Goal: Information Seeking & Learning: Learn about a topic

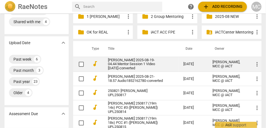
scroll to position [30, 0]
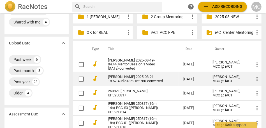
click at [129, 78] on link "[PERSON_NAME] 2025-08-21-18.57 Audio1852162780-converted" at bounding box center [135, 79] width 55 height 8
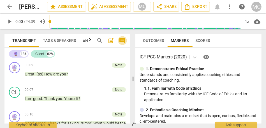
click at [124, 41] on span "comment" at bounding box center [122, 40] width 7 height 7
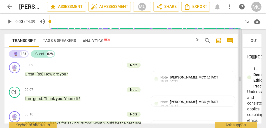
drag, startPoint x: 122, startPoint y: 80, endPoint x: 239, endPoint y: 79, distance: 117.6
click at [239, 79] on span at bounding box center [239, 78] width 3 height 99
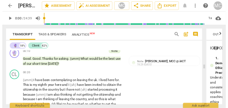
scroll to position [54, 0]
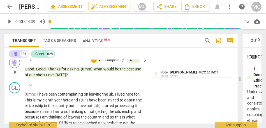
click at [50, 73] on span "time" at bounding box center [50, 75] width 8 height 4
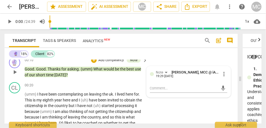
click at [50, 73] on span "time" at bounding box center [50, 75] width 8 height 4
drag, startPoint x: 37, startPoint y: 94, endPoint x: 15, endPoint y: 96, distance: 22.2
click at [15, 96] on div "CL play_arrow pause 00:20 + Add competency keyboard_arrow_right (umm) I have be…" at bounding box center [120, 107] width 233 height 54
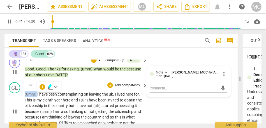
type input "22"
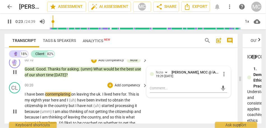
click at [146, 108] on div "I have been contemplating on leaving the [GEOGRAPHIC_DATA] . I lived here for .…" at bounding box center [86, 112] width 123 height 40
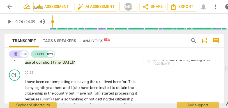
scroll to position [73, 0]
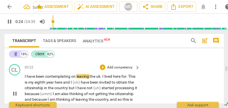
click at [101, 76] on span "." at bounding box center [101, 76] width 2 height 4
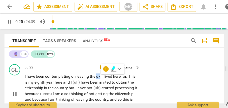
type input "26"
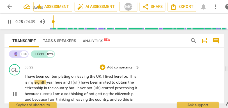
click at [129, 78] on span "This" at bounding box center [132, 76] width 7 height 4
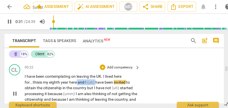
drag, startPoint x: 97, startPoint y: 81, endPoint x: 79, endPoint y: 81, distance: 18.8
click at [79, 81] on p "I have been contemplating on leaving the [GEOGRAPHIC_DATA] . I lived here for..…" at bounding box center [81, 93] width 112 height 40
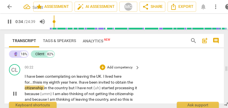
click at [93, 82] on span "been" at bounding box center [93, 82] width 9 height 4
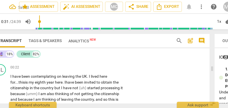
scroll to position [0, 24]
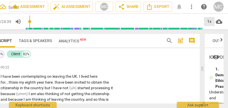
click at [208, 22] on div "1x" at bounding box center [209, 21] width 11 height 9
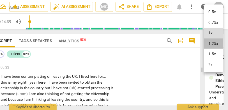
click at [210, 43] on li "1.25x" at bounding box center [213, 43] width 19 height 11
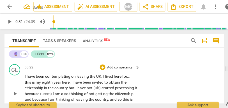
scroll to position [0, 0]
click at [110, 81] on span "obtain" at bounding box center [114, 82] width 12 height 4
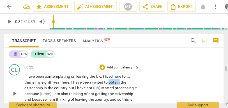
click at [110, 81] on span "obtain" at bounding box center [114, 82] width 12 height 4
drag, startPoint x: 121, startPoint y: 82, endPoint x: 134, endPoint y: 82, distance: 13.7
click at [134, 82] on p "I have been contemplating on leaving the [GEOGRAPHIC_DATA] . I lived here for .…" at bounding box center [80, 93] width 112 height 40
click at [52, 92] on span "(umm)" at bounding box center [46, 93] width 13 height 4
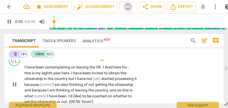
scroll to position [83, 0]
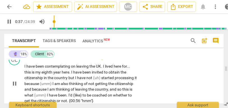
click at [69, 77] on span "but" at bounding box center [71, 77] width 7 height 4
type input "38"
click at [103, 77] on span "started" at bounding box center [107, 77] width 13 height 4
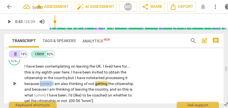
drag, startPoint x: 53, startPoint y: 83, endPoint x: 41, endPoint y: 82, distance: 12.0
click at [41, 82] on p "I have been contemplating on leaving the [GEOGRAPHIC_DATA] . I lived here for .…" at bounding box center [80, 83] width 112 height 40
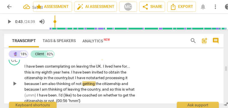
click at [36, 84] on span "because" at bounding box center [31, 83] width 15 height 4
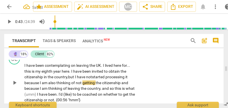
click at [36, 84] on span "because" at bounding box center [31, 82] width 15 height 4
click at [94, 77] on span "started" at bounding box center [98, 76] width 13 height 4
drag, startPoint x: 40, startPoint y: 82, endPoint x: 12, endPoint y: 82, distance: 28.0
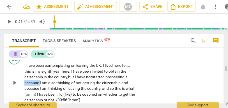
click at [12, 82] on div "CL play_arrow pause 00:22 + Add competency keyboard_arrow_right I have been con…" at bounding box center [113, 78] width 219 height 54
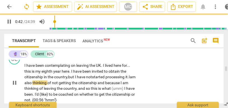
scroll to position [90, 0]
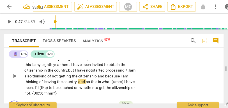
click at [113, 76] on span "because" at bounding box center [112, 76] width 15 height 4
click at [78, 75] on span "the" at bounding box center [75, 76] width 6 height 4
click at [112, 74] on span "because" at bounding box center [112, 76] width 15 height 4
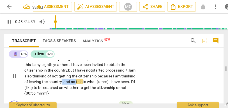
drag, startPoint x: 91, startPoint y: 81, endPoint x: 76, endPoint y: 81, distance: 15.4
click at [76, 81] on p "I have been contemplating on leaving the [GEOGRAPHIC_DATA] . I lived here for .…" at bounding box center [80, 76] width 112 height 40
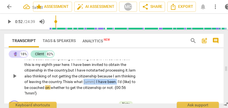
drag, startPoint x: 100, startPoint y: 82, endPoint x: 148, endPoint y: 82, distance: 47.6
click at [148, 82] on div "CL play_arrow pause 00:22 + Add competency keyboard_arrow_right I have been con…" at bounding box center [113, 71] width 219 height 54
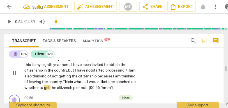
click at [39, 87] on span "whether" at bounding box center [31, 87] width 15 height 4
click at [115, 84] on span "coached" at bounding box center [122, 81] width 15 height 4
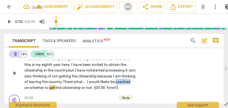
click at [115, 84] on span "coached" at bounding box center [122, 81] width 15 height 4
click at [45, 88] on span "whether" at bounding box center [37, 87] width 15 height 4
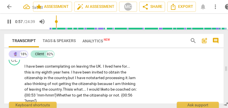
scroll to position [79, 0]
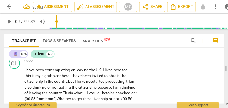
click at [158, 80] on div "CL play_arrow pause 00:22 + Add competency keyboard_arrow_right I have been con…" at bounding box center [113, 82] width 219 height 54
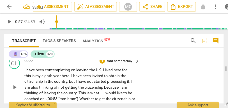
click at [122, 62] on p "Add competency" at bounding box center [119, 61] width 27 height 5
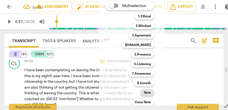
click at [145, 90] on b "Note" at bounding box center [147, 92] width 7 height 7
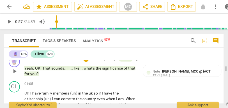
scroll to position [135, 0]
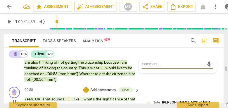
type input "61"
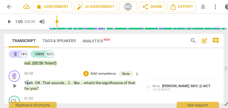
click at [26, 82] on span "Yeah" at bounding box center [28, 82] width 9 height 4
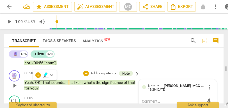
click at [27, 82] on span "Yeah" at bounding box center [28, 82] width 9 height 4
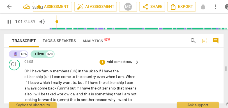
scroll to position [138, 0]
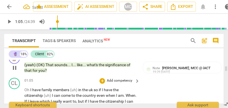
click at [34, 89] on span "have" at bounding box center [36, 90] width 9 height 4
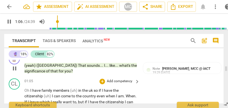
scroll to position [153, 0]
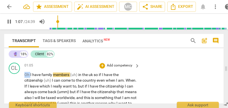
drag, startPoint x: 30, startPoint y: 74, endPoint x: 13, endPoint y: 75, distance: 17.4
click at [13, 75] on div "CL play_arrow pause 01:05 + Add competency keyboard_arrow_right Oh I have famil…" at bounding box center [113, 104] width 219 height 89
type input "69"
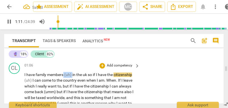
drag, startPoint x: 73, startPoint y: 74, endPoint x: 64, endPoint y: 74, distance: 8.4
click at [64, 74] on p "I have family members (uh) in the [GEOGRAPHIC_DATA] so if I have the citizenshi…" at bounding box center [80, 109] width 112 height 75
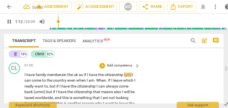
click at [62, 74] on span "members" at bounding box center [55, 75] width 16 height 4
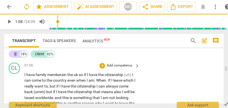
click at [75, 75] on span "uk" at bounding box center [76, 75] width 5 height 4
click at [83, 74] on span "so" at bounding box center [82, 75] width 5 height 4
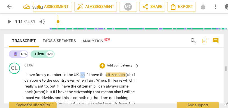
click at [83, 74] on span "so" at bounding box center [82, 75] width 5 height 4
click at [85, 75] on span "so" at bounding box center [82, 75] width 5 height 4
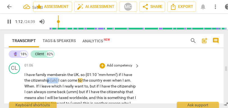
drag, startPoint x: 59, startPoint y: 80, endPoint x: 48, endPoint y: 80, distance: 10.4
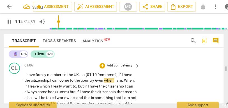
click at [59, 79] on span "can" at bounding box center [55, 80] width 7 height 4
drag, startPoint x: 36, startPoint y: 87, endPoint x: 15, endPoint y: 87, distance: 21.3
click at [15, 87] on div "CL play_arrow pause 01:06 + Add competency keyboard_arrow_right I have family m…" at bounding box center [113, 104] width 219 height 89
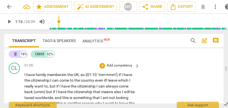
click at [40, 80] on span "citizenship," at bounding box center [40, 80] width 19 height 4
click at [69, 81] on span "come" at bounding box center [64, 80] width 10 height 4
click at [72, 81] on span "to" at bounding box center [72, 80] width 4 height 4
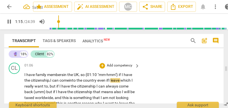
click at [125, 81] on span "which" at bounding box center [125, 80] width 11 height 4
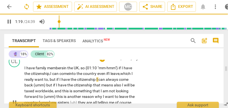
click at [96, 80] on span "citizenship" at bounding box center [86, 79] width 19 height 4
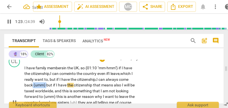
drag, startPoint x: 46, startPoint y: 85, endPoint x: 33, endPoint y: 85, distance: 13.7
click at [33, 85] on p "I have family members in the [GEOGRAPHIC_DATA], so {01:10 "mm-hmm"} if I have t…" at bounding box center [80, 102] width 112 height 75
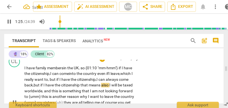
click at [80, 85] on span "citizenship" at bounding box center [70, 85] width 19 height 4
click at [103, 86] on span "also" at bounding box center [105, 85] width 8 height 4
click at [109, 87] on span "also" at bounding box center [105, 85] width 8 height 4
click at [109, 86] on span "also," at bounding box center [105, 85] width 9 height 4
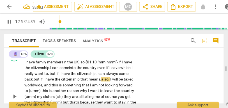
scroll to position [168, 0]
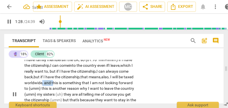
drag, startPoint x: 63, startPoint y: 82, endPoint x: 52, endPoint y: 82, distance: 10.4
click at [52, 82] on p "I have family members in the [GEOGRAPHIC_DATA], so {01:10 "mm-hmm"} if I have t…" at bounding box center [80, 94] width 112 height 75
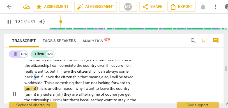
click at [35, 78] on span "but" at bounding box center [37, 77] width 7 height 4
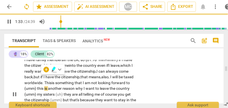
click at [19, 85] on div "play_arrow pause" at bounding box center [17, 94] width 14 height 71
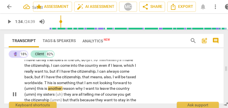
type input "94"
drag, startPoint x: 57, startPoint y: 83, endPoint x: 63, endPoint y: 81, distance: 6.7
click at [47, 83] on span "T" at bounding box center [45, 83] width 3 height 4
click at [97, 79] on span "means" at bounding box center [96, 77] width 12 height 4
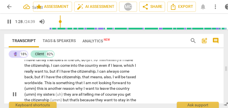
click at [42, 83] on span "worldwide" at bounding box center [33, 83] width 18 height 4
click at [42, 81] on span "worldwide" at bounding box center [33, 83] width 18 height 4
click at [44, 83] on span "." at bounding box center [43, 83] width 2 height 4
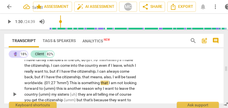
click at [126, 79] on span "taxed" at bounding box center [131, 77] width 10 height 4
click at [69, 83] on span ". {01:27 "hmm"}" at bounding box center [55, 83] width 27 height 4
click at [54, 82] on span ". {01:27 "hmm"}" at bounding box center [55, 83] width 27 height 4
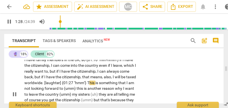
scroll to position [174, 0]
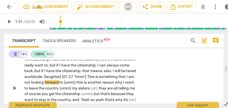
click at [118, 77] on span "something" at bounding box center [108, 76] width 19 height 4
drag, startPoint x: 93, startPoint y: 82, endPoint x: 83, endPoint y: 82, distance: 9.2
click at [83, 82] on p "I have family members in the [GEOGRAPHIC_DATA] , so {01:10 "mm-hmm"} if I have …" at bounding box center [80, 88] width 112 height 75
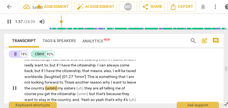
click at [64, 89] on span "my" at bounding box center [61, 88] width 6 height 4
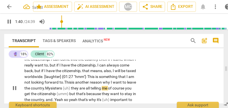
click at [79, 89] on span "they" at bounding box center [75, 88] width 8 height 4
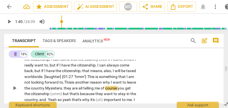
click at [78, 89] on span "are" at bounding box center [75, 88] width 6 height 4
click at [101, 89] on span "me" at bounding box center [97, 88] width 6 height 4
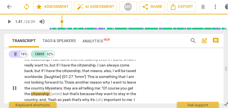
click at [120, 90] on span "you" at bounding box center [123, 88] width 7 height 4
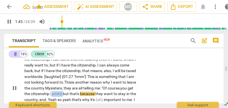
drag, startPoint x: 97, startPoint y: 94, endPoint x: 85, endPoint y: 94, distance: 11.8
click at [85, 94] on p "I have family members in the [GEOGRAPHIC_DATA] , so {01:10 "mm-hmm"} if I have …" at bounding box center [80, 88] width 112 height 75
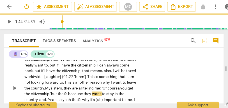
click at [108, 90] on span "course," at bounding box center [114, 88] width 13 height 4
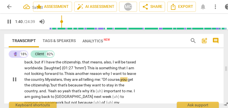
scroll to position [187, 0]
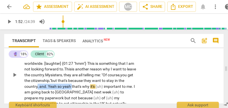
drag, startPoint x: 95, startPoint y: 86, endPoint x: 60, endPoint y: 86, distance: 34.2
click at [60, 86] on p "I have family members in the [GEOGRAPHIC_DATA] , so {01:10 "mm-hmm"} if I have …" at bounding box center [80, 75] width 112 height 75
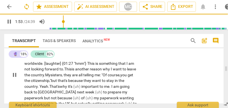
click at [99, 86] on span "important" at bounding box center [90, 86] width 18 height 4
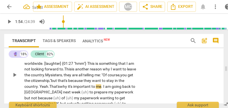
click at [68, 85] on span "why" at bounding box center [64, 86] width 8 height 4
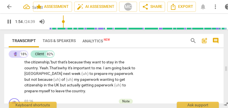
scroll to position [206, 0]
click at [89, 73] on span "(uh)" at bounding box center [85, 73] width 8 height 4
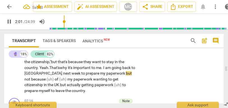
click at [126, 76] on span "but" at bounding box center [129, 73] width 6 height 4
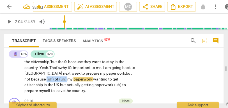
drag, startPoint x: 95, startPoint y: 80, endPoint x: 73, endPoint y: 80, distance: 21.6
click at [73, 80] on p "I have family members in the [GEOGRAPHIC_DATA] , so {01:10 "mm-hmm"} if I have …" at bounding box center [80, 56] width 112 height 75
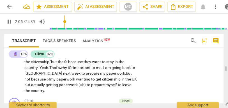
click at [31, 80] on span "not" at bounding box center [27, 79] width 7 height 4
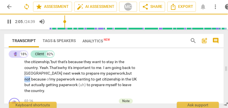
click at [31, 80] on span "not" at bounding box center [27, 79] width 7 height 4
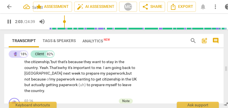
click at [83, 82] on p "I have family members in the [GEOGRAPHIC_DATA] , so {01:10 "mm-hmm"} if I have …" at bounding box center [80, 56] width 112 height 75
click at [31, 85] on span "but" at bounding box center [27, 85] width 7 height 4
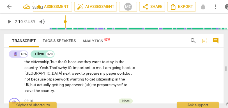
click at [65, 85] on span "getting" at bounding box center [58, 85] width 13 height 4
click at [64, 85] on span "getting" at bounding box center [57, 85] width 13 height 4
click at [124, 86] on p "I have family members in the [GEOGRAPHIC_DATA] , so {01:10 "mm-hmm"} if I have …" at bounding box center [80, 56] width 112 height 75
click at [143, 80] on div "CL play_arrow pause 01:06 + Add competency keyboard_arrow_right I have family m…" at bounding box center [113, 52] width 219 height 89
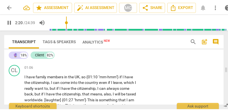
scroll to position [150, 0]
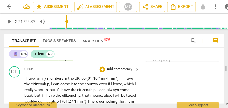
click at [119, 71] on p "Add competency" at bounding box center [119, 69] width 27 height 5
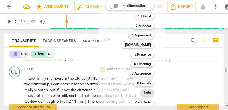
click at [146, 91] on b "Note" at bounding box center [147, 92] width 7 height 7
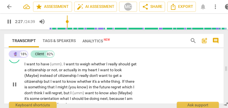
scroll to position [259, 0]
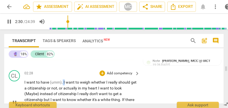
click at [62, 82] on p "I want to have (umm) . I want to weigh whether I really should get a citizenshi…" at bounding box center [80, 102] width 112 height 46
click at [62, 82] on span "." at bounding box center [63, 82] width 2 height 4
drag, startPoint x: 64, startPoint y: 81, endPoint x: 48, endPoint y: 81, distance: 15.1
click at [48, 81] on p "I want to have (umm) . I want to weigh whether I really should get a citizenshi…" at bounding box center [80, 102] width 112 height 46
type input "153"
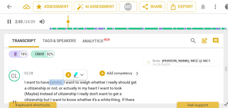
paste p
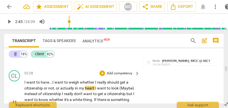
click at [60, 90] on span "actually" at bounding box center [67, 88] width 15 height 4
click at [121, 87] on span "look" at bounding box center [117, 88] width 8 height 4
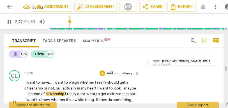
click at [65, 93] on span "citizenship" at bounding box center [55, 93] width 19 height 4
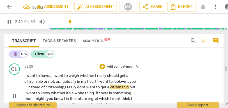
scroll to position [269, 0]
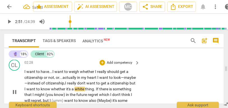
click at [129, 85] on span "but" at bounding box center [132, 83] width 6 height 4
click at [26, 87] on span "I" at bounding box center [25, 89] width 2 height 4
click at [94, 87] on span "thing" at bounding box center [89, 89] width 9 height 4
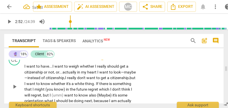
scroll to position [277, 0]
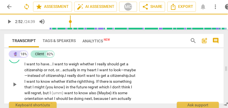
click at [36, 81] on span "want" at bounding box center [31, 81] width 10 height 4
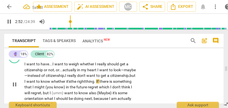
scroll to position [284, 0]
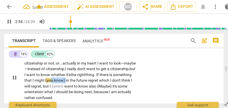
drag, startPoint x: 98, startPoint y: 80, endPoint x: 84, endPoint y: 80, distance: 14.0
click at [84, 80] on p "I want to have... I want to weigh whether I really should get a citizenship or …" at bounding box center [80, 77] width 112 height 46
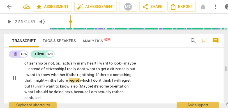
click at [80, 81] on span "regret" at bounding box center [74, 80] width 11 height 4
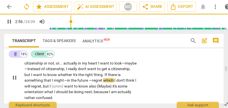
click at [149, 75] on div "CL play_arrow pause 02:28 + Add competency keyboard_arrow_right I want to have …" at bounding box center [113, 73] width 219 height 60
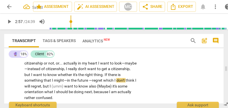
click at [103, 78] on span "—regret" at bounding box center [96, 80] width 14 height 4
type input "177"
click at [88, 80] on span "future" at bounding box center [82, 80] width 11 height 4
click at [113, 79] on span "which" at bounding box center [107, 80] width 11 height 4
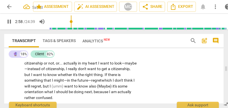
click at [74, 86] on span "want" at bounding box center [69, 86] width 10 height 4
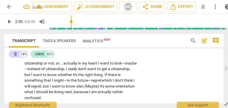
click at [113, 80] on span "which" at bounding box center [106, 80] width 11 height 4
click at [113, 81] on span "which" at bounding box center [107, 80] width 11 height 4
click at [76, 86] on span "know" at bounding box center [71, 86] width 10 height 4
click at [99, 86] on span "(Maybe)" at bounding box center [91, 86] width 15 height 4
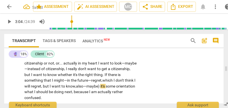
click at [100, 86] on span "aybe)" at bounding box center [95, 86] width 11 height 4
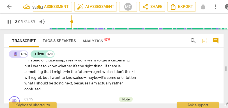
scroll to position [293, 0]
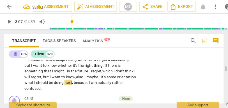
click at [34, 82] on span "what" at bounding box center [29, 82] width 10 height 4
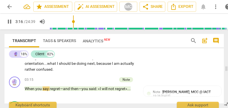
scroll to position [311, 0]
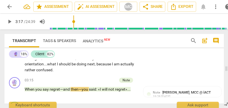
click at [52, 68] on span "confused" at bounding box center [44, 69] width 16 height 4
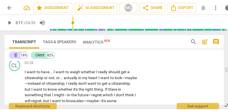
scroll to position [269, 0]
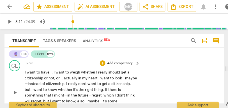
click at [126, 63] on p "Add competency" at bounding box center [119, 63] width 27 height 5
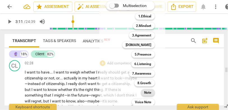
click at [148, 95] on b "Note" at bounding box center [147, 92] width 7 height 7
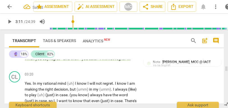
scroll to position [342, 0]
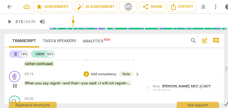
click at [117, 82] on span "regret»" at bounding box center [121, 83] width 12 height 4
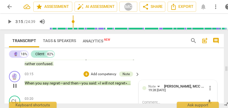
click at [117, 82] on span "regret»" at bounding box center [121, 83] width 12 height 4
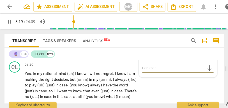
scroll to position [352, 0]
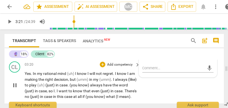
click at [33, 73] on span "In" at bounding box center [35, 73] width 4 height 4
type input "202"
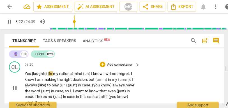
click at [93, 74] on span "I" at bounding box center [92, 73] width 2 height 4
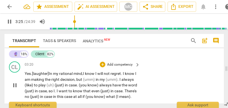
click at [95, 74] on span "know" at bounding box center [90, 73] width 10 height 4
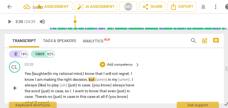
click at [35, 79] on p "Yes . [laughter] In my rational mind, I know that I will not regret . I know I …" at bounding box center [81, 88] width 112 height 34
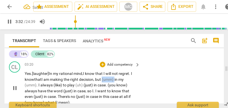
drag, startPoint x: 117, startPoint y: 79, endPoint x: 103, endPoint y: 80, distance: 13.2
click at [103, 80] on p "Yes . [laughter] In my rational mind, I know that I will not regret . I know th…" at bounding box center [81, 88] width 112 height 34
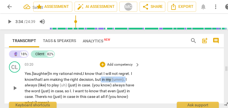
drag, startPoint x: 128, startPoint y: 79, endPoint x: 103, endPoint y: 78, distance: 24.9
click at [103, 78] on p "Yes . [laughter] In my rational mind, I know that I will not regret . I know th…" at bounding box center [81, 88] width 112 height 34
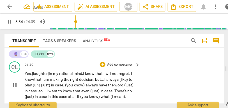
click at [129, 79] on span "(like)" at bounding box center [123, 79] width 9 height 4
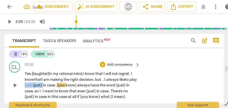
drag, startPoint x: 50, startPoint y: 85, endPoint x: 31, endPoint y: 86, distance: 19.3
click at [31, 86] on p "Yes . [laughter] In my rational mind, I know that I will not regret . I know th…" at bounding box center [81, 85] width 112 height 29
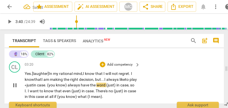
click at [47, 85] on span "." at bounding box center [46, 85] width 2 height 4
click at [112, 79] on span "always like" at bounding box center [115, 79] width 19 height 4
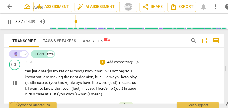
scroll to position [355, 0]
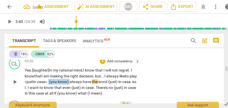
drag, startPoint x: 79, startPoint y: 82, endPoint x: 57, endPoint y: 83, distance: 21.9
click at [57, 83] on p "Yes . [laughter] In my rational mind, I know that I will not regret . I know th…" at bounding box center [81, 81] width 112 height 29
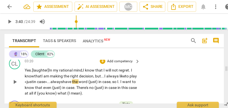
click at [46, 82] on span "case»..." at bounding box center [43, 81] width 13 height 4
click at [60, 82] on span "always" at bounding box center [56, 81] width 12 height 4
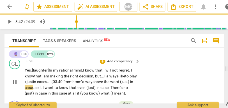
click at [94, 82] on span "always" at bounding box center [88, 81] width 12 height 4
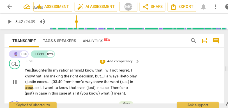
click at [94, 82] on span "always" at bounding box center [88, 81] width 12 height 4
click at [82, 81] on span "case»... {03:40 "mm-hmm"" at bounding box center [59, 81] width 45 height 4
click at [94, 81] on span "always" at bounding box center [88, 81] width 12 height 4
click at [124, 75] on span "always like" at bounding box center [115, 76] width 19 height 4
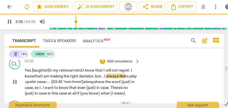
scroll to position [360, 0]
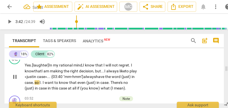
click at [96, 76] on span "always" at bounding box center [89, 76] width 12 height 4
click at [121, 77] on span "word" at bounding box center [116, 76] width 10 height 4
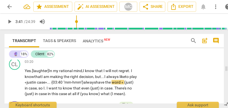
scroll to position [355, 0]
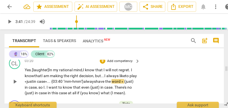
click at [53, 80] on span "case»... {03:40 "mm-hmm"}" at bounding box center [60, 81] width 46 height 4
click at [29, 87] on span "in" at bounding box center [27, 87] width 4 height 4
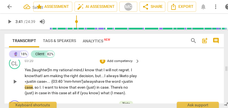
click at [105, 81] on span "have" at bounding box center [100, 81] width 9 height 4
click at [34, 87] on span "," at bounding box center [34, 87] width 2 height 4
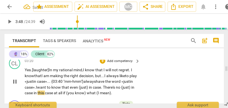
click at [47, 86] on span "want" at bounding box center [42, 87] width 10 height 4
click at [79, 88] on span "even" at bounding box center [74, 87] width 9 height 4
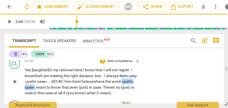
drag, startPoint x: 48, startPoint y: 87, endPoint x: 19, endPoint y: 87, distance: 29.4
click at [19, 87] on div "CL play_arrow pause 03:20 + Add competency keyboard_arrow_right Yes . [laughter…" at bounding box center [113, 76] width 219 height 43
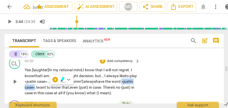
copy p "« just in case»"
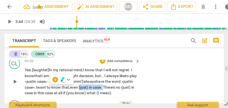
drag, startPoint x: 119, startPoint y: 87, endPoint x: 94, endPoint y: 87, distance: 24.7
click at [94, 87] on p "Yes . [laughter] In my rational mind, I know that I will not regret . I know th…" at bounding box center [81, 81] width 112 height 29
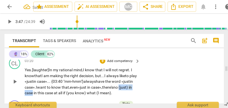
drag, startPoint x: 53, startPoint y: 92, endPoint x: 30, endPoint y: 92, distance: 23.2
click at [30, 92] on p "Yes . [laughter] In my rational mind, I know that I will not regret . I know th…" at bounding box center [81, 81] width 112 height 29
click at [39, 93] on span "no «just in case»" at bounding box center [77, 90] width 105 height 10
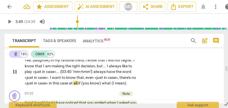
click at [81, 83] on span "if" at bounding box center [79, 83] width 3 height 4
type input "230"
click at [90, 83] on span "(you" at bounding box center [85, 83] width 9 height 4
click at [100, 81] on span "know)" at bounding box center [95, 83] width 12 height 4
click at [112, 84] on span "(I" at bounding box center [110, 83] width 3 height 4
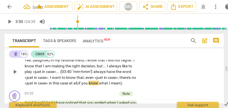
click at [122, 83] on span "mean)" at bounding box center [116, 83] width 11 height 4
click at [67, 83] on span "case" at bounding box center [64, 83] width 9 height 4
click at [58, 80] on p "Yes . [laughter] In my rational mind , I know that I will not regret . I know t…" at bounding box center [81, 71] width 112 height 29
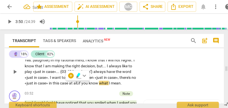
click at [59, 82] on span "this" at bounding box center [56, 83] width 7 height 4
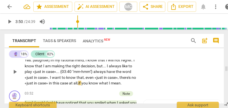
click at [73, 82] on span "at" at bounding box center [71, 83] width 4 height 4
click at [81, 84] on span "if" at bounding box center [79, 83] width 3 height 4
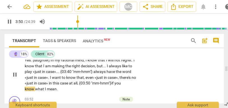
scroll to position [373, 0]
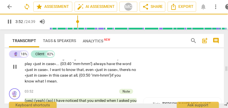
click at [141, 74] on div "CL play_arrow pause 03:20 + Add competency keyboard_arrow_right Yes . [laughter…" at bounding box center [113, 62] width 219 height 48
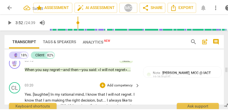
scroll to position [331, 0]
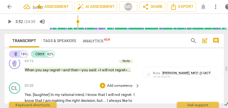
click at [118, 86] on p "Add competency" at bounding box center [119, 85] width 27 height 5
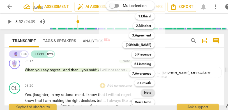
click at [144, 91] on div "Note" at bounding box center [148, 92] width 14 height 7
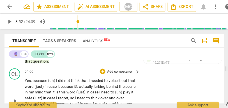
scroll to position [416, 0]
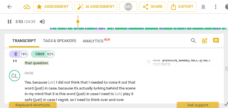
click at [48, 63] on span "question" at bounding box center [40, 62] width 15 height 4
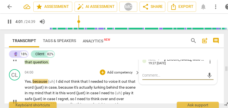
scroll to position [418, 0]
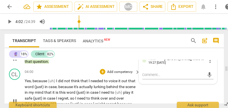
click at [32, 81] on span "," at bounding box center [32, 80] width 2 height 4
type input "242"
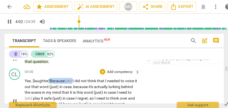
click at [73, 81] on span "(uh)" at bounding box center [68, 80] width 8 height 4
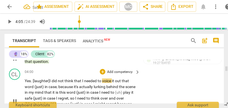
click at [83, 82] on span "I" at bounding box center [83, 80] width 2 height 4
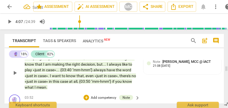
scroll to position [362, 0]
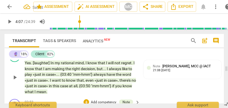
click at [62, 90] on p "Yes . [laughter] In my rational mind , I know that I will not regret . I know t…" at bounding box center [81, 77] width 112 height 34
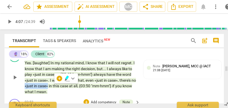
copy p "«just in case»"
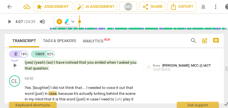
scroll to position [420, 0]
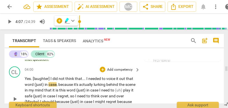
click at [67, 78] on span "think" at bounding box center [70, 78] width 10 height 4
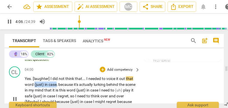
type input "246"
drag, startPoint x: 57, startPoint y: 84, endPoint x: 34, endPoint y: 84, distance: 23.0
click at [34, 84] on p "Yes . [laughter] I did not think that . . . I needed to voice it out that word …" at bounding box center [81, 99] width 112 height 46
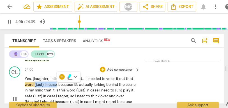
paste p
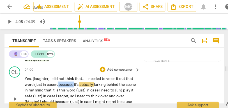
drag, startPoint x: 75, startPoint y: 85, endPoint x: 58, endPoint y: 85, distance: 16.8
click at [58, 85] on p "Yes . [laughter] I did not think that . . . I needed to voice it out that word …" at bounding box center [81, 99] width 112 height 46
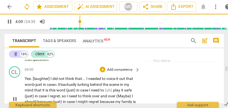
scroll to position [427, 0]
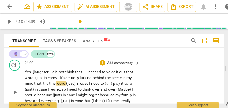
click at [108, 79] on span "the" at bounding box center [108, 77] width 6 height 4
click at [123, 80] on p "Yes . [laughter] I did not think that . . . I needed to voice it out that word …" at bounding box center [81, 92] width 112 height 46
type input "252"
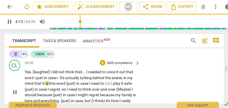
click at [34, 84] on span "that" at bounding box center [38, 83] width 8 height 4
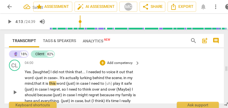
click at [41, 85] on span "that" at bounding box center [38, 83] width 8 height 4
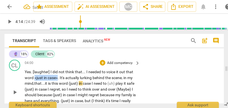
drag, startPoint x: 58, startPoint y: 78, endPoint x: 35, endPoint y: 76, distance: 23.3
click at [35, 76] on p "Yes . [laughter] I did not think that . . . I needed to voice it out that word …" at bounding box center [81, 92] width 112 height 46
copy p "«just in case»"
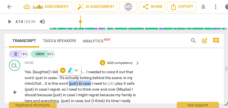
drag, startPoint x: 71, startPoint y: 85, endPoint x: 92, endPoint y: 84, distance: 21.9
click at [92, 84] on p "Yes . [laughter] I did not think that . . . I needed to voice it out that word …" at bounding box center [81, 92] width 112 height 46
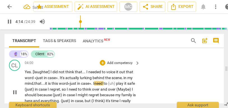
click at [120, 84] on span "play" at bounding box center [120, 83] width 8 height 4
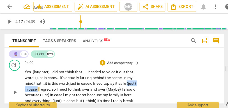
drag, startPoint x: 47, startPoint y: 89, endPoint x: 19, endPoint y: 90, distance: 28.3
click at [19, 90] on div "CL play_arrow pause 04:00 + Add competency keyboard_arrow_right Yes . [laughter…" at bounding box center [113, 87] width 219 height 60
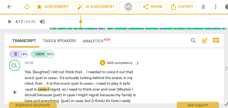
click at [149, 82] on div "CL play_arrow pause 04:00 + Add competency keyboard_arrow_right Yes . [laughter…" at bounding box center [113, 87] width 219 height 60
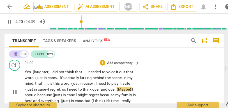
click at [68, 88] on span "I" at bounding box center [68, 89] width 2 height 4
type input "260"
click at [118, 89] on span "(Maybe)" at bounding box center [124, 89] width 15 height 4
click at [127, 89] on span "Maybe," at bounding box center [123, 89] width 13 height 4
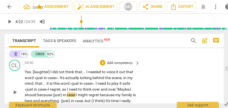
click at [127, 89] on span "Maybe," at bounding box center [123, 89] width 13 height 4
click at [110, 89] on span "over."" at bounding box center [112, 89] width 9 height 4
click at [120, 89] on span "Maybe," at bounding box center [124, 89] width 13 height 4
click at [38, 95] on span "because" at bounding box center [44, 94] width 15 height 4
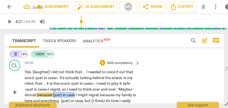
drag, startPoint x: 76, startPoint y: 94, endPoint x: 54, endPoint y: 95, distance: 21.9
click at [54, 95] on p "Yes . [laughter] I did not think that . . . I needed to voice it out that word …" at bounding box center [81, 92] width 112 height 46
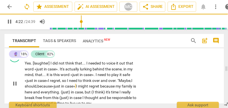
scroll to position [436, 0]
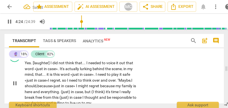
click at [102, 85] on span "because" at bounding box center [107, 85] width 15 height 4
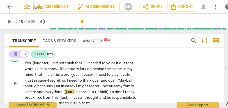
click at [57, 92] on span "everything" at bounding box center [53, 91] width 18 height 4
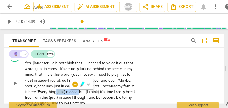
drag, startPoint x: 93, startPoint y: 93, endPoint x: 69, endPoint y: 92, distance: 23.8
click at [69, 92] on p "Yes . [laughter] I did not think that . . . I needed to voice it out that word …" at bounding box center [81, 83] width 112 height 46
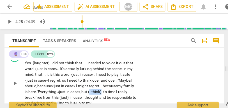
drag, startPoint x: 115, startPoint y: 90, endPoint x: 103, endPoint y: 90, distance: 12.6
click at [103, 90] on p "Yes . [laughter] I did not think that . . . I needed to voice it out that word …" at bounding box center [81, 83] width 112 height 46
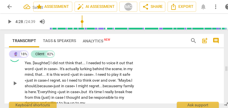
click at [147, 83] on div "CL play_arrow pause 04:00 + Add competency keyboard_arrow_right Yes . [laughter…" at bounding box center [113, 78] width 219 height 60
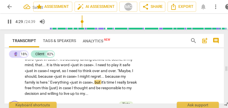
scroll to position [445, 0]
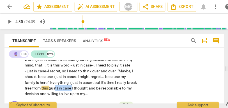
type input "275"
drag, startPoint x: 83, startPoint y: 87, endPoint x: 59, endPoint y: 87, distance: 23.8
click at [59, 87] on p "Yes . [laughter] I did not think that . . . I needed to voice it out that word …" at bounding box center [81, 74] width 112 height 46
paste p
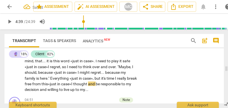
click at [71, 83] on span "this «just in case»" at bounding box center [56, 83] width 30 height 4
click at [86, 84] on span "thought" at bounding box center [80, 83] width 15 height 4
click at [86, 85] on span "thought" at bounding box center [78, 83] width 15 height 4
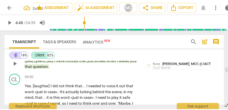
scroll to position [413, 0]
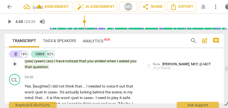
click at [123, 76] on p "Add competency" at bounding box center [119, 77] width 27 height 5
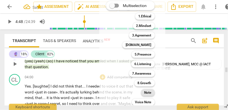
click at [150, 93] on b "Note" at bounding box center [147, 92] width 7 height 7
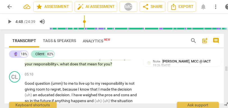
scroll to position [599, 0]
click at [90, 64] on span "mean" at bounding box center [92, 64] width 11 height 4
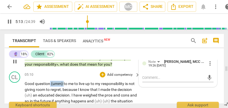
drag, startPoint x: 64, startPoint y: 83, endPoint x: 50, endPoint y: 83, distance: 14.3
click at [50, 83] on p "Good question (umm) to me to live up to my responsibility is not giving room to…" at bounding box center [81, 109] width 112 height 57
type input "314"
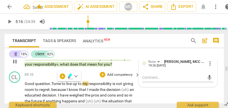
click at [64, 84] on span "to" at bounding box center [64, 83] width 4 height 4
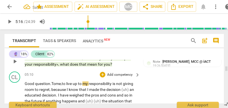
click at [73, 83] on span "live" at bounding box center [69, 83] width 6 height 4
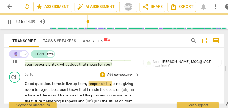
click at [112, 83] on span "responsibility" at bounding box center [101, 83] width 24 height 4
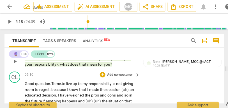
click at [62, 84] on span "me," at bounding box center [58, 83] width 6 height 4
click at [115, 82] on span "responsibility" at bounding box center [103, 83] width 24 height 4
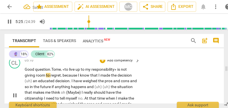
scroll to position [614, 0]
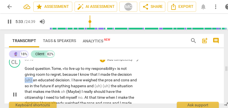
drag, startPoint x: 33, startPoint y: 79, endPoint x: 20, endPoint y: 79, distance: 13.2
click at [20, 79] on div "CL play_arrow pause 05:10 + Add competency keyboard_arrow_right Good question. …" at bounding box center [113, 89] width 219 height 71
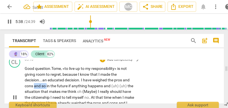
drag, startPoint x: 46, startPoint y: 85, endPoint x: 35, endPoint y: 85, distance: 11.2
click at [35, 85] on p "Good question. To me, « to live up to my responsibility» is not giving room to …" at bounding box center [81, 97] width 112 height 63
click at [64, 85] on span "future" at bounding box center [58, 85] width 11 height 4
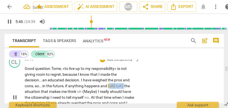
drag, startPoint x: 125, startPoint y: 85, endPoint x: 109, endPoint y: 85, distance: 15.4
click at [109, 85] on p "Good question. To me, « to live up to my responsibility» is not giving room to …" at bounding box center [81, 97] width 112 height 63
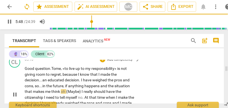
click at [121, 87] on span "situation" at bounding box center [121, 85] width 15 height 4
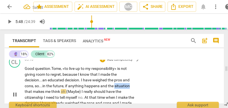
click at [121, 87] on span "situation" at bounding box center [121, 85] width 15 height 4
drag, startPoint x: 33, startPoint y: 91, endPoint x: 19, endPoint y: 92, distance: 14.6
click at [19, 92] on div "CL play_arrow pause 05:10 + Add competency keyboard_arrow_right Good question. …" at bounding box center [113, 89] width 219 height 71
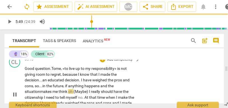
click at [68, 92] on span "think" at bounding box center [64, 91] width 10 height 4
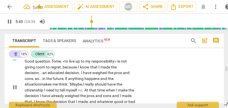
scroll to position [623, 0]
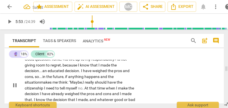
click at [93, 82] on span "really" at bounding box center [90, 82] width 10 height 4
click at [43, 87] on span "citizenship" at bounding box center [34, 88] width 19 height 4
click at [82, 87] on span "no" at bounding box center [81, 88] width 4 height 4
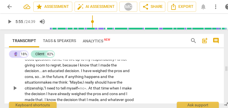
click at [101, 82] on span "should" at bounding box center [101, 82] width 13 height 4
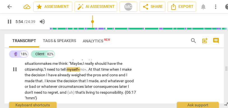
scroll to position [642, 0]
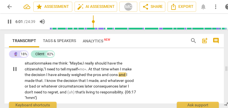
click at [93, 69] on span "At" at bounding box center [90, 69] width 5 height 4
click at [110, 69] on span "time" at bounding box center [105, 69] width 8 height 4
click at [47, 76] on span "I" at bounding box center [47, 74] width 2 height 4
click at [121, 75] on span "and" at bounding box center [122, 74] width 8 height 4
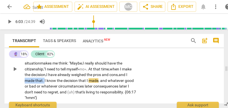
drag, startPoint x: 45, startPoint y: 81, endPoint x: 18, endPoint y: 78, distance: 26.2
click at [18, 78] on div "CL play_arrow pause 05:10 + Add competency keyboard_arrow_right Good question. …" at bounding box center [113, 64] width 219 height 77
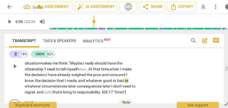
click at [79, 80] on span "and" at bounding box center [82, 80] width 8 height 4
click at [120, 80] on span "bad" at bounding box center [123, 80] width 8 height 4
click at [125, 79] on span "or" at bounding box center [124, 80] width 4 height 4
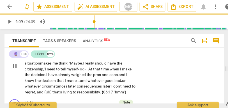
click at [54, 86] on span "circumstances" at bounding box center [55, 86] width 26 height 4
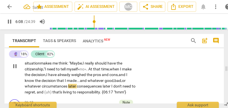
click at [69, 87] on span "later" at bounding box center [72, 86] width 9 height 4
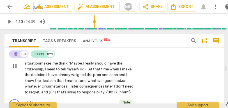
click at [105, 87] on span "consequences" at bounding box center [92, 86] width 26 height 4
click at [116, 85] on span "later" at bounding box center [112, 86] width 9 height 4
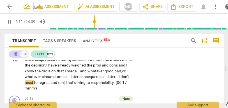
scroll to position [655, 0]
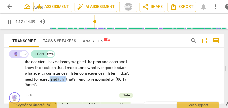
drag, startPoint x: 66, startPoint y: 79, endPoint x: 49, endPoint y: 79, distance: 16.5
click at [49, 79] on p "Good question. To me, « to live up to my responsibility» is not giving room to …" at bounding box center [81, 55] width 112 height 63
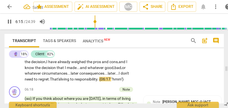
click at [150, 78] on div "CL play_arrow pause 05:10 + Add competency keyboard_arrow_right Good question. …" at bounding box center [113, 48] width 219 height 71
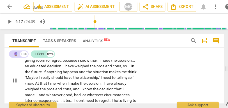
type input "377"
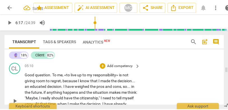
scroll to position [608, 0]
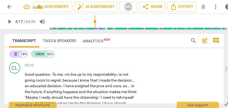
click at [120, 66] on p "Add competency" at bounding box center [119, 65] width 27 height 5
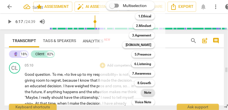
click at [147, 94] on b "Note" at bounding box center [147, 92] width 7 height 7
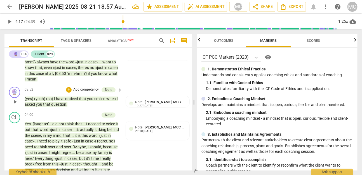
scroll to position [0, 0]
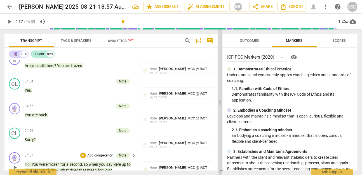
drag, startPoint x: 336, startPoint y: 103, endPoint x: 221, endPoint y: 88, distance: 116.7
click at [221, 88] on span at bounding box center [220, 101] width 3 height 145
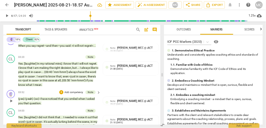
scroll to position [266, 0]
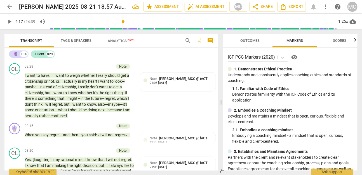
click at [84, 43] on span "Tags & Speakers" at bounding box center [76, 41] width 44 height 8
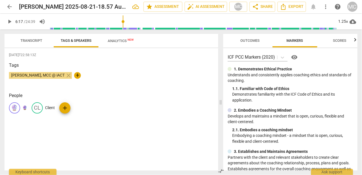
click at [27, 108] on div "🔮 🔮 CL Client add" at bounding box center [111, 110] width 205 height 16
click at [24, 107] on p "🔮" at bounding box center [24, 108] width 5 height 6
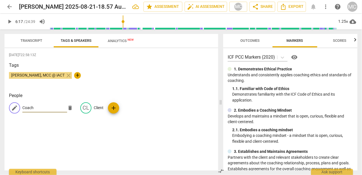
type input "Coach"
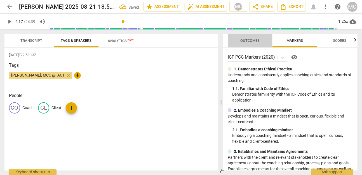
click at [236, 37] on span "Outcomes" at bounding box center [250, 41] width 33 height 8
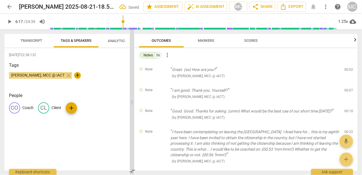
drag, startPoint x: 222, startPoint y: 104, endPoint x: 119, endPoint y: 93, distance: 103.6
click at [131, 93] on span at bounding box center [132, 101] width 3 height 145
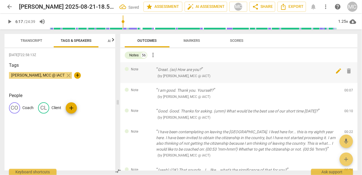
click at [266, 70] on span "delete" at bounding box center [349, 70] width 7 height 7
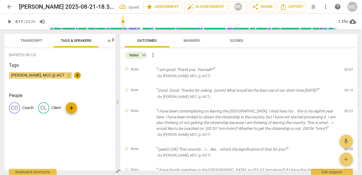
click at [266, 70] on span "delete" at bounding box center [349, 70] width 7 height 7
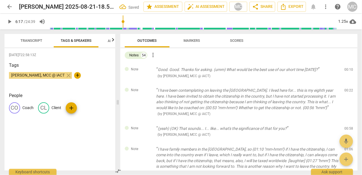
click at [266, 70] on span "delete" at bounding box center [349, 70] width 7 height 7
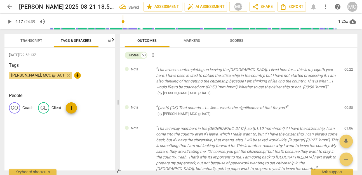
click at [266, 70] on span "delete" at bounding box center [349, 70] width 7 height 7
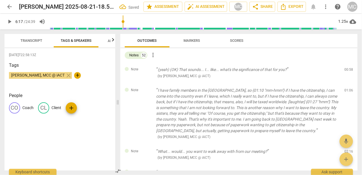
click at [266, 70] on span "delete" at bounding box center [349, 70] width 7 height 7
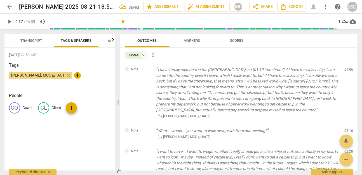
click at [266, 70] on span "delete" at bounding box center [349, 70] width 7 height 7
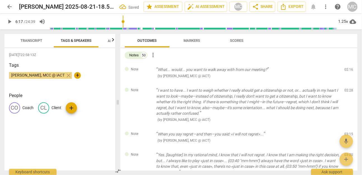
click at [266, 70] on span "delete" at bounding box center [349, 70] width 7 height 7
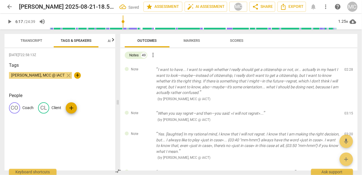
click at [266, 70] on span "delete" at bounding box center [349, 70] width 7 height 7
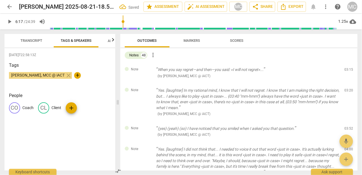
click at [266, 70] on span "delete" at bounding box center [349, 70] width 7 height 7
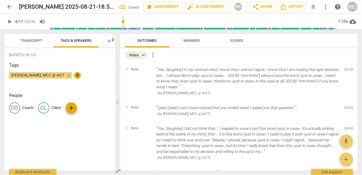
click at [266, 70] on span "delete" at bounding box center [349, 70] width 7 height 7
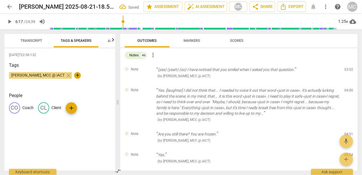
click at [266, 70] on span "delete" at bounding box center [349, 70] width 7 height 7
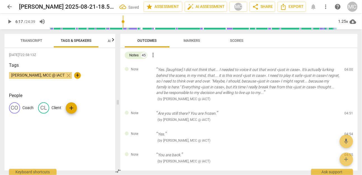
click at [266, 70] on span "delete" at bounding box center [349, 70] width 7 height 7
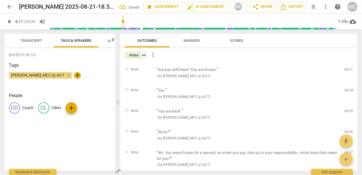
click at [266, 70] on span "delete" at bounding box center [349, 70] width 7 height 7
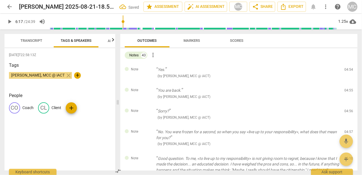
click at [266, 70] on span "delete" at bounding box center [349, 70] width 7 height 7
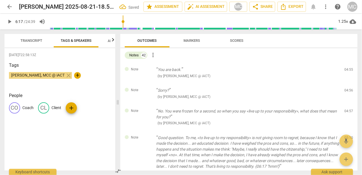
click at [266, 70] on span "delete" at bounding box center [349, 70] width 7 height 7
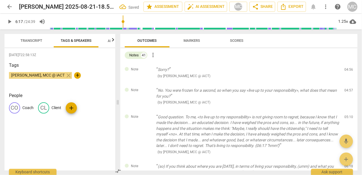
click at [266, 70] on span "delete" at bounding box center [349, 70] width 7 height 7
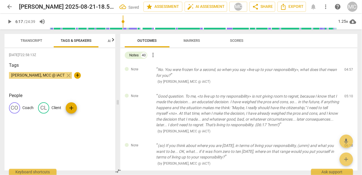
click at [266, 70] on span "delete" at bounding box center [349, 70] width 7 height 7
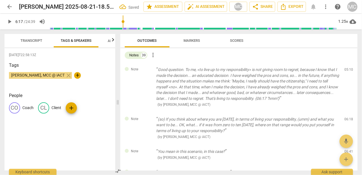
click at [266, 70] on span "delete" at bounding box center [349, 70] width 7 height 7
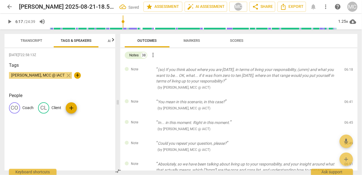
click at [266, 70] on span "delete" at bounding box center [349, 70] width 7 height 7
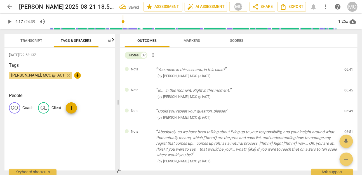
click at [266, 70] on span "delete" at bounding box center [349, 70] width 7 height 7
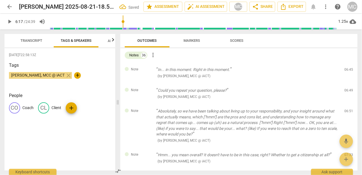
click at [266, 70] on span "delete" at bounding box center [349, 70] width 7 height 7
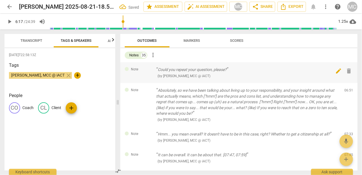
click at [266, 70] on span "delete" at bounding box center [349, 70] width 7 height 7
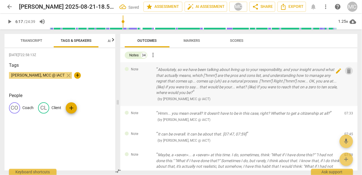
click at [266, 70] on span "delete" at bounding box center [349, 70] width 7 height 7
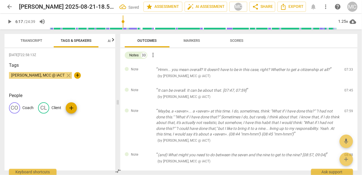
click at [266, 70] on span "delete" at bounding box center [349, 70] width 7 height 7
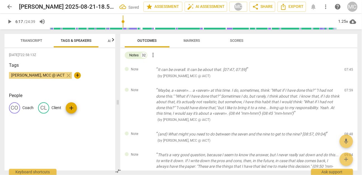
click at [266, 70] on span "delete" at bounding box center [349, 70] width 7 height 7
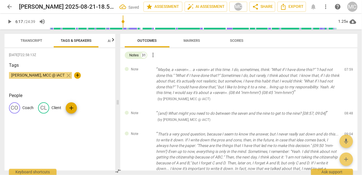
click at [266, 70] on span "delete" at bounding box center [349, 70] width 7 height 7
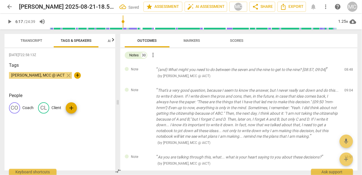
click at [266, 70] on span "delete" at bounding box center [349, 70] width 7 height 7
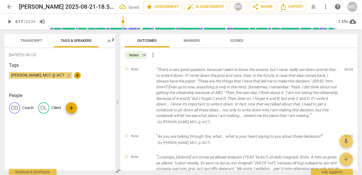
click at [266, 70] on span "delete" at bounding box center [349, 70] width 7 height 7
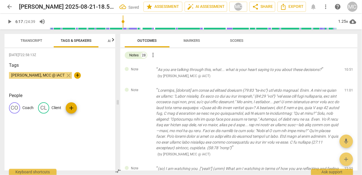
click at [266, 70] on span "delete" at bounding box center [349, 70] width 7 height 7
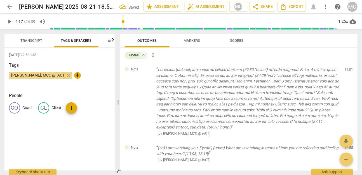
click at [266, 70] on span "delete" at bounding box center [349, 70] width 7 height 7
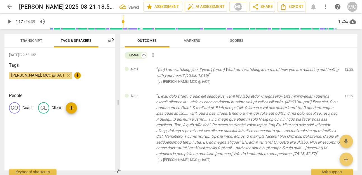
click at [266, 70] on span "delete" at bounding box center [349, 70] width 7 height 7
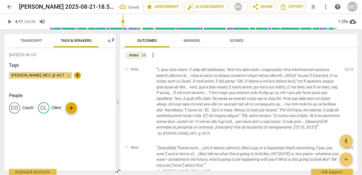
click at [266, 70] on span "delete" at bounding box center [349, 70] width 7 height 7
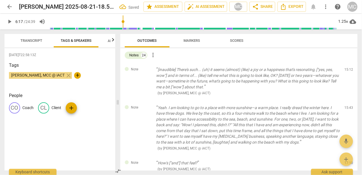
click at [266, 70] on span "delete" at bounding box center [349, 70] width 7 height 7
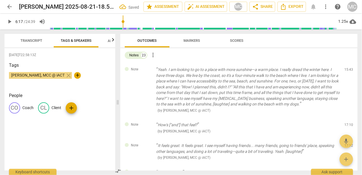
click at [266, 70] on span "delete" at bounding box center [349, 70] width 7 height 7
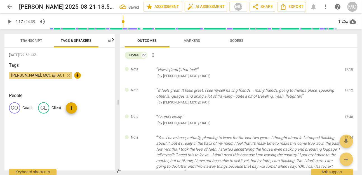
click at [266, 70] on span "delete" at bounding box center [349, 70] width 7 height 7
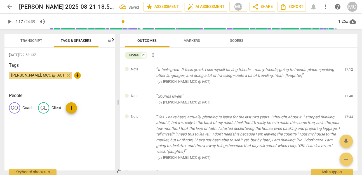
click at [266, 70] on span "delete" at bounding box center [349, 70] width 7 height 7
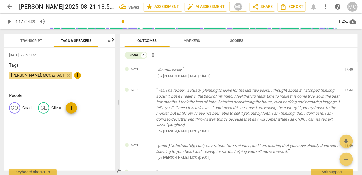
click at [266, 70] on span "delete" at bounding box center [349, 70] width 7 height 7
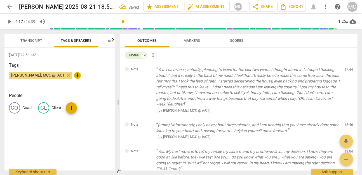
click at [266, 70] on span "delete" at bounding box center [349, 70] width 7 height 7
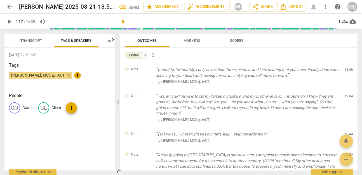
click at [266, 70] on span "delete" at bounding box center [349, 70] width 7 height 7
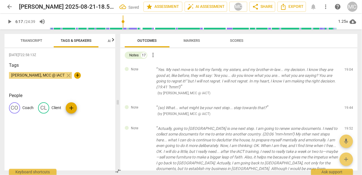
click at [266, 70] on span "delete" at bounding box center [349, 70] width 7 height 7
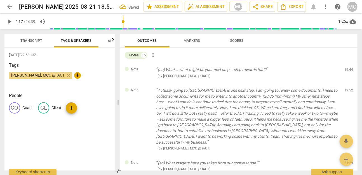
click at [266, 70] on span "delete" at bounding box center [349, 70] width 7 height 7
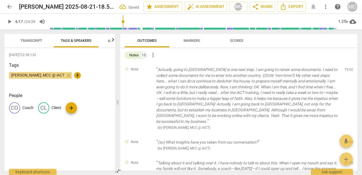
click at [266, 70] on span "delete" at bounding box center [349, 70] width 7 height 7
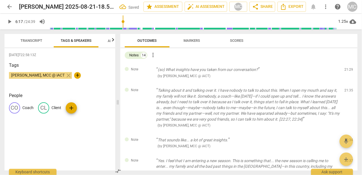
click at [266, 70] on span "delete" at bounding box center [349, 70] width 7 height 7
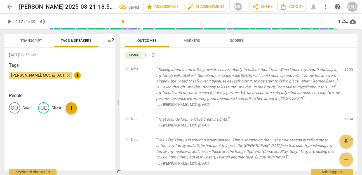
click at [266, 70] on span "delete" at bounding box center [349, 70] width 7 height 7
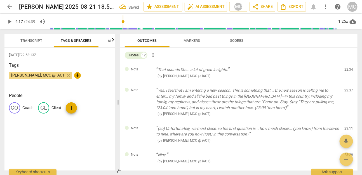
click at [266, 70] on span "delete" at bounding box center [349, 70] width 7 height 7
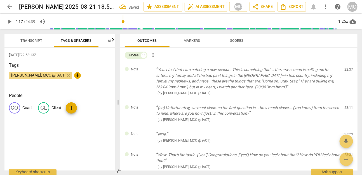
click at [266, 70] on span "delete" at bounding box center [349, 70] width 7 height 7
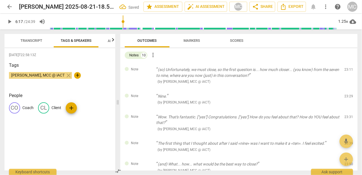
click at [266, 70] on span "delete" at bounding box center [349, 70] width 7 height 7
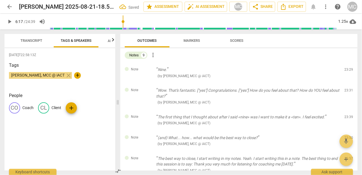
click at [266, 70] on span "delete" at bounding box center [349, 70] width 7 height 7
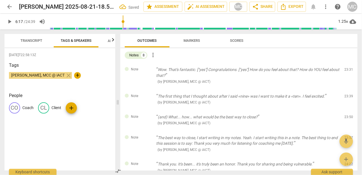
click at [266, 70] on span "delete" at bounding box center [349, 70] width 7 height 7
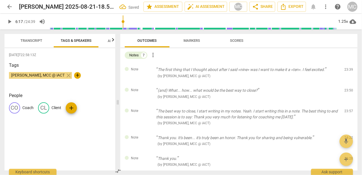
click at [266, 70] on span "delete" at bounding box center [349, 70] width 7 height 7
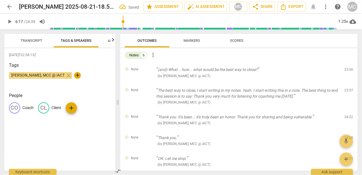
click at [266, 70] on span "delete" at bounding box center [349, 70] width 7 height 7
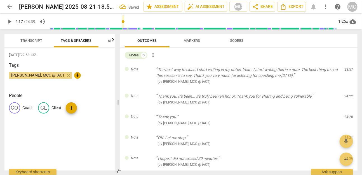
click at [266, 70] on span "delete" at bounding box center [349, 70] width 7 height 7
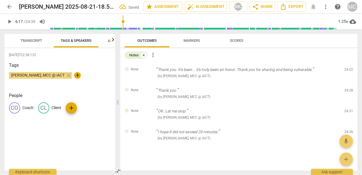
click at [266, 70] on span "delete" at bounding box center [349, 70] width 7 height 7
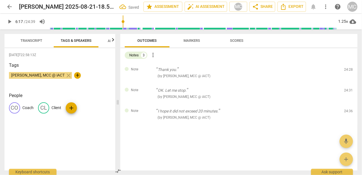
click at [266, 70] on span "delete" at bounding box center [349, 70] width 7 height 7
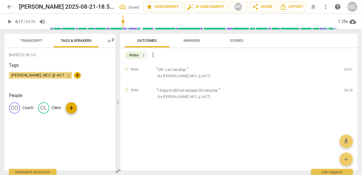
click at [266, 70] on span "delete" at bounding box center [349, 70] width 7 height 7
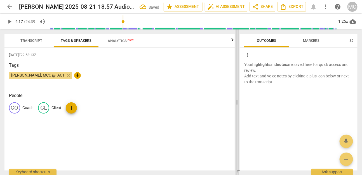
drag, startPoint x: 119, startPoint y: 99, endPoint x: 243, endPoint y: 96, distance: 123.6
click at [239, 96] on span at bounding box center [237, 101] width 3 height 145
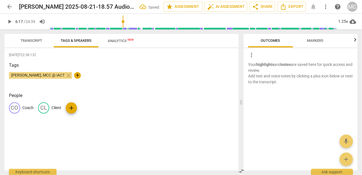
click at [34, 38] on span "Transcript" at bounding box center [31, 41] width 35 height 8
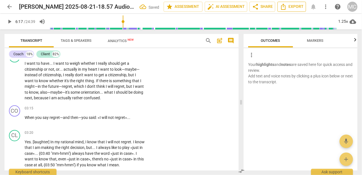
click at [266, 7] on span "Export" at bounding box center [292, 6] width 24 height 7
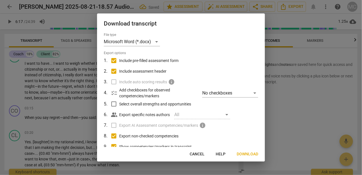
click at [251, 128] on button "Download" at bounding box center [247, 154] width 31 height 10
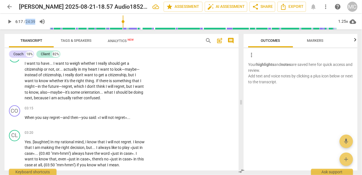
drag, startPoint x: 38, startPoint y: 23, endPoint x: 26, endPoint y: 23, distance: 11.5
click at [26, 23] on div "play_arrow 6:17 / 24:39 volume_up 1.25x cloud_download" at bounding box center [180, 22] width 353 height 16
copy span "24:39"
click at [122, 41] on span "Analytics New" at bounding box center [121, 41] width 26 height 4
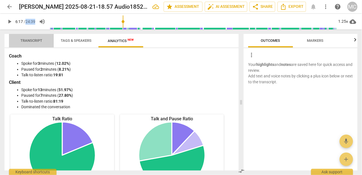
click at [41, 43] on span "Transcript" at bounding box center [31, 41] width 35 height 8
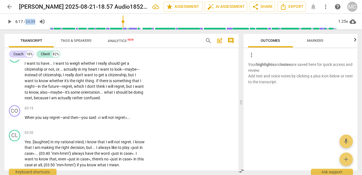
click at [115, 38] on span "Analytics New" at bounding box center [120, 40] width 39 height 8
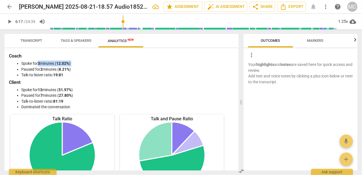
drag, startPoint x: 39, startPoint y: 62, endPoint x: 102, endPoint y: 67, distance: 62.9
click at [102, 67] on ul "Spoke for 3 minutes ( 12.02% ) Paused for 2 minutes ( 8.21% ) Talk-to-listen ra…" at bounding box center [121, 68] width 223 height 17
copy ul "3 minutes ( 12.02% ) Paused for 2 minutes ( 8.21% )"
click at [54, 69] on li "Paused for 2 minutes ( 8.21% )" at bounding box center [127, 69] width 212 height 6
drag, startPoint x: 39, startPoint y: 63, endPoint x: 83, endPoint y: 62, distance: 44.5
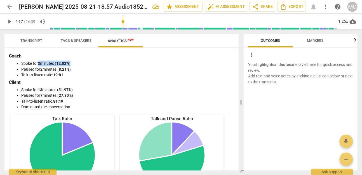
click at [83, 62] on li "Spoke for 3 minutes ( 12.02% )" at bounding box center [127, 63] width 212 height 6
copy li "3 minutes ( 12.02% )"
drag, startPoint x: 41, startPoint y: 69, endPoint x: 74, endPoint y: 69, distance: 32.8
click at [74, 69] on li "Paused for 2 minutes ( 8.21% )" at bounding box center [127, 69] width 212 height 6
copy li "2 minutes ( 8.21% )"
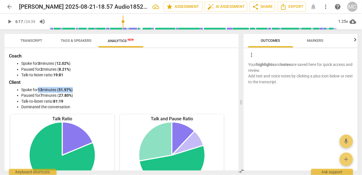
drag, startPoint x: 39, startPoint y: 89, endPoint x: 77, endPoint y: 90, distance: 37.6
click at [77, 90] on li "Spoke for 13 minutes ( 51.97% )" at bounding box center [127, 90] width 212 height 6
copy li "13 minutes ( 51.97% )"
drag, startPoint x: 41, startPoint y: 93, endPoint x: 75, endPoint y: 94, distance: 34.5
click at [75, 94] on li "Paused for 7 minutes ( 27.80% )" at bounding box center [127, 95] width 212 height 6
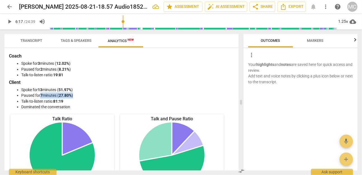
copy li "7 minutes ( 27.80% )"
click at [13, 7] on span "arrow_back" at bounding box center [9, 6] width 10 height 7
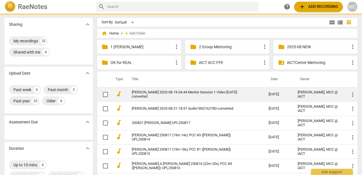
click at [160, 94] on link "[PERSON_NAME] 2025-08-19-04.44 Mentor Session 1 Video [DATE]-converted" at bounding box center [190, 94] width 117 height 8
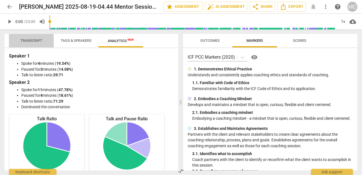
click at [34, 34] on button "Transcript" at bounding box center [31, 40] width 45 height 13
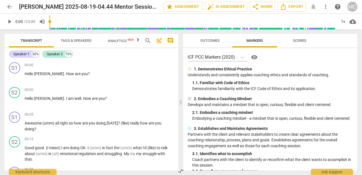
click at [74, 39] on span "Tags & Speakers" at bounding box center [76, 40] width 31 height 4
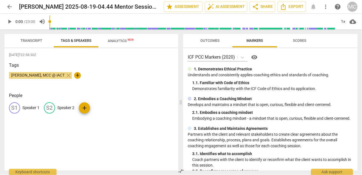
click at [25, 104] on div "S1 Speaker 1" at bounding box center [24, 107] width 31 height 11
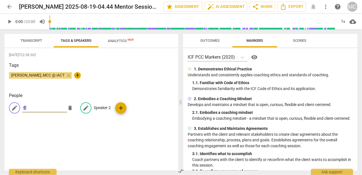
type input "🔮"
click at [94, 105] on p "Speaker 2" at bounding box center [102, 108] width 17 height 6
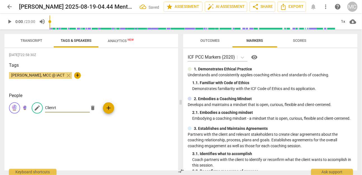
type input "Clienrt"
click at [49, 104] on div "edit Clienrt" at bounding box center [44, 107] width 25 height 11
type input "Client"
click at [27, 34] on button "Transcript" at bounding box center [31, 40] width 45 height 13
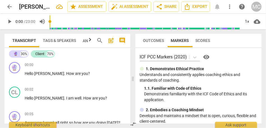
click at [122, 40] on span "comment" at bounding box center [122, 40] width 7 height 7
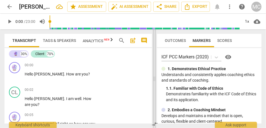
drag, startPoint x: 121, startPoint y: 78, endPoint x: 204, endPoint y: 85, distance: 83.2
click at [156, 85] on span at bounding box center [154, 78] width 3 height 99
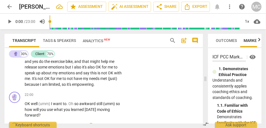
scroll to position [2993, 0]
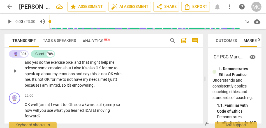
click at [76, 86] on span "empowering" at bounding box center [83, 85] width 22 height 4
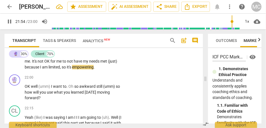
scroll to position [3011, 0]
click at [247, 21] on div "1x" at bounding box center [247, 21] width 11 height 9
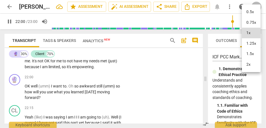
click at [251, 43] on li "1.25x" at bounding box center [251, 43] width 19 height 11
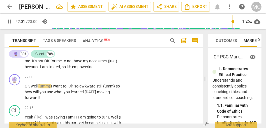
click at [52, 67] on span "limited" at bounding box center [53, 67] width 11 height 4
type input "1316"
click at [94, 67] on span "empowering" at bounding box center [83, 67] width 22 height 4
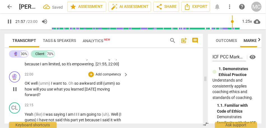
scroll to position [3016, 0]
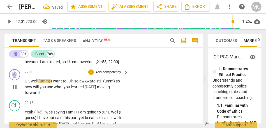
click at [25, 82] on span "OK" at bounding box center [28, 81] width 6 height 4
type input "1322"
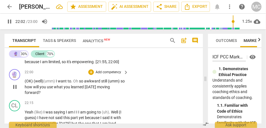
click at [48, 84] on p "(OK) ( well) (umm) I want to . Oh so awkward still (umm) so how will you use wh…" at bounding box center [75, 86] width 101 height 17
click at [36, 83] on span "well)" at bounding box center [39, 81] width 8 height 4
click at [56, 81] on span "(umm)" at bounding box center [49, 81] width 13 height 4
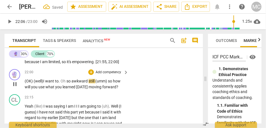
click at [62, 82] on span "Oh" at bounding box center [63, 81] width 6 height 4
click at [53, 81] on span "want" at bounding box center [50, 81] width 10 height 4
click at [69, 82] on span "so" at bounding box center [68, 81] width 5 height 4
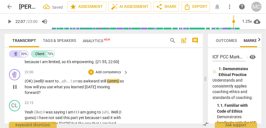
click at [100, 82] on span "awkward" at bounding box center [91, 81] width 17 height 4
click at [111, 81] on span "(umm)" at bounding box center [113, 81] width 13 height 4
click at [110, 73] on p "Add competency" at bounding box center [108, 72] width 27 height 5
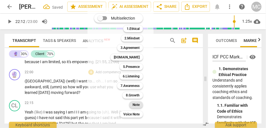
click at [138, 104] on b "Note" at bounding box center [135, 105] width 7 height 7
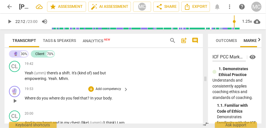
scroll to position [2687, 0]
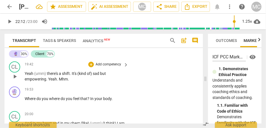
click at [43, 78] on span "empowering" at bounding box center [36, 79] width 22 height 4
click at [53, 80] on span "Yeah" at bounding box center [52, 79] width 9 height 4
click at [55, 79] on span "Yeah" at bounding box center [52, 79] width 9 height 4
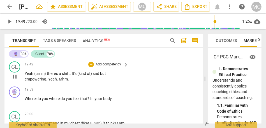
type input "1190"
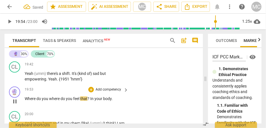
click at [47, 99] on span "you" at bounding box center [45, 99] width 7 height 4
type input "1195"
click at [93, 100] on span "?" at bounding box center [91, 99] width 3 height 4
click at [119, 99] on p "Where do you... where do you feel that... in your body ." at bounding box center [75, 99] width 101 height 6
click at [105, 97] on span "your" at bounding box center [100, 99] width 9 height 4
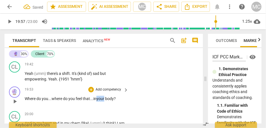
click at [105, 97] on span "your" at bounding box center [100, 99] width 9 height 4
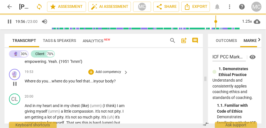
scroll to position [2723, 0]
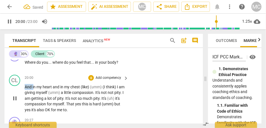
drag, startPoint x: 34, startPoint y: 87, endPoint x: 17, endPoint y: 87, distance: 17.1
click at [17, 87] on div "CL play_arrow pause 20:00 + Add competency keyboard_arrow_right And in my heart…" at bounding box center [103, 94] width 198 height 43
type input "1201"
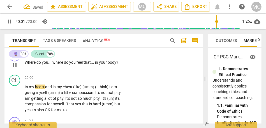
click at [57, 68] on div "19:53 + Add competency keyboard_arrow_right Where do you . . . where do you fee…" at bounding box center [77, 60] width 104 height 20
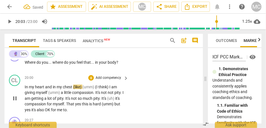
type input "1203"
drag, startPoint x: 63, startPoint y: 87, endPoint x: 51, endPoint y: 89, distance: 12.2
click at [51, 89] on p "In my heart and in my chest (like) (umm) (I think) I am giving myself (umm) a l…" at bounding box center [75, 98] width 101 height 29
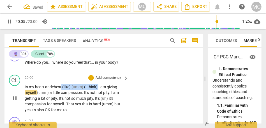
drag, startPoint x: 100, startPoint y: 87, endPoint x: 62, endPoint y: 86, distance: 37.5
click at [62, 86] on p "In my heart and chest (like) (umm) (I think) I am giving myself (umm) a little …" at bounding box center [75, 98] width 101 height 29
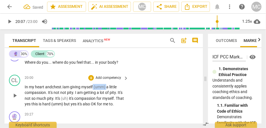
drag, startPoint x: 110, startPoint y: 87, endPoint x: 95, endPoint y: 86, distance: 14.6
click at [95, 86] on p "In my heart and chest. I am giving myself (umm) a little compassion . It's not …" at bounding box center [75, 95] width 101 height 23
drag, startPoint x: 97, startPoint y: 88, endPoint x: 108, endPoint y: 88, distance: 11.2
click at [108, 88] on p "In my heart and chest. I am giving myself a little compassion . It's not not pi…" at bounding box center [75, 95] width 101 height 23
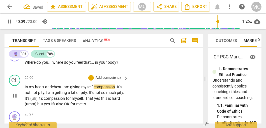
click at [158, 73] on div "CL play_arrow pause 20:00 + Add competency keyboard_arrow_right In my heart and…" at bounding box center [103, 91] width 198 height 37
click at [38, 94] on span "not" at bounding box center [34, 92] width 7 height 4
type input "1212"
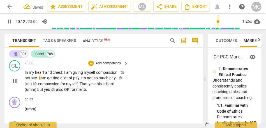
scroll to position [2738, 0]
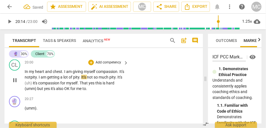
click at [81, 76] on span "." at bounding box center [80, 77] width 2 height 4
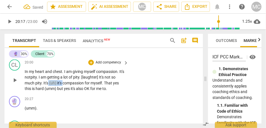
drag, startPoint x: 63, startPoint y: 84, endPoint x: 49, endPoint y: 84, distance: 14.6
click at [49, 84] on p "In my heart and chest . I am giving myself compassion . It's not pity . I am ge…" at bounding box center [75, 80] width 101 height 23
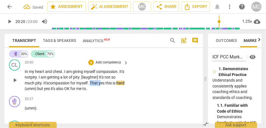
drag, startPoint x: 102, startPoint y: 83, endPoint x: 92, endPoint y: 84, distance: 9.8
click at [92, 84] on p "In my heart and chest . I am giving myself compassion . It's not pity . I am ge…" at bounding box center [75, 80] width 101 height 23
click at [96, 83] on span "es" at bounding box center [93, 83] width 5 height 4
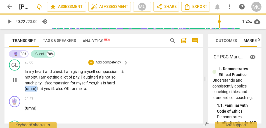
drag, startPoint x: 37, startPoint y: 89, endPoint x: 13, endPoint y: 89, distance: 24.7
click at [13, 89] on div "CL play_arrow pause 20:00 + Add competency keyboard_arrow_right In my heart and…" at bounding box center [103, 75] width 198 height 37
click at [31, 90] on span "yes" at bounding box center [28, 89] width 7 height 4
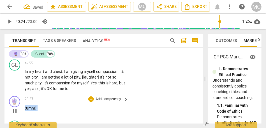
drag, startPoint x: 39, startPoint y: 108, endPoint x: 18, endPoint y: 107, distance: 21.9
click at [18, 107] on div "🔮 play_arrow pause 20:27 + Add competency keyboard_arrow_right (umm) ." at bounding box center [103, 106] width 198 height 25
type input "1225"
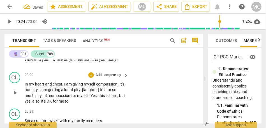
scroll to position [2740, 0]
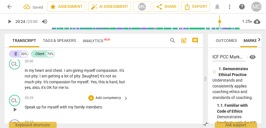
click at [25, 107] on span "Speak" at bounding box center [30, 107] width 11 height 4
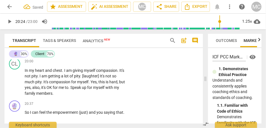
scroll to position [2721, 0]
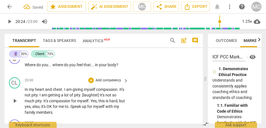
click at [70, 108] on span "." at bounding box center [69, 106] width 2 height 4
click at [59, 107] on span "for" at bounding box center [56, 106] width 6 height 4
click at [68, 107] on span "to" at bounding box center [67, 106] width 4 height 4
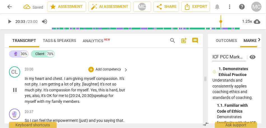
scroll to position [2730, 0]
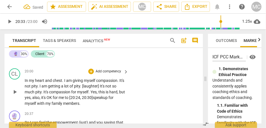
click at [111, 70] on p "Add competency" at bounding box center [108, 71] width 27 height 5
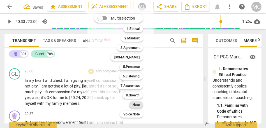
click at [132, 106] on div "Note" at bounding box center [136, 105] width 14 height 7
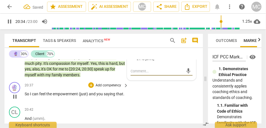
scroll to position [2753, 0]
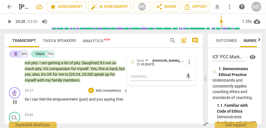
click at [25, 100] on span "So" at bounding box center [27, 99] width 5 height 4
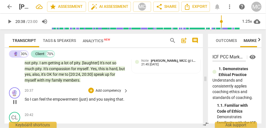
type input "1238"
click at [82, 102] on p "(so) I can feel the empowerment (just) and you saying that ." at bounding box center [75, 102] width 101 height 11
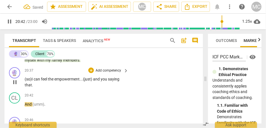
scroll to position [2777, 0]
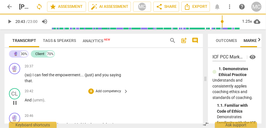
click at [26, 101] on span "And" at bounding box center [29, 100] width 8 height 4
type input "1243"
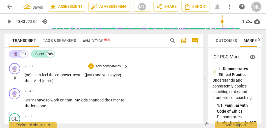
click at [35, 82] on span "And" at bounding box center [38, 81] width 8 height 4
click at [39, 81] on span "nd" at bounding box center [38, 81] width 4 height 4
click at [34, 81] on span "that, a" at bounding box center [30, 81] width 11 height 4
click at [58, 82] on p "(so) I can feel the empowerment . . . (just) and you saying that, a nd... (umm)…" at bounding box center [75, 78] width 101 height 11
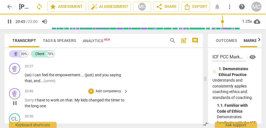
click at [25, 99] on span "Sorry" at bounding box center [30, 100] width 10 height 4
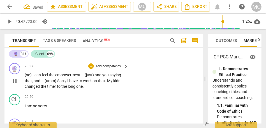
click at [65, 82] on span "Sorry" at bounding box center [62, 81] width 10 height 4
type input "1248"
click at [57, 81] on span "Sorry" at bounding box center [62, 81] width 10 height 4
click at [58, 81] on span "sorry" at bounding box center [61, 81] width 9 height 4
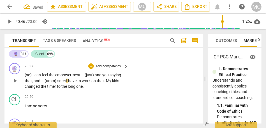
click at [69, 82] on span "have" at bounding box center [72, 81] width 9 height 4
click at [99, 82] on span "that" at bounding box center [100, 81] width 7 height 4
click at [108, 83] on span "My" at bounding box center [109, 81] width 6 height 4
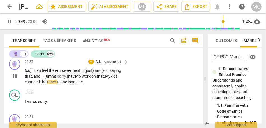
scroll to position [2782, 0]
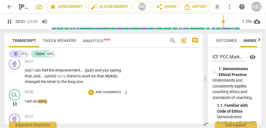
click at [25, 102] on span "I" at bounding box center [26, 101] width 2 height 4
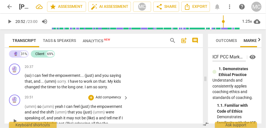
scroll to position [2787, 0]
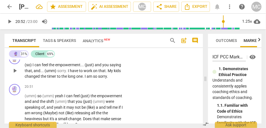
click at [75, 77] on span "long" at bounding box center [72, 76] width 8 height 4
click at [109, 78] on p "(so) I can feel the empowerment . . . (just) and you saying that , and . . . (u…" at bounding box center [75, 70] width 101 height 17
type input "1252"
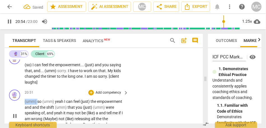
drag, startPoint x: 38, startPoint y: 102, endPoint x: 25, endPoint y: 102, distance: 12.3
click at [25, 102] on p "(umm) so (umm) yeah I can feel (just) the empowerment and and the shift (umm) t…" at bounding box center [75, 116] width 101 height 34
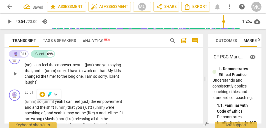
click at [108, 77] on span "." at bounding box center [108, 76] width 2 height 4
click at [109, 77] on span "." at bounding box center [108, 76] width 2 height 4
type input "1252"
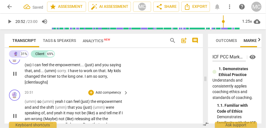
type input "1253"
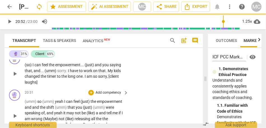
click at [25, 103] on span "(umm)" at bounding box center [31, 102] width 13 height 4
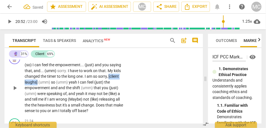
drag, startPoint x: 109, startPoint y: 77, endPoint x: 38, endPoint y: 80, distance: 70.6
click at [38, 80] on p "(so) I can feel the empowerment . . . (just) and you saying that , and . . . (u…" at bounding box center [75, 88] width 101 height 52
click at [55, 83] on span "so" at bounding box center [52, 82] width 5 height 4
click at [76, 84] on span "yeah" at bounding box center [71, 82] width 9 height 4
click at [59, 89] on span "and" at bounding box center [62, 88] width 8 height 4
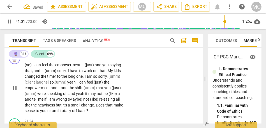
click at [85, 89] on span "(umm)" at bounding box center [89, 88] width 13 height 4
click at [92, 86] on p "(so) I can feel the empowerment . . . (just) and you saying that , and . . . (u…" at bounding box center [75, 88] width 101 height 52
click at [91, 90] on span "(umm)" at bounding box center [89, 88] width 13 height 4
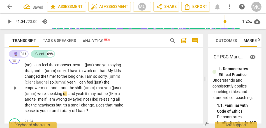
click at [113, 89] on span "(just)" at bounding box center [115, 88] width 9 height 4
click at [38, 94] on span "were" at bounding box center [41, 94] width 9 height 4
click at [85, 96] on span "yeah" at bounding box center [80, 94] width 9 height 4
click at [88, 96] on span "yeah" at bounding box center [82, 94] width 9 height 4
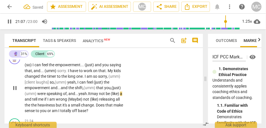
click at [106, 95] on span "not" at bounding box center [102, 94] width 7 height 4
click at [101, 92] on span "not" at bounding box center [102, 94] width 7 height 4
click at [103, 95] on span "not" at bounding box center [102, 94] width 7 height 4
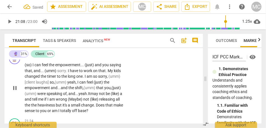
click at [104, 95] on span "not" at bounding box center [102, 94] width 7 height 4
click at [105, 95] on span "not" at bounding box center [102, 94] width 7 height 4
click at [29, 102] on span "and" at bounding box center [29, 99] width 8 height 4
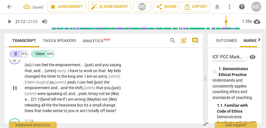
click at [89, 100] on span "(Maybe)" at bounding box center [93, 99] width 15 height 4
click at [104, 101] on span "not" at bounding box center [102, 99] width 7 height 4
click at [105, 100] on span "not" at bounding box center [101, 99] width 7 height 4
click at [110, 101] on span "(like)" at bounding box center [109, 99] width 8 height 4
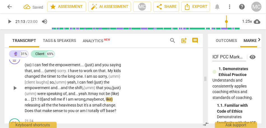
click at [104, 100] on span "not, l" at bounding box center [102, 99] width 8 height 4
click at [117, 100] on p "(so) I can feel the empowerment . . . (just) and you saying that , and . . . (u…" at bounding box center [75, 88] width 101 height 52
click at [98, 100] on span "maybe" at bounding box center [92, 99] width 12 height 4
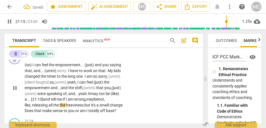
click at [118, 99] on p "(so) I can feel the empowerment . . . (just) and you saying that , and . . . (u…" at bounding box center [75, 88] width 101 height 52
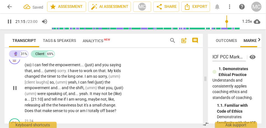
click at [127, 105] on div "(so) I can feel the empowerment . . . (just) and you saying that , and . . . (u…" at bounding box center [77, 88] width 104 height 52
click at [108, 101] on span "like" at bounding box center [111, 99] width 6 height 4
type input "1276"
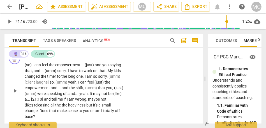
click at [41, 104] on span "releasing" at bounding box center [42, 105] width 17 height 4
click at [88, 105] on span "but" at bounding box center [89, 105] width 7 height 4
click at [39, 105] on span "releasing" at bounding box center [42, 105] width 17 height 4
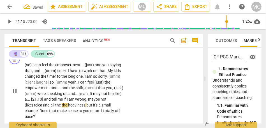
click at [63, 105] on span "the" at bounding box center [65, 105] width 6 height 4
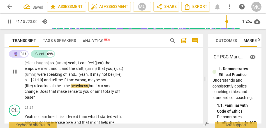
scroll to position [2809, 0]
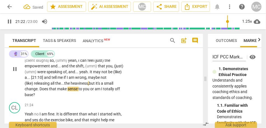
click at [90, 90] on span "you" at bounding box center [86, 89] width 7 height 4
click at [145, 80] on div "🔮 play_arrow pause 20:37 + Add competency keyboard_arrow_right (so) I can feel …" at bounding box center [103, 64] width 198 height 71
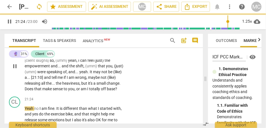
scroll to position [2806, 0]
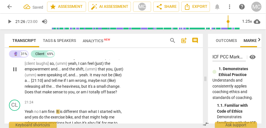
click at [81, 92] on span "am" at bounding box center [84, 92] width 6 height 4
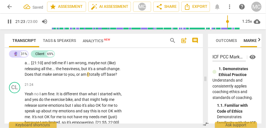
scroll to position [2824, 0]
click at [102, 73] on span "off" at bounding box center [104, 74] width 6 height 4
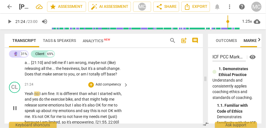
type input "1285"
click at [32, 96] on span "Yeah" at bounding box center [30, 94] width 10 height 4
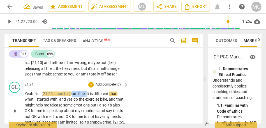
drag, startPoint x: 89, startPoint y: 94, endPoint x: 73, endPoint y: 93, distance: 16.0
click at [73, 93] on p "Yeah. No. { 21:25 inaudible} I am fine . It is different than what I started wi…" at bounding box center [75, 111] width 101 height 40
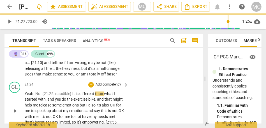
click at [75, 81] on div "CL play_arrow pause 21:24 + Add competency keyboard_arrow_right Yeah . No . {21…" at bounding box center [103, 107] width 198 height 54
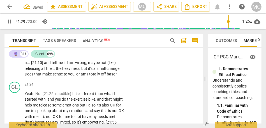
click at [80, 63] on span "wrong" at bounding box center [80, 63] width 11 height 4
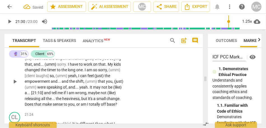
scroll to position [2770, 0]
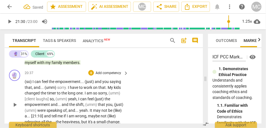
click at [110, 73] on p "Add competency" at bounding box center [108, 73] width 27 height 5
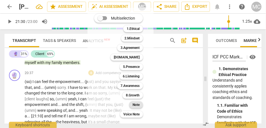
click at [137, 104] on b "Note" at bounding box center [135, 105] width 7 height 7
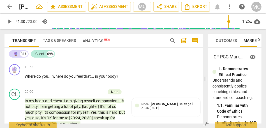
scroll to position [2676, 0]
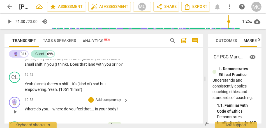
click at [109, 100] on p "Add competency" at bounding box center [108, 100] width 27 height 5
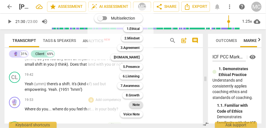
click at [133, 105] on b "Note" at bounding box center [135, 105] width 7 height 7
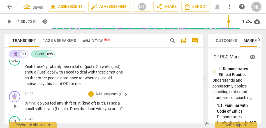
scroll to position [2627, 0]
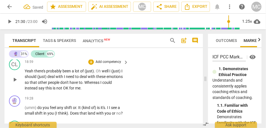
click at [56, 89] on span "is" at bounding box center [55, 88] width 4 height 4
click at [53, 88] on span "is" at bounding box center [55, 88] width 4 height 4
type input "1156"
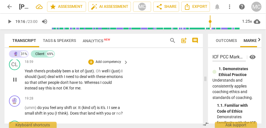
click at [78, 89] on span "me" at bounding box center [77, 88] width 5 height 4
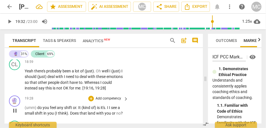
type input "1172"
drag, startPoint x: 39, startPoint y: 108, endPoint x: 19, endPoint y: 108, distance: 20.4
click at [19, 108] on div "🔮 play_arrow pause 19:28 + Add competency keyboard_arrow_right (umm) do you fee…" at bounding box center [103, 106] width 198 height 25
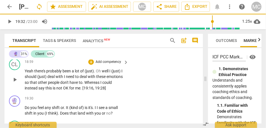
click at [53, 81] on span "people" at bounding box center [54, 82] width 12 height 4
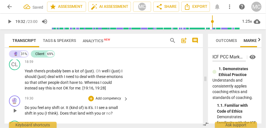
click at [26, 109] on span "Do" at bounding box center [28, 108] width 6 height 4
click at [103, 90] on p "Yeah there's probably been a lot of (just) . Oh well I (just) I should (just) d…" at bounding box center [75, 79] width 101 height 23
type input "1172"
click at [61, 109] on span "or" at bounding box center [61, 108] width 3 height 4
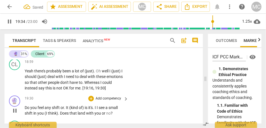
type input "1175"
click at [68, 108] on span "." at bounding box center [67, 108] width 2 height 4
click at [60, 107] on span "shift, or..." at bounding box center [60, 108] width 16 height 4
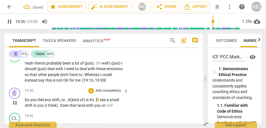
click at [85, 101] on span "of)" at bounding box center [83, 100] width 6 height 4
click at [92, 101] on span "it's" at bounding box center [91, 100] width 4 height 4
click at [98, 101] on span "." at bounding box center [97, 100] width 2 height 4
click at [48, 107] on span "(I" at bounding box center [46, 105] width 3 height 4
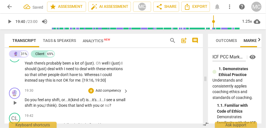
click at [68, 108] on p "Do you feel any shift, or... it (kind of) is... it's... I... I see a small shif…" at bounding box center [75, 102] width 101 height 11
click at [67, 105] on span "Does" at bounding box center [62, 105] width 10 height 4
click at [83, 105] on span "land" at bounding box center [79, 105] width 8 height 4
click at [112, 108] on span "or" at bounding box center [114, 105] width 4 height 4
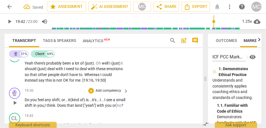
click at [112, 108] on span "or" at bounding box center [114, 105] width 4 height 4
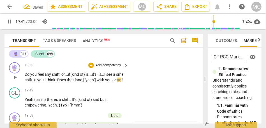
scroll to position [2662, 0]
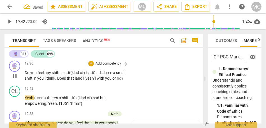
click at [112, 65] on p "Add competency" at bounding box center [108, 63] width 27 height 5
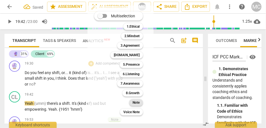
click at [138, 100] on b "Note" at bounding box center [135, 102] width 7 height 7
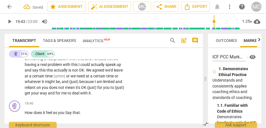
scroll to position [2511, 0]
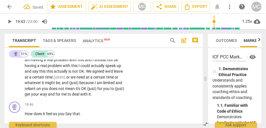
click at [55, 92] on span "and" at bounding box center [52, 94] width 8 height 4
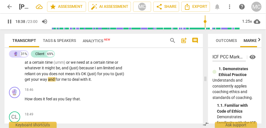
scroll to position [2526, 0]
click at [80, 79] on span "with" at bounding box center [84, 79] width 8 height 4
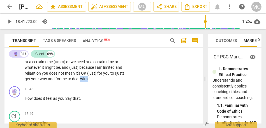
click at [80, 79] on span "with" at bounding box center [84, 79] width 8 height 4
click at [89, 80] on span "it" at bounding box center [90, 79] width 2 height 4
type input "1120"
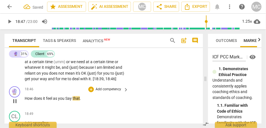
click at [34, 97] on span "does" at bounding box center [38, 98] width 9 height 4
click at [67, 99] on span "Say" at bounding box center [68, 98] width 7 height 4
type input "1128"
click at [89, 97] on p "How does it feel as you say that ." at bounding box center [75, 99] width 101 height 6
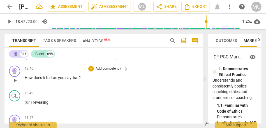
scroll to position [2549, 0]
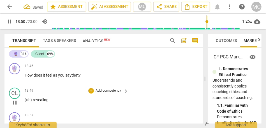
click at [34, 100] on span "revealing" at bounding box center [41, 100] width 16 height 4
type input "1131"
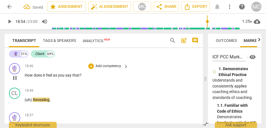
click at [76, 75] on span "that" at bounding box center [75, 75] width 7 height 4
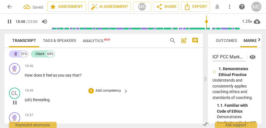
click at [28, 101] on span "(uh)" at bounding box center [29, 100] width 8 height 4
click at [39, 102] on span "Revealing" at bounding box center [41, 100] width 17 height 4
type input "1136"
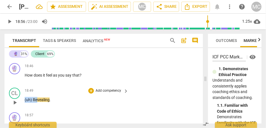
drag, startPoint x: 37, startPoint y: 99, endPoint x: 21, endPoint y: 99, distance: 15.7
click at [21, 99] on div "CL play_arrow pause 18:49 + Add competency keyboard_arrow_right (uh) Revealing ." at bounding box center [103, 98] width 198 height 25
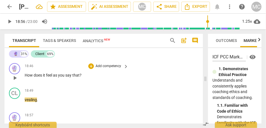
click at [54, 72] on div "18:46 + Add competency keyboard_arrow_right How does it feel as you say that ?" at bounding box center [77, 73] width 104 height 20
click at [72, 76] on span "say" at bounding box center [68, 75] width 7 height 4
type input "1128"
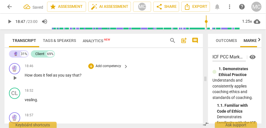
click at [79, 76] on span "that" at bounding box center [75, 75] width 7 height 4
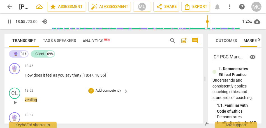
type input "1136"
drag, startPoint x: 35, startPoint y: 100, endPoint x: 10, endPoint y: 101, distance: 24.9
click at [10, 101] on div "CL play_arrow pause 18:52 + Add competency keyboard_arrow_right vealing ." at bounding box center [103, 98] width 198 height 25
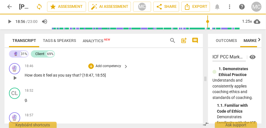
click at [56, 75] on span "as" at bounding box center [55, 75] width 5 height 4
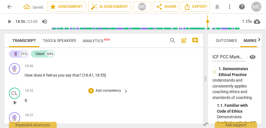
click at [26, 102] on span "g" at bounding box center [26, 100] width 2 height 4
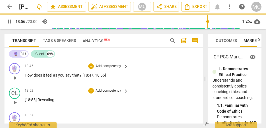
click at [47, 79] on div "18:46 + Add competency keyboard_arrow_right How does it feel as you say that ? …" at bounding box center [77, 73] width 104 height 20
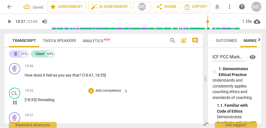
click at [104, 90] on p "Add competency" at bounding box center [108, 91] width 27 height 5
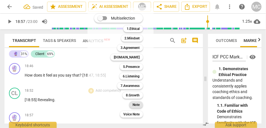
click at [132, 106] on div "Note" at bounding box center [136, 105] width 14 height 7
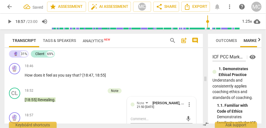
click at [48, 102] on span "Revealing" at bounding box center [46, 100] width 17 height 4
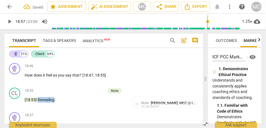
click at [48, 102] on span "Revealing" at bounding box center [46, 100] width 17 height 4
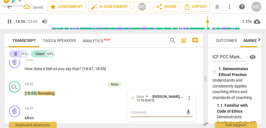
scroll to position [2564, 0]
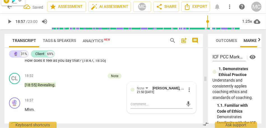
click at [52, 86] on span "Revealing" at bounding box center [46, 85] width 17 height 4
type input "1137"
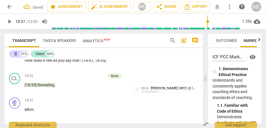
click at [52, 86] on span "Revealing" at bounding box center [46, 85] width 17 height 4
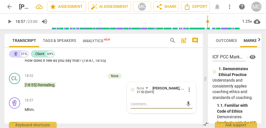
click at [52, 86] on span "Revealing" at bounding box center [46, 85] width 17 height 4
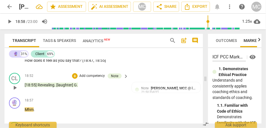
scroll to position [2596, 0]
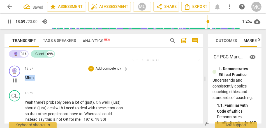
drag, startPoint x: 36, startPoint y: 77, endPoint x: 19, endPoint y: 77, distance: 16.5
click at [19, 77] on div "🔮 play_arrow pause 18:57 + Add competency keyboard_arrow_right Mhm ." at bounding box center [103, 76] width 198 height 25
type input "1140"
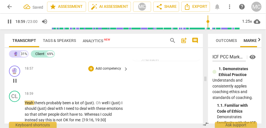
scroll to position [2571, 0]
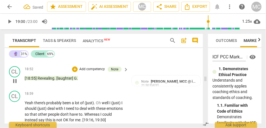
type input "1141"
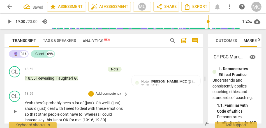
click at [24, 102] on div "play_arrow pause" at bounding box center [17, 111] width 14 height 19
click at [25, 103] on span "Yeah" at bounding box center [30, 103] width 10 height 4
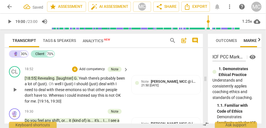
click at [77, 77] on span "." at bounding box center [78, 78] width 2 height 4
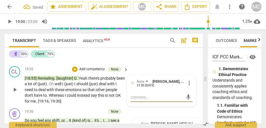
click at [80, 78] on span "Yeah" at bounding box center [84, 78] width 10 height 4
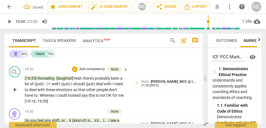
click at [83, 78] on span "there's" at bounding box center [89, 78] width 12 height 4
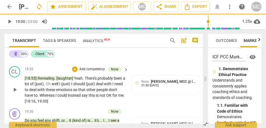
click at [136, 104] on div "CL play_arrow pause 18:52 + Add competency Note keyboard_arrow_right [18:55] Re…" at bounding box center [103, 85] width 198 height 43
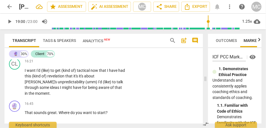
scroll to position [2362, 0]
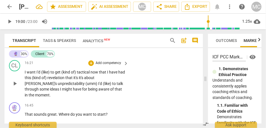
click at [98, 89] on span "aware" at bounding box center [104, 89] width 12 height 4
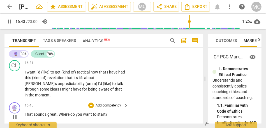
scroll to position [2384, 0]
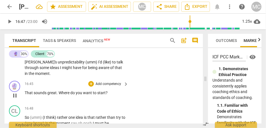
click at [110, 82] on p "Add competency" at bounding box center [108, 84] width 27 height 5
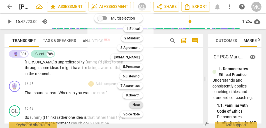
click at [136, 105] on b "Note" at bounding box center [135, 105] width 7 height 7
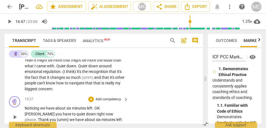
scroll to position [2172, 0]
click at [50, 92] on span "concern" at bounding box center [45, 89] width 14 height 4
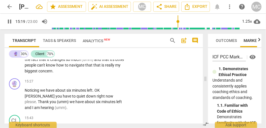
scroll to position [2191, 0]
click at [35, 73] on span "biggest" at bounding box center [32, 71] width 14 height 4
type input "919"
click at [52, 73] on span "concern" at bounding box center [45, 71] width 14 height 4
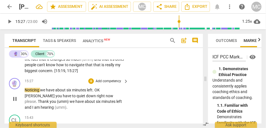
click at [26, 92] on span "Noticing" at bounding box center [32, 90] width 15 height 4
type input "928"
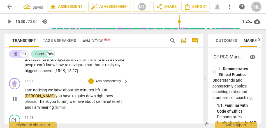
click at [47, 92] on span "I am noticing" at bounding box center [36, 90] width 23 height 4
click at [91, 98] on p "I am noticing we have about six minutes left . OK [PERSON_NAME] you have to qui…" at bounding box center [75, 98] width 101 height 23
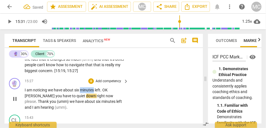
click at [91, 98] on p "I am noticing we have about six minutes left . OK [PERSON_NAME] you have to qui…" at bounding box center [75, 98] width 101 height 23
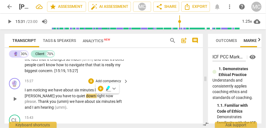
click at [95, 92] on span "minutes" at bounding box center [87, 90] width 15 height 4
click at [102, 92] on span "." at bounding box center [101, 90] width 2 height 4
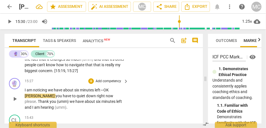
click at [109, 92] on span "OK" at bounding box center [105, 90] width 5 height 4
click at [45, 98] on span "[PERSON_NAME]" at bounding box center [40, 96] width 31 height 4
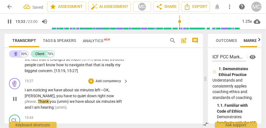
click at [36, 101] on span "please" at bounding box center [30, 101] width 11 height 4
click at [65, 104] on span "(umm)" at bounding box center [71, 101] width 13 height 4
click at [46, 104] on span "Thank" at bounding box center [52, 101] width 12 height 4
click at [77, 104] on span "we" at bounding box center [80, 101] width 6 height 4
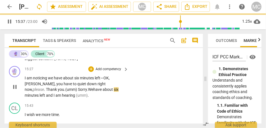
scroll to position [2212, 0]
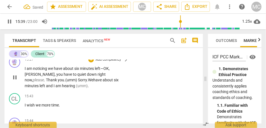
click at [88, 82] on span "We" at bounding box center [90, 80] width 5 height 4
click at [38, 71] on span "I am noticing" at bounding box center [36, 68] width 23 height 4
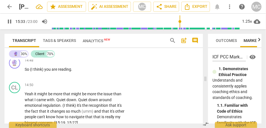
scroll to position [2137, 0]
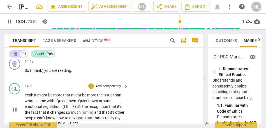
click at [59, 115] on span "changes" at bounding box center [58, 112] width 16 height 4
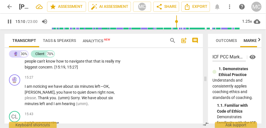
scroll to position [2200, 0]
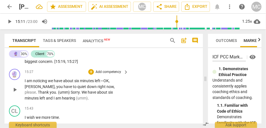
click at [31, 83] on span "am" at bounding box center [30, 81] width 6 height 4
click at [50, 93] on span "Thank" at bounding box center [44, 92] width 12 height 4
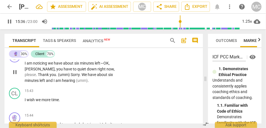
scroll to position [2218, 0]
click at [81, 77] on span "We" at bounding box center [84, 74] width 6 height 4
type input "938"
click at [108, 77] on span "six" at bounding box center [110, 74] width 5 height 4
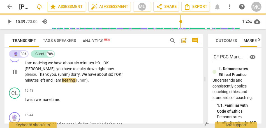
click at [46, 83] on span "and" at bounding box center [50, 80] width 8 height 4
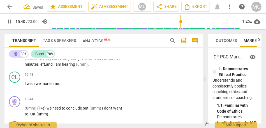
scroll to position [2234, 0]
click at [25, 86] on span "I" at bounding box center [26, 83] width 2 height 4
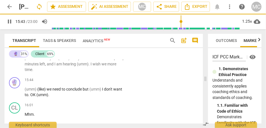
scroll to position [2209, 0]
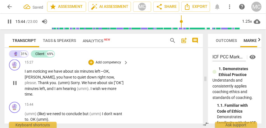
click at [77, 91] on span "(umm)" at bounding box center [83, 89] width 12 height 4
click at [89, 91] on span "." at bounding box center [90, 89] width 2 height 4
type input "945"
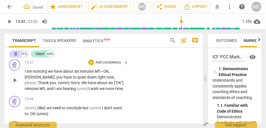
click at [77, 91] on span "(umm)" at bounding box center [83, 89] width 12 height 4
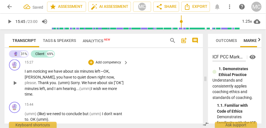
click at [79, 91] on span "(umm)" at bounding box center [85, 89] width 12 height 4
click at [24, 114] on div "play_arrow pause" at bounding box center [17, 117] width 14 height 8
click at [25, 115] on span "(umm)" at bounding box center [31, 114] width 13 height 4
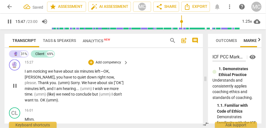
click at [56, 97] on span "we" at bounding box center [59, 94] width 6 height 4
type input "949"
click at [92, 97] on span "but" at bounding box center [95, 94] width 7 height 4
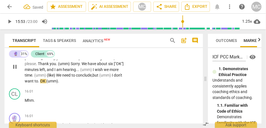
click at [46, 83] on span "OK" at bounding box center [43, 81] width 6 height 4
click at [48, 83] on span "(umm)" at bounding box center [54, 81] width 12 height 4
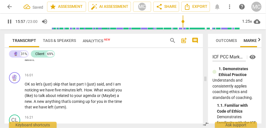
scroll to position [2216, 0]
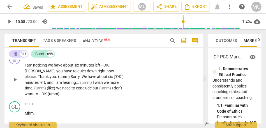
click at [114, 90] on span "don't" at bounding box center [118, 88] width 8 height 4
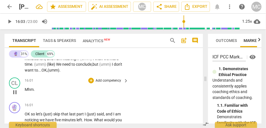
scroll to position [2235, 0]
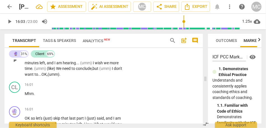
click at [41, 77] on span "OK," at bounding box center [44, 74] width 6 height 4
click at [59, 77] on span "." at bounding box center [59, 74] width 1 height 4
click at [48, 77] on span "(umm)" at bounding box center [54, 74] width 12 height 4
click at [56, 77] on p "I am noticing we have about six minutes left—OK , [PERSON_NAME] , you have to q…" at bounding box center [75, 60] width 101 height 34
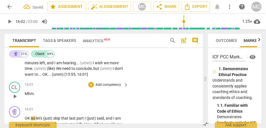
click at [28, 96] on span "Mhm" at bounding box center [29, 94] width 9 height 4
type input "962"
click at [25, 96] on span "Mhm" at bounding box center [29, 94] width 9 height 4
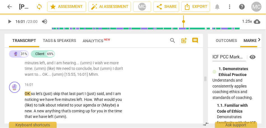
scroll to position [2211, 0]
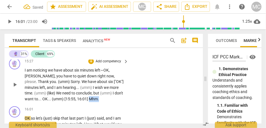
drag, startPoint x: 82, startPoint y: 104, endPoint x: 72, endPoint y: 104, distance: 10.4
click at [72, 102] on p "I am noticing we have about six minutes left—OK , [PERSON_NAME] , you have to q…" at bounding box center [75, 84] width 101 height 34
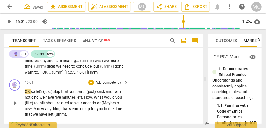
scroll to position [2237, 0]
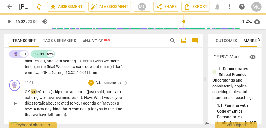
click at [26, 94] on span "OK" at bounding box center [28, 92] width 6 height 4
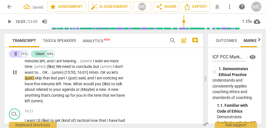
click at [106, 75] on span "so" at bounding box center [108, 72] width 5 height 4
type input "963"
click at [106, 75] on span "so" at bounding box center [108, 72] width 5 height 4
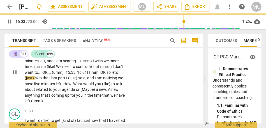
click at [35, 78] on span "(just)" at bounding box center [30, 78] width 10 height 4
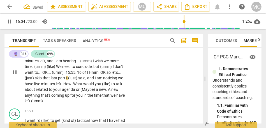
click at [34, 82] on span "have" at bounding box center [29, 84] width 9 height 4
click at [35, 79] on span "(just)" at bounding box center [30, 78] width 10 height 4
click at [95, 80] on span "I" at bounding box center [96, 78] width 2 height 4
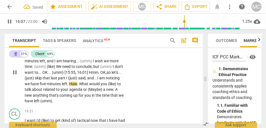
click at [79, 86] on span "What" at bounding box center [84, 84] width 10 height 4
click at [101, 86] on span "you" at bounding box center [104, 84] width 7 height 4
click at [99, 92] on p "I am noticing we have about six minutes left—OK , [PERSON_NAME] , you have to q…" at bounding box center [75, 72] width 101 height 63
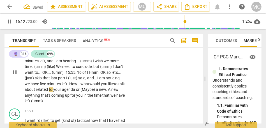
click at [114, 86] on span "to" at bounding box center [116, 84] width 4 height 4
click at [80, 92] on span "(Maybe)" at bounding box center [87, 89] width 15 height 4
click at [84, 92] on span "maybe)" at bounding box center [89, 89] width 13 height 4
click at [108, 92] on span "." at bounding box center [109, 89] width 2 height 4
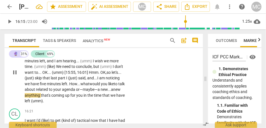
click at [110, 97] on p "I am noticing we have about six minutes left—OK , [PERSON_NAME] , you have to q…" at bounding box center [75, 72] width 101 height 63
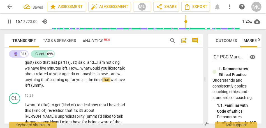
scroll to position [2261, 0]
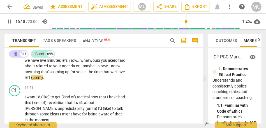
click at [41, 80] on span "(umm)" at bounding box center [37, 77] width 12 height 4
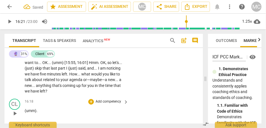
scroll to position [2246, 0]
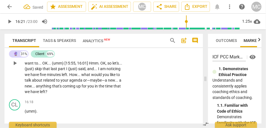
click at [69, 83] on span "agenda" at bounding box center [76, 80] width 14 height 4
click at [62, 89] on span "coming" at bounding box center [69, 86] width 14 height 4
click at [66, 89] on p "I am noticing we have about six minutes left—OK , [PERSON_NAME] , you have to q…" at bounding box center [75, 63] width 101 height 63
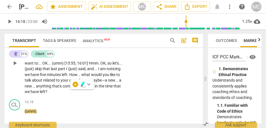
click at [63, 89] on span "coming" at bounding box center [69, 86] width 14 height 4
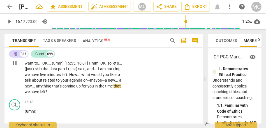
click at [95, 89] on span "in" at bounding box center [97, 86] width 4 height 4
click at [105, 89] on span "time" at bounding box center [109, 86] width 8 height 4
type input "977"
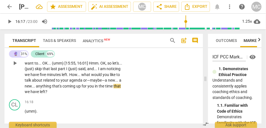
click at [105, 89] on span "time" at bounding box center [109, 86] width 8 height 4
click at [155, 81] on div "🔮 play_arrow pause 15:27 + Add competency keyboard_arrow_right I am noticing we…" at bounding box center [103, 58] width 198 height 77
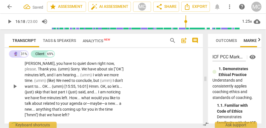
scroll to position [2214, 0]
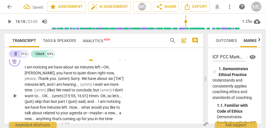
click at [112, 61] on p "Add competency" at bounding box center [108, 58] width 27 height 5
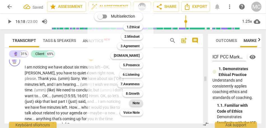
click at [142, 103] on div "Note" at bounding box center [136, 103] width 14 height 7
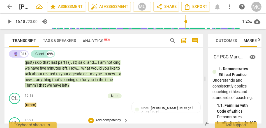
scroll to position [2250, 0]
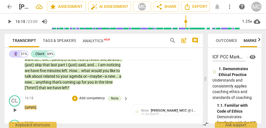
click at [45, 111] on p "(umm) ." at bounding box center [75, 108] width 101 height 6
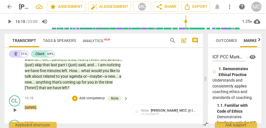
scroll to position [2269, 0]
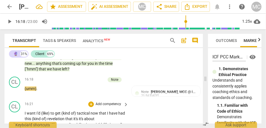
click at [25, 116] on span "I" at bounding box center [26, 113] width 2 height 4
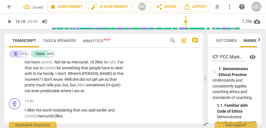
scroll to position [2047, 0]
click at [60, 94] on span "predictable" at bounding box center [50, 91] width 20 height 4
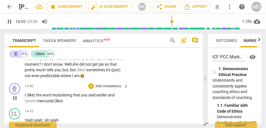
scroll to position [2063, 0]
drag, startPoint x: 29, startPoint y: 103, endPoint x: 31, endPoint y: 100, distance: 3.6
click at [29, 97] on span "(like)" at bounding box center [31, 95] width 9 height 4
type input "881"
click at [38, 103] on span "mercurial" at bounding box center [45, 101] width 17 height 4
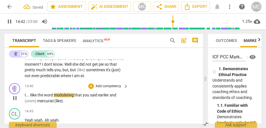
click at [34, 97] on span "like" at bounding box center [34, 95] width 6 height 4
click at [55, 97] on span "modulating" at bounding box center [64, 95] width 21 height 4
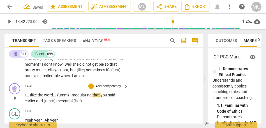
click at [92, 97] on span "modulating" at bounding box center [82, 95] width 21 height 4
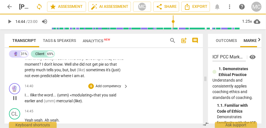
click at [31, 103] on span "earlier" at bounding box center [30, 101] width 11 height 4
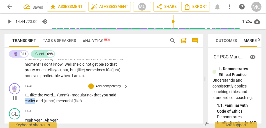
click at [31, 103] on span "earlier" at bounding box center [30, 101] width 11 height 4
click at [36, 103] on span "and" at bounding box center [40, 101] width 8 height 4
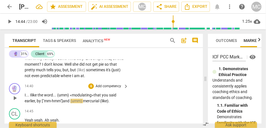
click at [25, 103] on span "earlier, by ["mm-hmm"]" at bounding box center [44, 101] width 38 height 4
click at [73, 103] on span "(umm)" at bounding box center [76, 101] width 13 height 4
click at [59, 103] on span "earlier, by ["mm-hmm"]" at bounding box center [44, 101] width 38 height 4
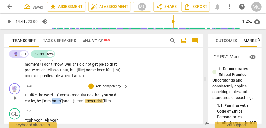
click at [59, 103] on span "earlier, by ["mm-hmm"]" at bounding box center [44, 101] width 38 height 4
click at [36, 103] on span "earlier, by ["mm-hmm"]" at bounding box center [44, 101] width 38 height 4
click at [75, 103] on span "(umm)" at bounding box center [79, 101] width 13 height 4
click at [69, 103] on span "and" at bounding box center [66, 101] width 7 height 4
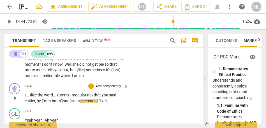
click at [69, 103] on span "and" at bounding box center [66, 101] width 7 height 4
click at [85, 103] on span "mercurial" at bounding box center [89, 101] width 17 height 4
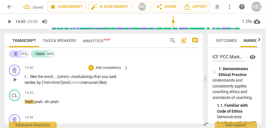
scroll to position [2081, 0]
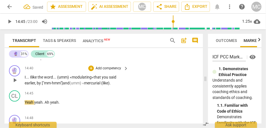
click at [101, 85] on span "mercurial" at bounding box center [92, 83] width 17 height 4
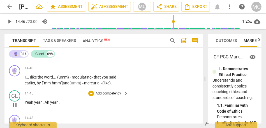
click at [26, 105] on span "Yeah" at bounding box center [30, 102] width 10 height 4
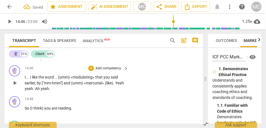
click at [78, 85] on span "(umm)" at bounding box center [77, 83] width 13 height 4
click at [88, 85] on span "«mercurial»" at bounding box center [94, 83] width 21 height 4
click at [116, 91] on p "I . . . I like the word . . . (umm) «modulating» that you said earlier , by ["m…" at bounding box center [75, 82] width 101 height 17
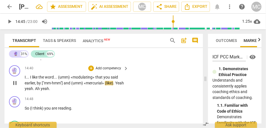
type input "886"
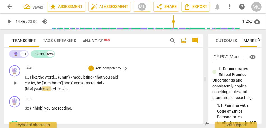
click at [42, 91] on span "yeah" at bounding box center [46, 89] width 8 height 4
click at [113, 91] on p "I . . . I like the word . . . (umm) «modulating» that you said earlier , by ["m…" at bounding box center [75, 82] width 101 height 17
click at [33, 89] on span "(like)" at bounding box center [29, 89] width 8 height 4
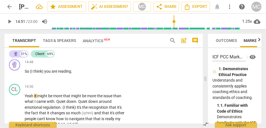
scroll to position [2097, 0]
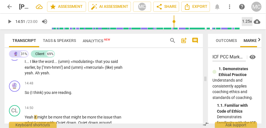
click at [244, 22] on div "1.25x" at bounding box center [247, 21] width 11 height 9
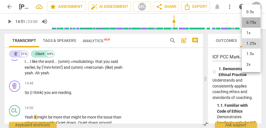
click at [253, 24] on li "0.75x" at bounding box center [251, 22] width 19 height 11
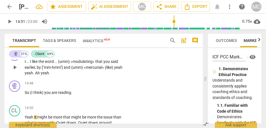
click at [98, 70] on span "«mercurial»" at bounding box center [94, 67] width 21 height 4
click at [120, 70] on span "yeah" at bounding box center [118, 67] width 8 height 4
type input "886"
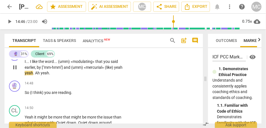
click at [122, 70] on span "yeah" at bounding box center [118, 67] width 8 height 4
click at [34, 75] on span "yeah" at bounding box center [36, 73] width 8 height 4
click at [29, 76] on span "yeah, and ["" at bounding box center [74, 70] width 99 height 10
click at [51, 75] on span "yeah" at bounding box center [53, 73] width 8 height 4
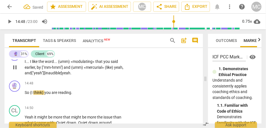
type input "889"
click at [65, 75] on span "yeah" at bounding box center [66, 73] width 8 height 4
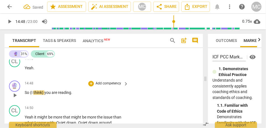
click at [25, 95] on span "So" at bounding box center [27, 92] width 5 height 4
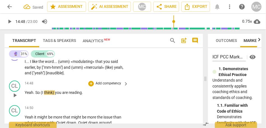
click at [35, 95] on span "." at bounding box center [34, 92] width 2 height 4
click at [31, 95] on span "Yeah," at bounding box center [30, 92] width 10 height 4
click at [41, 95] on span "(I" at bounding box center [39, 92] width 3 height 4
click at [38, 95] on span "so" at bounding box center [36, 92] width 4 height 4
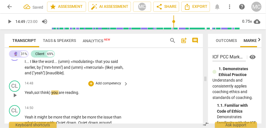
click at [38, 95] on span "so" at bounding box center [36, 92] width 4 height 4
click at [40, 95] on span "I" at bounding box center [39, 92] width 2 height 4
click at [38, 95] on span "so" at bounding box center [36, 92] width 4 height 4
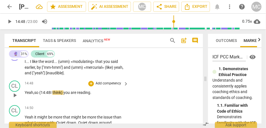
click at [27, 95] on span "Yeah," at bounding box center [30, 92] width 10 height 4
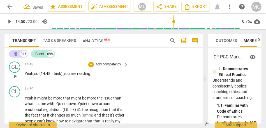
click at [36, 76] on span "so {14:48" at bounding box center [42, 73] width 16 height 4
click at [66, 76] on span "you" at bounding box center [66, 73] width 7 height 4
click at [28, 76] on span "Yeah," at bounding box center [30, 73] width 10 height 4
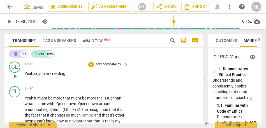
click at [29, 76] on span "Yeah," at bounding box center [30, 73] width 10 height 4
click at [41, 76] on span "you" at bounding box center [41, 73] width 7 height 4
click at [30, 76] on span "Yeah," at bounding box center [30, 73] width 10 height 4
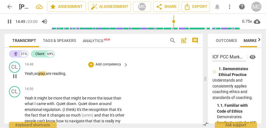
click at [27, 76] on span "Yeah," at bounding box center [30, 73] width 10 height 4
click at [38, 76] on span "so" at bounding box center [36, 73] width 4 height 4
click at [84, 77] on p "Yeah, so {14:49 " you are reading ." at bounding box center [75, 74] width 101 height 6
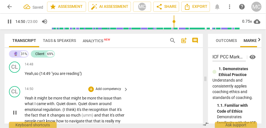
click at [25, 101] on span "Yeah" at bounding box center [30, 98] width 10 height 4
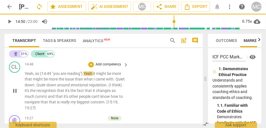
type input "891"
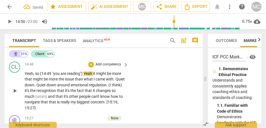
click at [82, 76] on span "reading"}" at bounding box center [75, 73] width 17 height 4
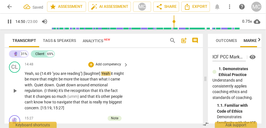
click at [40, 76] on span "{14:49" at bounding box center [46, 73] width 12 height 4
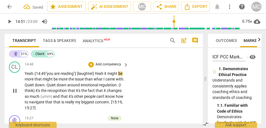
click at [104, 76] on span "Yeah" at bounding box center [100, 73] width 10 height 4
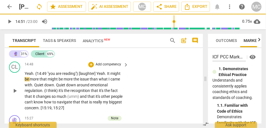
click at [159, 78] on div "CL play_arrow pause 14:48 + Add competency keyboard_arrow_right Yeah . {14:49 "…" at bounding box center [103, 86] width 198 height 54
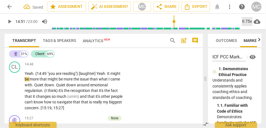
click at [246, 19] on div "0.75x" at bounding box center [247, 21] width 11 height 9
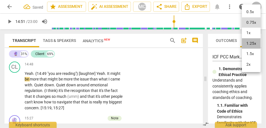
click at [252, 41] on li "1.25x" at bounding box center [251, 43] width 19 height 11
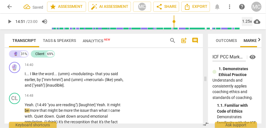
scroll to position [2082, 0]
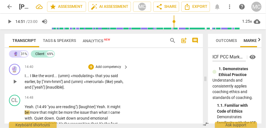
click at [102, 70] on p "Add competency" at bounding box center [108, 67] width 27 height 5
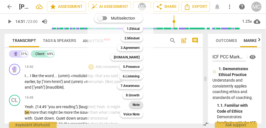
click at [132, 104] on div "Note" at bounding box center [136, 105] width 14 height 7
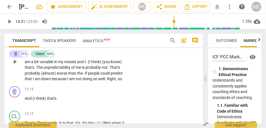
scroll to position [1885, 0]
click at [107, 82] on span "Right" at bounding box center [111, 79] width 9 height 4
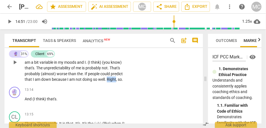
click at [107, 82] on span "Right" at bounding box center [111, 79] width 9 height 4
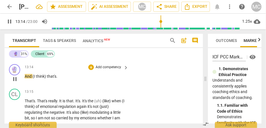
scroll to position [1908, 0]
click at [25, 80] on p "And (I think) that's ." at bounding box center [75, 77] width 101 height 6
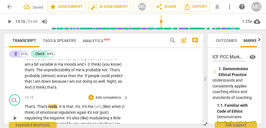
click at [25, 102] on div "13:15 + Add competency keyboard_arrow_right That's . That's really . It is that…" at bounding box center [77, 114] width 104 height 38
click at [25, 104] on p "That's . That's really . It is that . It's . It's the (uh) (like) when (I think…" at bounding box center [75, 118] width 101 height 29
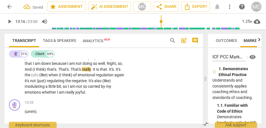
scroll to position [1907, 0]
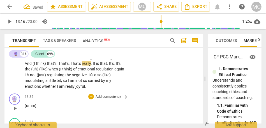
click at [26, 108] on span "(umm)" at bounding box center [31, 106] width 12 height 4
click at [25, 108] on span "(umm)" at bounding box center [31, 106] width 12 height 4
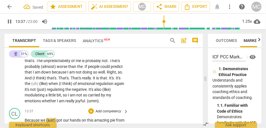
scroll to position [1910, 0]
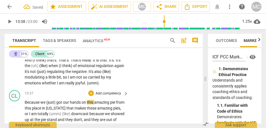
click at [25, 103] on span "Because" at bounding box center [33, 102] width 16 height 4
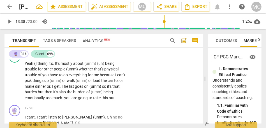
scroll to position [1687, 0]
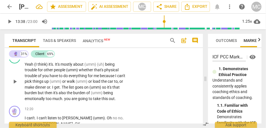
click at [62, 100] on span "." at bounding box center [63, 99] width 2 height 4
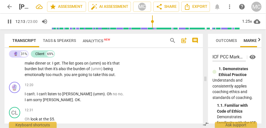
scroll to position [1712, 0]
click at [113, 67] on span "being" at bounding box center [108, 68] width 10 height 4
type input "733"
click at [64, 74] on span "you" at bounding box center [67, 74] width 7 height 4
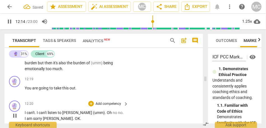
scroll to position [1711, 0]
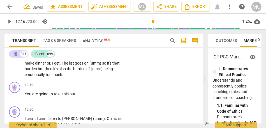
click at [53, 74] on span "much" at bounding box center [57, 75] width 10 height 4
type input "733"
click at [59, 75] on span "much" at bounding box center [57, 75] width 10 height 4
click at [53, 72] on p "Yeah (I think) it's . It's mostly about (umm) (uh) being trouble for other peop…" at bounding box center [75, 58] width 101 height 40
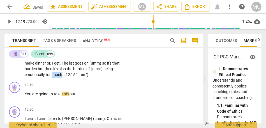
click at [53, 72] on p "Yeah (I think) it's . It's mostly about (umm) (uh) being trouble for other peop…" at bounding box center [75, 58] width 101 height 40
click at [56, 73] on span "much. {12:15 "hmm"}" at bounding box center [70, 75] width 36 height 4
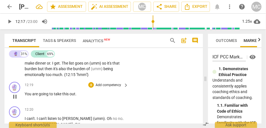
type input "738"
click at [27, 93] on span "You" at bounding box center [29, 94] width 8 height 4
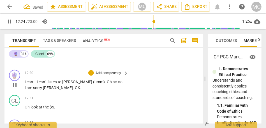
scroll to position [1747, 0]
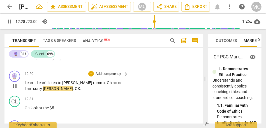
click at [27, 87] on span "I" at bounding box center [26, 89] width 2 height 4
click at [118, 83] on span "no" at bounding box center [120, 83] width 4 height 4
click at [27, 87] on span "I" at bounding box center [26, 89] width 2 height 4
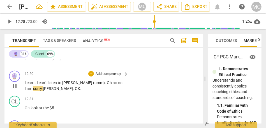
type input "748"
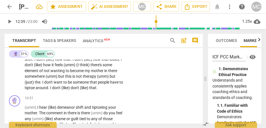
scroll to position [1583, 0]
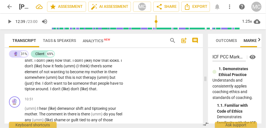
click at [48, 87] on span "around" at bounding box center [42, 89] width 13 height 4
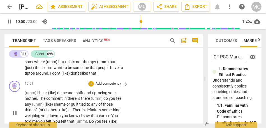
scroll to position [1599, 0]
click at [96, 74] on span "that" at bounding box center [92, 73] width 7 height 4
type input "650"
click at [96, 73] on span "that" at bounding box center [92, 73] width 7 height 4
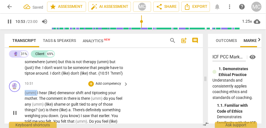
drag, startPoint x: 38, startPoint y: 99, endPoint x: 18, endPoint y: 100, distance: 19.6
click at [18, 100] on div "🔮 play_arrow pause 10:51 + Add competency keyboard_arrow_right (umm) I hear (li…" at bounding box center [103, 109] width 198 height 60
type input "654"
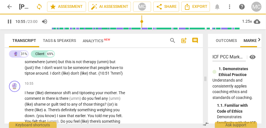
click at [58, 60] on span "(umm)" at bounding box center [52, 62] width 13 height 4
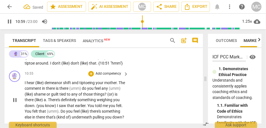
scroll to position [1610, 0]
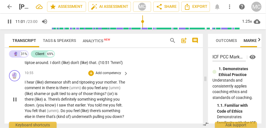
click at [78, 85] on span "and" at bounding box center [76, 82] width 8 height 4
type input "662"
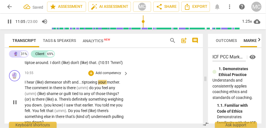
click at [102, 85] on span "your" at bounding box center [102, 82] width 9 height 4
click at [93, 85] on span "tiptoeing" at bounding box center [90, 82] width 16 height 4
click at [100, 85] on span "your" at bounding box center [102, 82] width 9 height 4
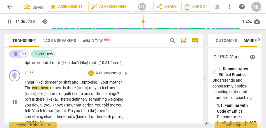
click at [32, 90] on span "The" at bounding box center [28, 88] width 7 height 4
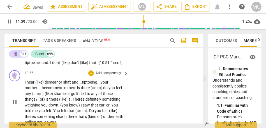
click at [63, 90] on span "comment" at bounding box center [54, 88] width 17 height 4
click at [77, 90] on span "there" at bounding box center [72, 88] width 10 height 4
click at [95, 90] on span "(umm)" at bounding box center [96, 88] width 13 height 4
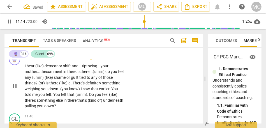
scroll to position [1634, 0]
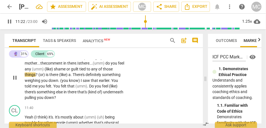
click at [46, 77] on span "is" at bounding box center [48, 75] width 4 height 4
click at [50, 77] on span "there" at bounding box center [54, 75] width 10 height 4
click at [60, 77] on span "(like)" at bounding box center [63, 75] width 9 height 4
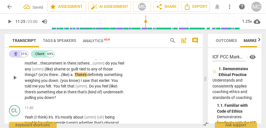
click at [77, 77] on span "There's" at bounding box center [80, 75] width 13 height 4
click at [60, 83] on span "." at bounding box center [59, 80] width 2 height 4
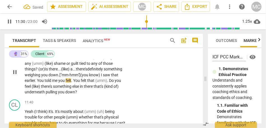
scroll to position [1643, 0]
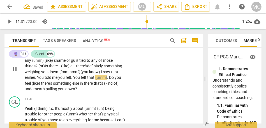
drag, startPoint x: 91, startPoint y: 83, endPoint x: 93, endPoint y: 81, distance: 3.0
click at [81, 80] on span "You" at bounding box center [77, 77] width 8 height 4
click at [96, 80] on span "that" at bounding box center [91, 77] width 8 height 4
click at [112, 80] on span "Do" at bounding box center [115, 77] width 6 height 4
click at [41, 86] on span "(like)" at bounding box center [36, 83] width 9 height 4
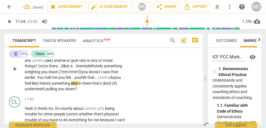
click at [39, 86] on span "like)" at bounding box center [36, 83] width 8 height 4
click at [32, 86] on span "feel" at bounding box center [28, 83] width 7 height 4
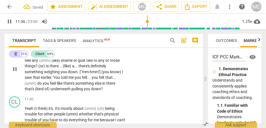
click at [139, 89] on div "🔮 play_arrow pause 10:55 + Add competency keyboard_arrow_right I hear (like) de…" at bounding box center [103, 65] width 198 height 60
click at [72, 91] on span "pulling" at bounding box center [77, 89] width 12 height 4
type input "699"
click at [146, 77] on div "🔮 play_arrow pause 10:55 + Add competency keyboard_arrow_right I hear (like) de…" at bounding box center [103, 65] width 198 height 60
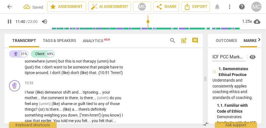
scroll to position [1596, 0]
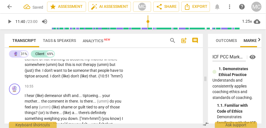
click at [106, 89] on p "Add competency" at bounding box center [108, 86] width 27 height 5
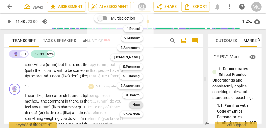
click at [137, 106] on b "Note" at bounding box center [135, 105] width 7 height 7
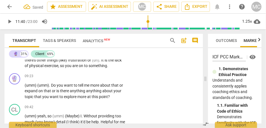
scroll to position [1475, 0]
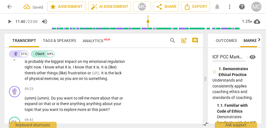
click at [84, 78] on span "on" at bounding box center [81, 78] width 5 height 4
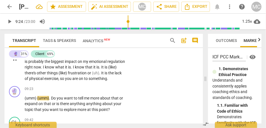
click at [107, 78] on span "something" at bounding box center [98, 78] width 18 height 4
click at [107, 79] on span "something" at bounding box center [98, 78] width 18 height 4
type input "561"
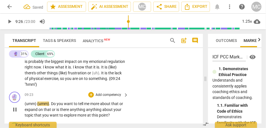
type input "567"
drag, startPoint x: 38, startPoint y: 104, endPoint x: 23, endPoint y: 104, distance: 15.4
click at [23, 104] on div "🔮 play_arrow pause 09:23 + Add competency keyboard_arrow_right (umm) (umm) . Do…" at bounding box center [103, 105] width 198 height 31
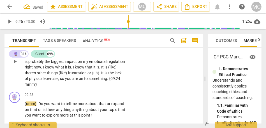
click at [37, 74] on span "there's" at bounding box center [31, 73] width 12 height 4
click at [107, 78] on span "something" at bounding box center [98, 78] width 18 height 4
type input "564"
click at [36, 87] on p "Thank you . Yeah , because getting (uh) physical energy has been helpful . No i…" at bounding box center [75, 62] width 101 height 52
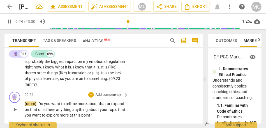
click at [38, 103] on span "." at bounding box center [37, 104] width 2 height 4
type input "565"
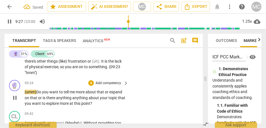
scroll to position [1485, 0]
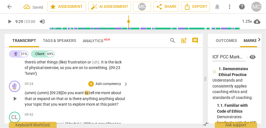
click at [64, 91] on span "Do" at bounding box center [65, 93] width 6 height 4
click at [66, 93] on span "Do" at bounding box center [65, 93] width 6 height 4
click at [61, 91] on span "(umm) (umm) [09:28]" at bounding box center [43, 93] width 37 height 4
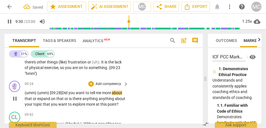
click at [67, 92] on span "Did" at bounding box center [65, 93] width 6 height 4
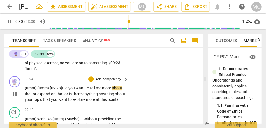
scroll to position [1491, 0]
click at [64, 95] on span "or" at bounding box center [66, 94] width 4 height 4
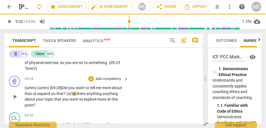
click at [88, 88] on span "to" at bounding box center [87, 88] width 4 height 4
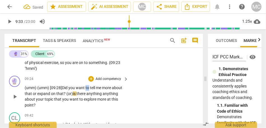
click at [88, 88] on span "to" at bounding box center [87, 88] width 4 height 4
click at [76, 95] on span "is" at bounding box center [75, 94] width 4 height 4
click at [100, 92] on span "anything" at bounding box center [95, 94] width 16 height 4
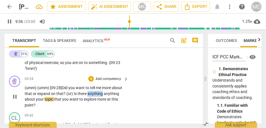
click at [100, 92] on span "anything" at bounding box center [95, 94] width 16 height 4
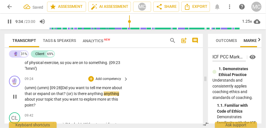
click at [101, 95] on span "anything" at bounding box center [95, 94] width 16 height 4
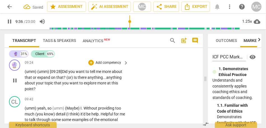
scroll to position [1508, 0]
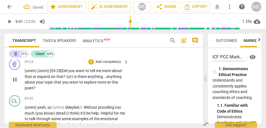
click at [106, 63] on p "Add competency" at bounding box center [108, 62] width 27 height 5
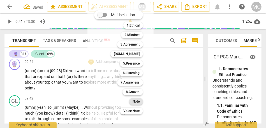
click at [133, 101] on b "Note" at bounding box center [135, 101] width 7 height 7
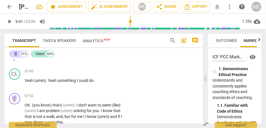
scroll to position [1299, 0]
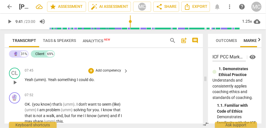
click at [76, 81] on span "something" at bounding box center [66, 80] width 19 height 4
click at [93, 80] on span "do" at bounding box center [91, 80] width 4 height 4
type input "471"
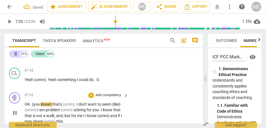
click at [25, 104] on span "OK" at bounding box center [27, 104] width 5 height 4
type input "474"
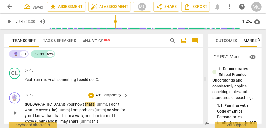
click at [25, 104] on span "([GEOGRAPHIC_DATA])" at bounding box center [45, 104] width 41 height 4
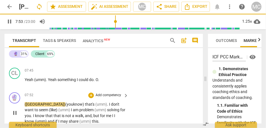
click at [85, 106] on span "that's" at bounding box center [90, 104] width 10 height 4
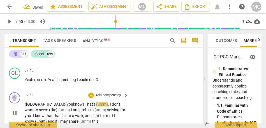
click at [96, 105] on span "(umm)" at bounding box center [102, 104] width 12 height 4
click at [112, 105] on span "I" at bounding box center [113, 104] width 2 height 4
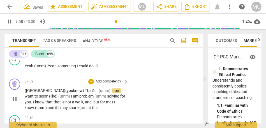
scroll to position [1317, 0]
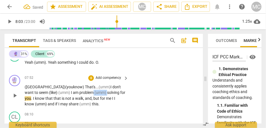
drag, startPoint x: 84, startPoint y: 93, endPoint x: 69, endPoint y: 93, distance: 14.8
click at [69, 93] on p "(OK) (you know) That's... (umm) I don't want to seem (like) (umm) I am problem …" at bounding box center [75, 95] width 101 height 23
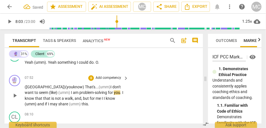
click at [79, 93] on span "problem-" at bounding box center [86, 92] width 15 height 4
click at [122, 93] on span "I" at bounding box center [122, 92] width 1 height 4
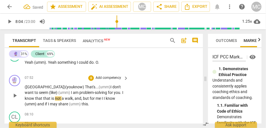
click at [119, 91] on p "(OK) (you know) That's... (umm) I don't want to seem (like) (umm) I am problem-…" at bounding box center [75, 95] width 101 height 23
click at [86, 98] on span "but" at bounding box center [89, 98] width 7 height 4
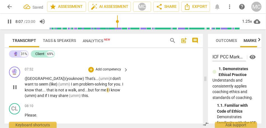
scroll to position [1327, 0]
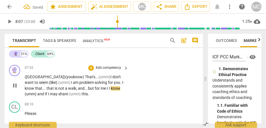
click at [101, 90] on span "me" at bounding box center [104, 88] width 6 height 4
click at [113, 89] on span "know" at bounding box center [118, 88] width 10 height 4
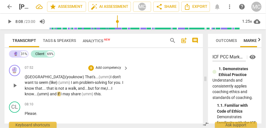
click at [107, 90] on span "I..." at bounding box center [109, 88] width 4 height 4
click at [71, 96] on span "share" at bounding box center [76, 94] width 11 height 4
click at [86, 94] on span "share" at bounding box center [91, 94] width 11 height 4
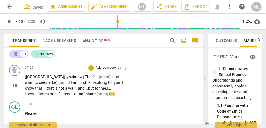
click at [109, 94] on span "this" at bounding box center [112, 94] width 6 height 4
click at [50, 95] on span "and" at bounding box center [54, 94] width 8 height 4
click at [62, 94] on span "may... (umm)" at bounding box center [73, 94] width 23 height 4
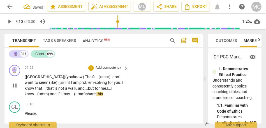
click at [86, 95] on span "share" at bounding box center [91, 94] width 11 height 4
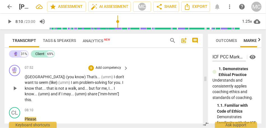
click at [112, 90] on span "." at bounding box center [113, 88] width 2 height 4
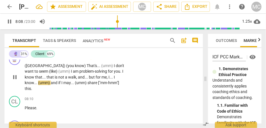
scroll to position [1342, 0]
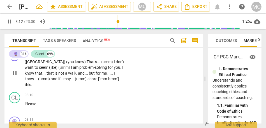
click at [87, 80] on span "share" at bounding box center [92, 79] width 11 height 4
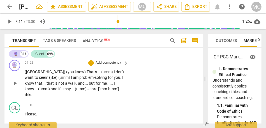
scroll to position [1329, 0]
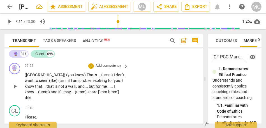
click at [87, 91] on span "share" at bounding box center [92, 92] width 11 height 4
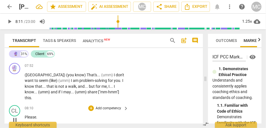
type input "491"
click at [25, 115] on span "Please" at bounding box center [30, 117] width 11 height 4
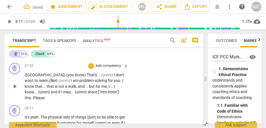
click at [33, 96] on span "." at bounding box center [32, 98] width 2 height 4
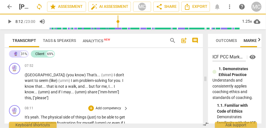
click at [25, 115] on span "It's" at bounding box center [28, 117] width 6 height 4
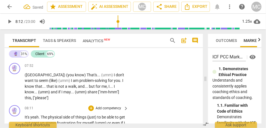
type input "492"
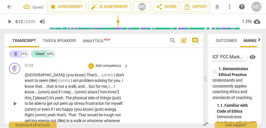
click at [49, 98] on span "It's" at bounding box center [52, 98] width 6 height 4
click at [53, 99] on span "yeah" at bounding box center [57, 98] width 8 height 4
click at [49, 96] on span "["please"]" at bounding box center [41, 98] width 17 height 4
click at [49, 100] on span "it'syeah" at bounding box center [55, 98] width 13 height 4
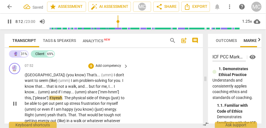
type input "492"
paste p
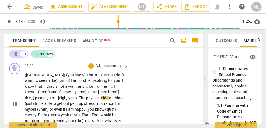
click at [49, 100] on span "it's... [sigh] yeah" at bounding box center [62, 98] width 27 height 4
click at [79, 99] on span "The" at bounding box center [82, 98] width 7 height 4
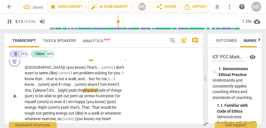
scroll to position [1345, 0]
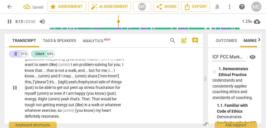
click at [35, 85] on span "(just)" at bounding box center [30, 87] width 10 height 4
click at [84, 86] on span "stress" at bounding box center [89, 87] width 11 height 4
click at [70, 89] on span "pent" at bounding box center [74, 87] width 9 height 4
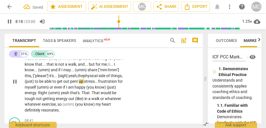
scroll to position [1356, 0]
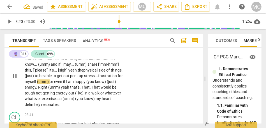
click at [118, 76] on span "for" at bounding box center [120, 76] width 5 height 4
click at [118, 75] on p "(OK) (you know) That's . . . (umm) I don't want to seem (like) (umm) I am probl…" at bounding box center [75, 76] width 101 height 63
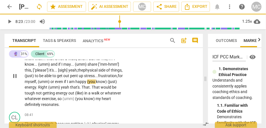
click at [75, 81] on span "happy" at bounding box center [81, 82] width 12 height 4
click at [89, 80] on span "(you" at bounding box center [93, 82] width 9 height 4
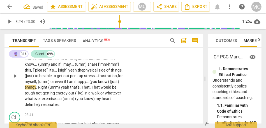
click at [110, 81] on span "(just)" at bounding box center [114, 82] width 9 height 4
click at [110, 82] on span "(just)" at bounding box center [114, 82] width 9 height 4
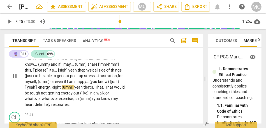
click at [41, 91] on span "not" at bounding box center [44, 93] width 7 height 4
click at [59, 89] on span "(umm)" at bounding box center [65, 87] width 13 height 4
click at [72, 89] on span "yeah" at bounding box center [76, 87] width 9 height 4
click at [82, 88] on span "that's" at bounding box center [87, 87] width 10 height 4
click at [94, 87] on span "That" at bounding box center [98, 87] width 8 height 4
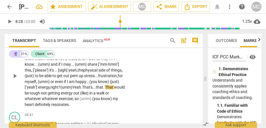
click at [59, 90] on p "(OK) (you know) That's . . . (umm) I don't want to seem (like) (umm) I am probl…" at bounding box center [75, 76] width 101 height 63
click at [60, 88] on span "(umm)" at bounding box center [66, 87] width 12 height 4
click at [105, 87] on span "That" at bounding box center [109, 87] width 9 height 4
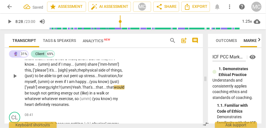
click at [82, 86] on span "That's..." at bounding box center [89, 87] width 14 height 4
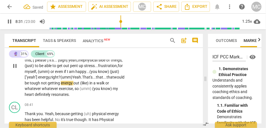
click at [80, 83] on span "(like)" at bounding box center [84, 83] width 9 height 4
click at [74, 85] on span "out," at bounding box center [76, 83] width 7 height 4
click at [122, 83] on p "(OK) (you know) That's . . . (umm) I don't want to seem (like) (umm) I am probl…" at bounding box center [75, 65] width 101 height 63
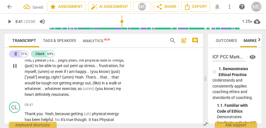
click at [87, 89] on span "(umm)" at bounding box center [89, 89] width 13 height 4
click at [119, 89] on span "my" at bounding box center [118, 89] width 5 height 4
click at [113, 89] on span "know)" at bounding box center [110, 89] width 12 height 4
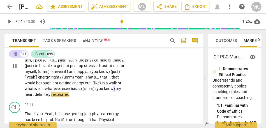
click at [113, 89] on span "know)" at bounding box center [110, 89] width 12 height 4
type input "520"
click at [34, 95] on span "heart" at bounding box center [30, 94] width 10 height 4
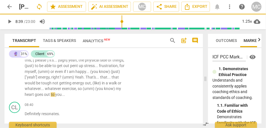
scroll to position [1385, 0]
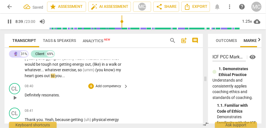
type input "520"
click at [25, 95] on span "Definitely" at bounding box center [33, 95] width 17 height 4
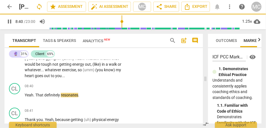
click at [44, 75] on p "(OK) (you know) That's . . . (umm) I don't want to seem (like) (umm) I am probl…" at bounding box center [75, 47] width 101 height 63
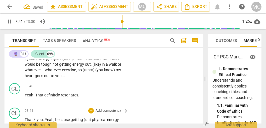
scroll to position [1400, 0]
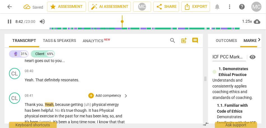
click at [25, 104] on span "Thank" at bounding box center [31, 105] width 12 height 4
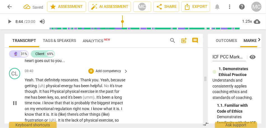
click at [87, 79] on span "Thank" at bounding box center [86, 80] width 12 height 4
click at [105, 80] on span "Yeah" at bounding box center [104, 80] width 9 height 4
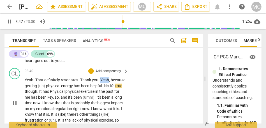
click at [105, 80] on span "Yeah" at bounding box center [104, 80] width 9 height 4
click at [111, 82] on span "because" at bounding box center [118, 80] width 15 height 4
type input "524"
click at [111, 82] on span "because" at bounding box center [118, 80] width 15 height 4
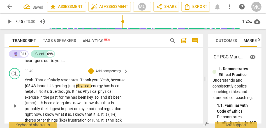
click at [68, 85] on span "getting" at bounding box center [61, 86] width 13 height 4
click at [91, 86] on span "physical" at bounding box center [83, 86] width 15 height 4
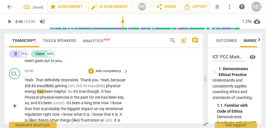
click at [104, 85] on span "inaudible}" at bounding box center [97, 86] width 18 height 4
click at [68, 86] on span "getting" at bounding box center [61, 86] width 13 height 4
click at [76, 87] on span "(uh)" at bounding box center [72, 86] width 8 height 4
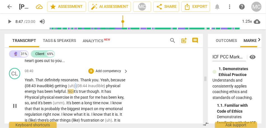
click at [76, 87] on span "(uh)" at bounding box center [72, 86] width 8 height 4
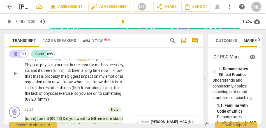
scroll to position [1435, 0]
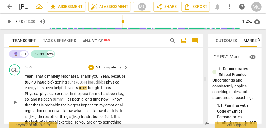
click at [124, 93] on p "Yeah . That definitely resonates . Thank you . Yeah , because {08:43 inaudible}…" at bounding box center [75, 102] width 101 height 57
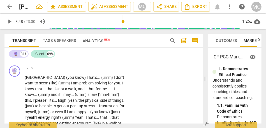
scroll to position [1326, 0]
click at [106, 69] on p "Add competency" at bounding box center [108, 68] width 27 height 5
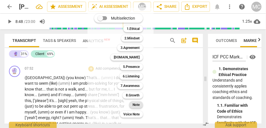
click at [139, 106] on b "Note" at bounding box center [135, 105] width 7 height 7
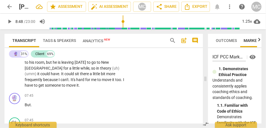
scroll to position [1249, 0]
click at [62, 86] on span "someone" at bounding box center [53, 86] width 17 height 4
click at [25, 105] on span "But" at bounding box center [28, 105] width 6 height 4
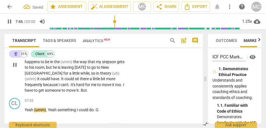
scroll to position [1245, 0]
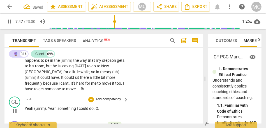
click at [27, 109] on span "Yeah" at bounding box center [30, 109] width 10 height 4
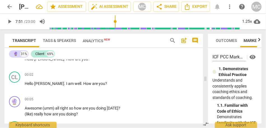
scroll to position [0, 0]
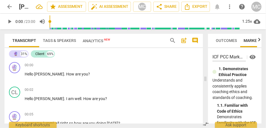
drag, startPoint x: 70, startPoint y: 22, endPoint x: 19, endPoint y: 22, distance: 51.0
click at [19, 22] on div "play_arrow 0:00 / 23:00 volume_up 1.25x cloud_download" at bounding box center [132, 22] width 257 height 16
click at [10, 22] on span "play_arrow" at bounding box center [9, 21] width 7 height 7
click at [34, 72] on span "[PERSON_NAME]" at bounding box center [49, 74] width 30 height 4
type input "1"
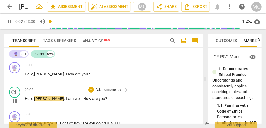
click at [35, 100] on span "[PERSON_NAME]" at bounding box center [49, 99] width 30 height 4
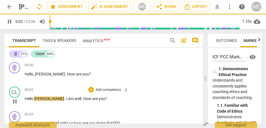
type input "3"
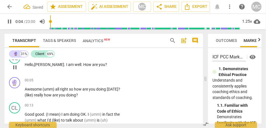
scroll to position [34, 0]
click at [43, 89] on span "(umm)" at bounding box center [49, 89] width 13 height 4
type input "6"
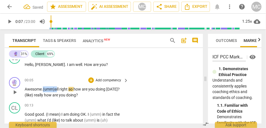
drag, startPoint x: 58, startPoint y: 89, endPoint x: 44, endPoint y: 90, distance: 13.7
click at [44, 90] on p "Awesome. (umm) all right so how are you doing [DATE] ? (like) really how are yo…" at bounding box center [75, 92] width 101 height 11
click at [44, 90] on span "Awesome. A" at bounding box center [36, 89] width 22 height 4
click at [59, 90] on span "so" at bounding box center [60, 89] width 5 height 4
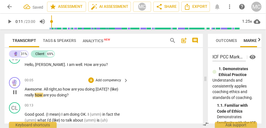
click at [25, 96] on span "really" at bounding box center [30, 95] width 10 height 4
click at [46, 95] on span "how" at bounding box center [48, 95] width 8 height 4
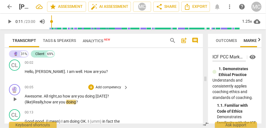
scroll to position [27, 0]
click at [63, 95] on span "so" at bounding box center [60, 96] width 5 height 4
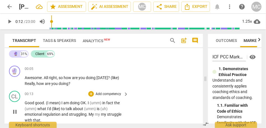
click at [36, 104] on span "good" at bounding box center [39, 103] width 9 height 4
type input "12"
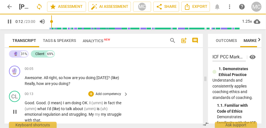
click at [51, 92] on div "00:13 + Add competency keyboard_arrow_right" at bounding box center [77, 94] width 104 height 6
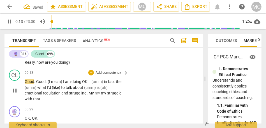
scroll to position [67, 0]
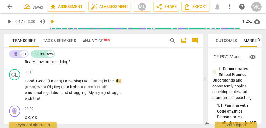
click at [91, 82] on span "I" at bounding box center [90, 81] width 2 height 4
type input "17"
click at [107, 81] on span "in" at bounding box center [106, 81] width 4 height 4
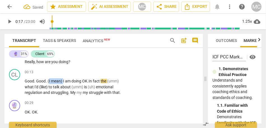
drag, startPoint x: 63, startPoint y: 81, endPoint x: 48, endPoint y: 81, distance: 15.1
click at [48, 81] on p "Good . Good . (I mean) I am doing OK . I n fact the (umm) what I'd (like) to ta…" at bounding box center [75, 86] width 101 height 17
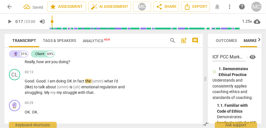
click at [48, 81] on span "I" at bounding box center [49, 81] width 2 height 4
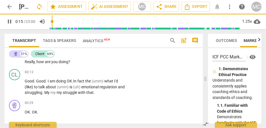
click at [85, 81] on span "fact" at bounding box center [81, 81] width 8 height 4
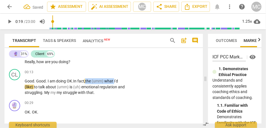
drag, startPoint x: 115, startPoint y: 81, endPoint x: 87, endPoint y: 81, distance: 28.3
click at [87, 81] on p "Good . Good . I am doing OK . I n fact , the (umm) what I'd (like) to talk abou…" at bounding box center [75, 86] width 101 height 17
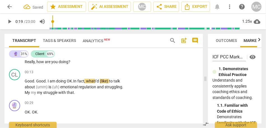
click at [102, 81] on span "(like)" at bounding box center [104, 81] width 9 height 4
drag, startPoint x: 68, startPoint y: 86, endPoint x: 45, endPoint y: 86, distance: 23.2
click at [45, 86] on p "Good . Good . I am doing OK . I n fact , what I would like to talk about (umm) …" at bounding box center [75, 86] width 101 height 17
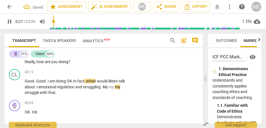
click at [83, 87] on span "and" at bounding box center [79, 87] width 8 height 4
click at [109, 88] on span "My" at bounding box center [106, 87] width 6 height 4
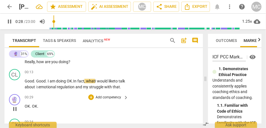
click at [25, 109] on span "OK" at bounding box center [27, 106] width 5 height 4
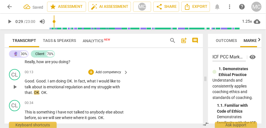
click at [26, 92] on span "that" at bounding box center [28, 92] width 7 height 4
click at [34, 92] on span "OK" at bounding box center [36, 92] width 5 height 4
type input "29"
click at [64, 92] on p "Good . Good . I am doing OK . In fact , what I would like to talk about is emot…" at bounding box center [75, 86] width 101 height 17
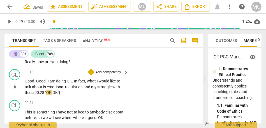
click at [32, 91] on span ". {00:28 "" at bounding box center [39, 92] width 14 height 4
click at [76, 87] on span "regulation" at bounding box center [74, 87] width 18 height 4
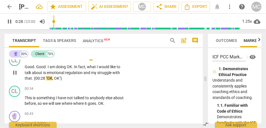
scroll to position [87, 0]
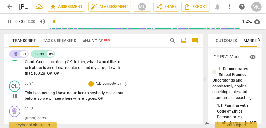
click at [25, 94] on span "This" at bounding box center [29, 93] width 8 height 4
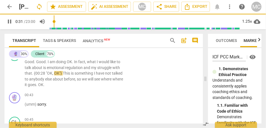
scroll to position [73, 0]
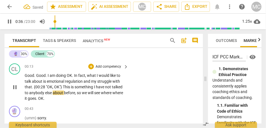
click at [81, 86] on span "something" at bounding box center [83, 87] width 19 height 4
click at [52, 92] on span "else" at bounding box center [49, 93] width 8 height 4
click at [103, 93] on span "where" at bounding box center [106, 93] width 11 height 4
click at [115, 94] on span "where" at bounding box center [117, 93] width 11 height 4
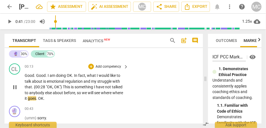
type input "41"
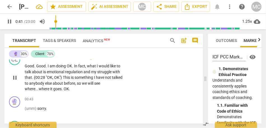
scroll to position [85, 0]
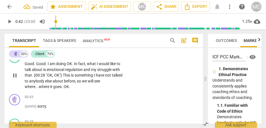
click at [53, 87] on span "it" at bounding box center [51, 87] width 3 height 4
click at [64, 86] on span "OK" at bounding box center [66, 87] width 5 height 4
click at [87, 87] on p "Good . Good . I am doing OK . In fact , what I would like to talk about is emot…" at bounding box center [75, 75] width 101 height 29
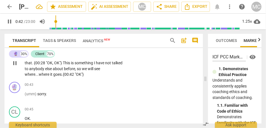
scroll to position [98, 0]
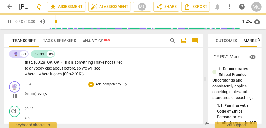
click at [25, 94] on span "(umm)" at bounding box center [31, 93] width 13 height 4
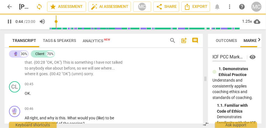
scroll to position [73, 0]
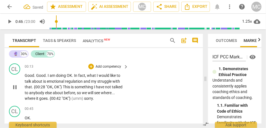
type input "46"
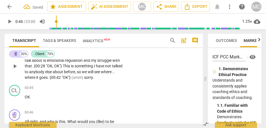
scroll to position [88, 0]
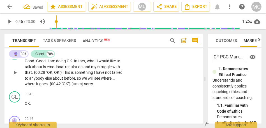
click at [71, 83] on span ""OK"}" at bounding box center [67, 84] width 10 height 4
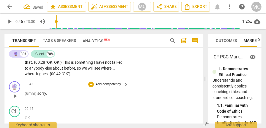
scroll to position [97, 0]
click at [78, 73] on p "Good . Good . I am doing OK . In fact , what I would like to talk about is emot…" at bounding box center [75, 63] width 101 height 29
click at [37, 74] on span "it" at bounding box center [37, 74] width 3 height 4
click at [38, 95] on span "sorry" at bounding box center [41, 94] width 9 height 4
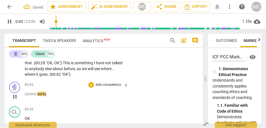
type input "46"
click at [28, 94] on span "(umm)" at bounding box center [31, 94] width 13 height 4
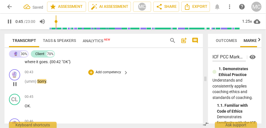
scroll to position [115, 0]
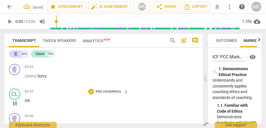
click at [25, 101] on span "OK" at bounding box center [27, 101] width 5 height 4
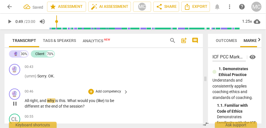
type input "49"
click at [48, 101] on span "why" at bounding box center [51, 101] width 8 height 4
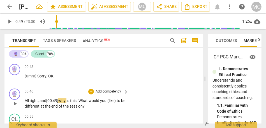
click at [25, 100] on span "All" at bounding box center [27, 101] width 5 height 4
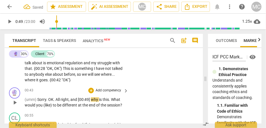
scroll to position [91, 0]
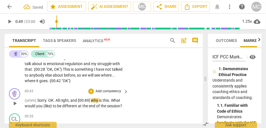
click at [39, 99] on span "Sorry" at bounding box center [41, 100] width 9 height 4
click at [38, 101] on span "Sorry" at bounding box center [41, 100] width 9 height 4
type input "49"
click at [95, 101] on span "why" at bounding box center [95, 100] width 8 height 4
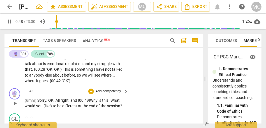
click at [112, 100] on span "What" at bounding box center [114, 100] width 9 height 4
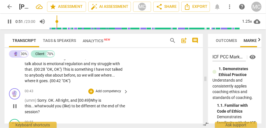
click at [62, 105] on span "(like)" at bounding box center [66, 106] width 9 height 4
click at [55, 106] on span "you" at bounding box center [58, 106] width 7 height 4
click at [107, 92] on p "Add competency" at bounding box center [108, 91] width 27 height 5
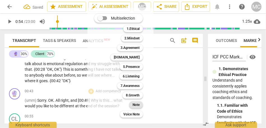
click at [138, 105] on b "Note" at bounding box center [135, 105] width 7 height 7
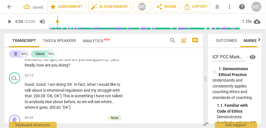
scroll to position [63, 0]
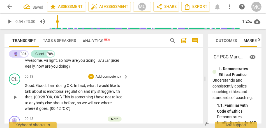
click at [107, 78] on p "Add competency" at bounding box center [108, 76] width 27 height 5
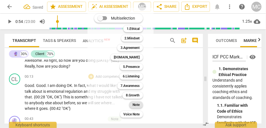
click at [136, 107] on b "Note" at bounding box center [135, 105] width 7 height 7
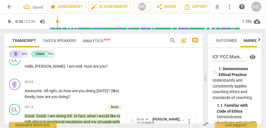
scroll to position [32, 0]
click at [111, 79] on div "+ Add competency keyboard_arrow_right" at bounding box center [108, 82] width 42 height 6
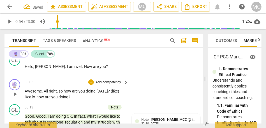
click at [115, 84] on p "Add competency" at bounding box center [108, 82] width 27 height 5
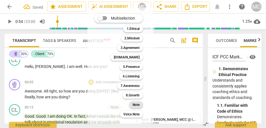
click at [136, 104] on b "Note" at bounding box center [135, 105] width 7 height 7
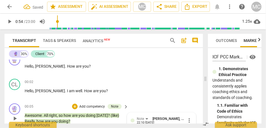
scroll to position [8, 0]
click at [107, 83] on p "Add competency" at bounding box center [108, 82] width 27 height 5
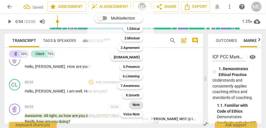
click at [130, 104] on div "Note" at bounding box center [136, 105] width 14 height 7
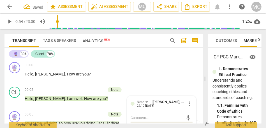
scroll to position [0, 0]
click at [103, 65] on p "Add competency" at bounding box center [108, 65] width 27 height 5
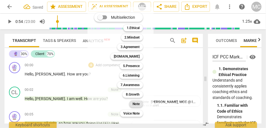
click at [136, 104] on b "Note" at bounding box center [135, 104] width 7 height 7
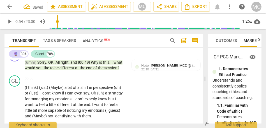
scroll to position [129, 0]
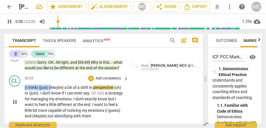
drag, startPoint x: 50, startPoint y: 88, endPoint x: 23, endPoint y: 88, distance: 27.5
click at [23, 88] on div "CL play_arrow pause 00:55 + Add competency keyboard_arrow_right (I think) (just…" at bounding box center [103, 97] width 198 height 48
type input "59"
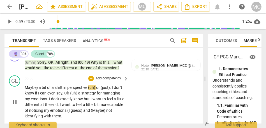
click at [38, 89] on span "Maybe)" at bounding box center [32, 87] width 14 height 4
click at [44, 89] on span "bit" at bounding box center [43, 87] width 5 height 4
click at [148, 100] on div "CL play_arrow pause 00:55 + Add competency keyboard_arrow_right Maybe, a bit of…" at bounding box center [103, 97] width 198 height 48
drag, startPoint x: 111, startPoint y: 87, endPoint x: 87, endPoint y: 86, distance: 24.4
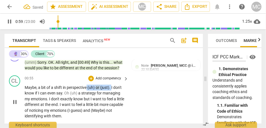
click at [87, 86] on p "Maybe , a bit of a shift in perspective (uh) or (just) . I don't know if I can …" at bounding box center [75, 102] width 101 height 34
type input "60"
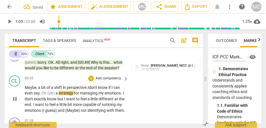
click at [55, 93] on span "(uh)" at bounding box center [51, 93] width 8 height 4
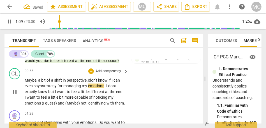
scroll to position [138, 0]
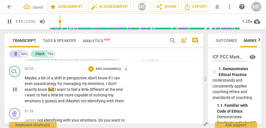
click at [48, 89] on span "know" at bounding box center [43, 89] width 10 height 4
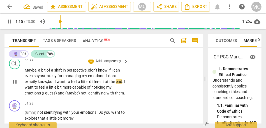
scroll to position [146, 0]
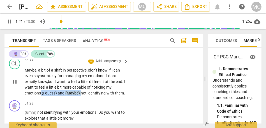
drag, startPoint x: 81, startPoint y: 93, endPoint x: 41, endPoint y: 93, distance: 40.0
click at [41, 93] on p "Maybe , a bit of a shift in perspective. I don't know if I can even say a strat…" at bounding box center [75, 81] width 101 height 29
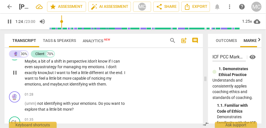
scroll to position [156, 0]
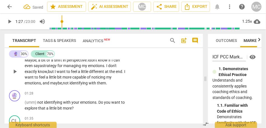
click at [98, 82] on span "them" at bounding box center [101, 83] width 9 height 4
click at [105, 84] on span "them" at bounding box center [101, 83] width 9 height 4
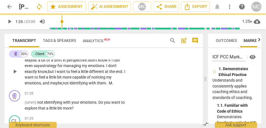
type input "87"
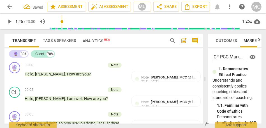
scroll to position [156, 0]
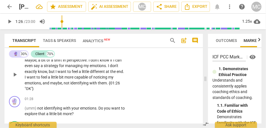
click at [85, 83] on span "identifying" at bounding box center [79, 83] width 19 height 4
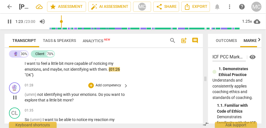
scroll to position [171, 0]
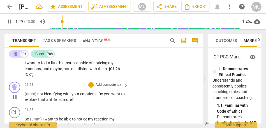
click at [31, 94] on span "(umm)" at bounding box center [31, 94] width 13 height 4
click at [38, 93] on span "not" at bounding box center [40, 94] width 7 height 4
type input "89"
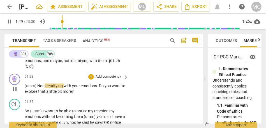
scroll to position [181, 0]
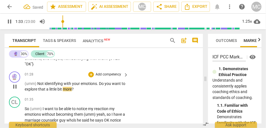
click at [113, 74] on p "Add competency" at bounding box center [108, 74] width 27 height 5
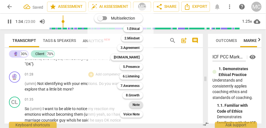
click at [137, 103] on b "Note" at bounding box center [135, 105] width 7 height 7
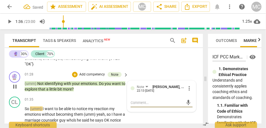
click at [63, 90] on span "bit" at bounding box center [59, 89] width 5 height 4
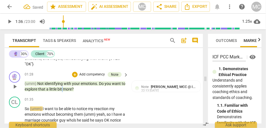
click at [63, 90] on span "bit" at bounding box center [59, 89] width 5 height 4
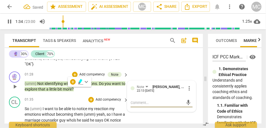
type input "95"
click at [25, 110] on span "So" at bounding box center [27, 109] width 5 height 4
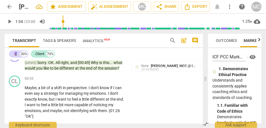
scroll to position [128, 0]
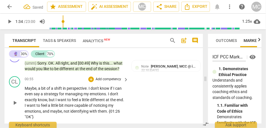
click at [110, 80] on p "Add competency" at bounding box center [108, 79] width 27 height 5
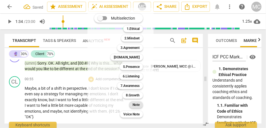
click at [134, 106] on b "Note" at bounding box center [135, 105] width 7 height 7
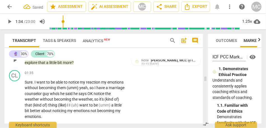
scroll to position [208, 0]
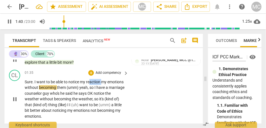
drag, startPoint x: 102, startPoint y: 82, endPoint x: 92, endPoint y: 81, distance: 10.2
click at [90, 82] on p "Sure . I want to be able to notice my reaction my emotions without becoming the…" at bounding box center [75, 99] width 101 height 40
type input "101"
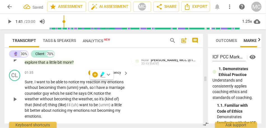
click at [98, 84] on p "Sure . I want to be able to notice my reaction my emotions without becoming the…" at bounding box center [75, 99] width 101 height 40
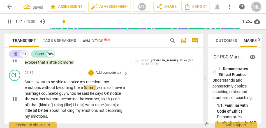
click at [42, 87] on span "without" at bounding box center [49, 87] width 14 height 4
click at [42, 87] on span "emotions," at bounding box center [33, 87] width 17 height 4
drag, startPoint x: 113, startPoint y: 88, endPoint x: 84, endPoint y: 87, distance: 29.1
click at [84, 87] on p "Sure . I want to be able to notice my reaction... my emotions, without becoming…" at bounding box center [75, 99] width 101 height 40
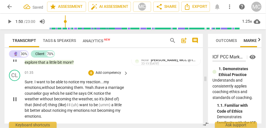
click at [65, 94] on span "he" at bounding box center [62, 93] width 5 height 4
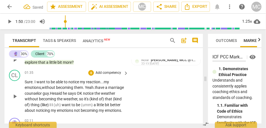
click at [50, 94] on span "guy." at bounding box center [46, 93] width 7 height 4
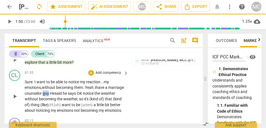
click at [50, 94] on span "guy." at bounding box center [46, 93] width 7 height 4
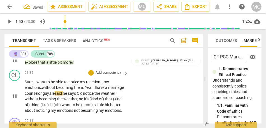
click at [63, 95] on span "said" at bounding box center [59, 93] width 8 height 4
click at [90, 93] on span "notice" at bounding box center [84, 93] width 11 height 4
click at [90, 94] on span "Notice" at bounding box center [84, 93] width 11 height 4
click at [57, 100] on span "becoming" at bounding box center [48, 99] width 18 height 4
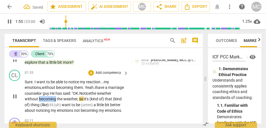
click at [57, 100] on span "becoming" at bounding box center [48, 99] width 18 height 4
click at [57, 99] on span "becoming" at bounding box center [48, 99] width 18 height 4
click at [57, 100] on span "becoming" at bounding box center [48, 99] width 18 height 4
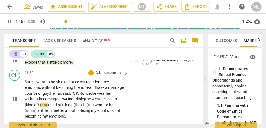
click at [107, 99] on span "," at bounding box center [107, 99] width 2 height 4
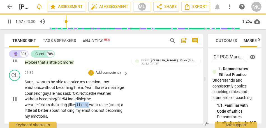
drag, startPoint x: 92, startPoint y: 104, endPoint x: 73, endPoint y: 104, distance: 18.8
click at [73, 104] on p "Sure . I want to be able to notice my reaction... my emotions, without becoming…" at bounding box center [75, 99] width 101 height 40
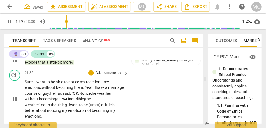
click at [101, 104] on span "(umm)" at bounding box center [95, 105] width 13 height 4
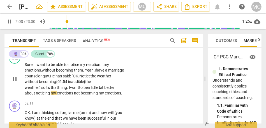
scroll to position [228, 0]
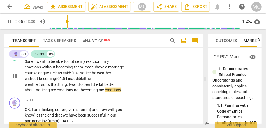
click at [74, 90] on span "emotions" at bounding box center [65, 90] width 17 height 4
click at [97, 83] on span "little" at bounding box center [95, 84] width 8 height 4
click at [76, 91] on span "not" at bounding box center [77, 90] width 7 height 4
click at [67, 88] on span "emotions..." at bounding box center [67, 90] width 20 height 4
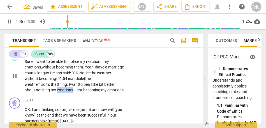
click at [67, 88] on span "emotions..." at bounding box center [67, 90] width 20 height 4
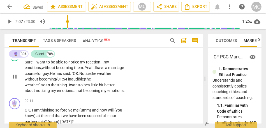
click at [107, 93] on span "emotions" at bounding box center [115, 91] width 16 height 4
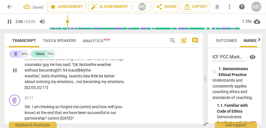
scroll to position [239, 0]
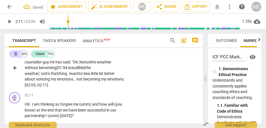
click at [34, 83] on span "emotions. [02:05, 02:11]" at bounding box center [75, 82] width 100 height 10
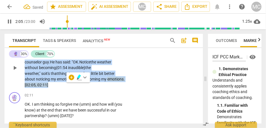
click at [34, 83] on span "emotions. [02:05, 02:11]" at bounding box center [75, 82] width 100 height 10
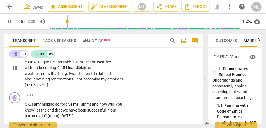
click at [38, 86] on span "emotions. [02:05, 02:11]" at bounding box center [75, 82] width 100 height 10
click at [72, 85] on p "Sure . I want to be able to notice my reaction... my emotions, without becoming…" at bounding box center [75, 68] width 101 height 40
click at [66, 84] on span "emotions. [02:05, 02:11] {02:09 "hmm"}" at bounding box center [75, 82] width 100 height 10
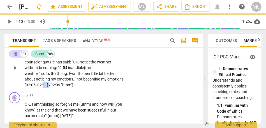
drag, startPoint x: 66, startPoint y: 84, endPoint x: 60, endPoint y: 84, distance: 5.6
click at [60, 84] on span "emotions. [02:05, 02:11] {02:09 "hmm"}" at bounding box center [75, 82] width 100 height 10
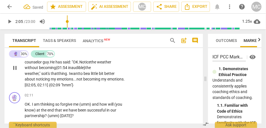
click at [65, 86] on span "emotions. [02:05, 02:11] {02:09 "hmm"}" at bounding box center [75, 82] width 100 height 10
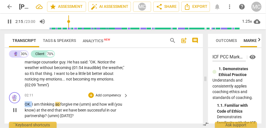
drag, startPoint x: 32, startPoint y: 104, endPoint x: 22, endPoint y: 104, distance: 9.2
click at [22, 104] on div "🔮 play_arrow pause 02:11 + Add competency keyboard_arrow_right OK . I am thinki…" at bounding box center [103, 105] width 198 height 31
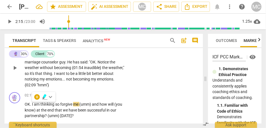
click at [36, 83] on span "{02:09" at bounding box center [31, 85] width 12 height 4
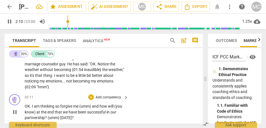
scroll to position [237, 0]
type input "134"
drag, startPoint x: 32, startPoint y: 106, endPoint x: 21, endPoint y: 106, distance: 10.9
click at [21, 106] on div "🔮 play_arrow pause 02:11 + Add competency keyboard_arrow_right OK . I am thinki…" at bounding box center [103, 107] width 198 height 31
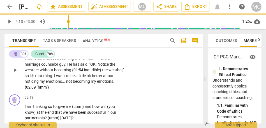
click at [55, 63] on span "counselor" at bounding box center [50, 64] width 18 height 4
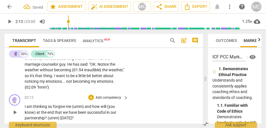
click at [28, 108] on span "am" at bounding box center [30, 106] width 6 height 4
click at [48, 107] on span "so" at bounding box center [50, 106] width 5 height 4
type input "135"
click at [63, 107] on span "forgive" at bounding box center [59, 106] width 13 height 4
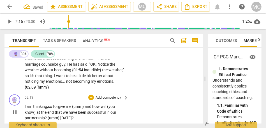
click at [63, 107] on span "forgive" at bounding box center [59, 106] width 13 height 4
click at [72, 106] on span "me" at bounding box center [69, 106] width 6 height 4
click at [84, 106] on span "me ["sure"]" at bounding box center [75, 106] width 19 height 4
click at [97, 108] on span "(umm)" at bounding box center [91, 106] width 13 height 4
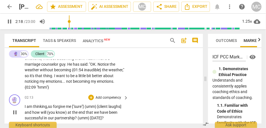
click at [49, 114] on span "(you" at bounding box center [51, 112] width 9 height 4
click at [64, 113] on span "know)" at bounding box center [60, 112] width 12 height 4
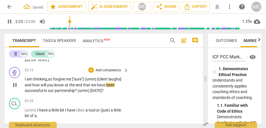
scroll to position [265, 0]
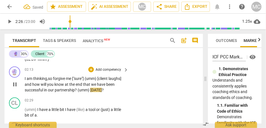
click at [56, 90] on span "partnership" at bounding box center [65, 90] width 20 height 4
click at [103, 89] on p "I am thinking, so forgive me ["sure"] (umm) [client laughs] and how will you kn…" at bounding box center [75, 84] width 101 height 17
click at [110, 70] on p "Add competency" at bounding box center [108, 69] width 27 height 5
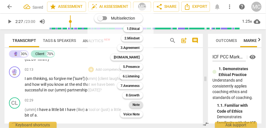
click at [136, 106] on b "Note" at bounding box center [135, 105] width 7 height 7
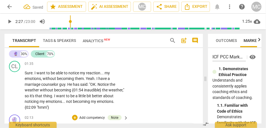
scroll to position [197, 0]
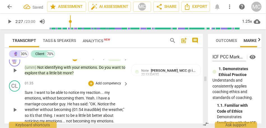
click at [111, 85] on p "Add competency" at bounding box center [108, 83] width 27 height 5
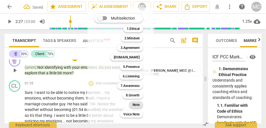
click at [136, 106] on b "Note" at bounding box center [135, 105] width 7 height 7
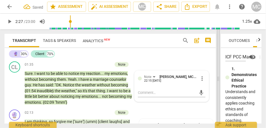
scroll to position [205, 0]
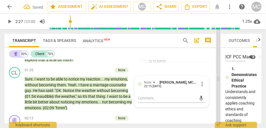
drag, startPoint x: 205, startPoint y: 78, endPoint x: 218, endPoint y: 78, distance: 12.9
click at [218, 78] on span at bounding box center [217, 78] width 3 height 99
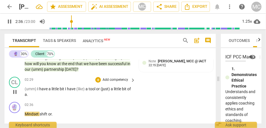
scroll to position [263, 0]
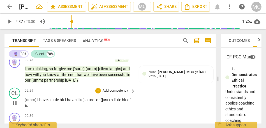
click at [26, 99] on span "(umm)" at bounding box center [31, 100] width 13 height 4
drag, startPoint x: 37, startPoint y: 100, endPoint x: 18, endPoint y: 99, distance: 19.3
click at [18, 99] on div "CL play_arrow pause 02:29 + Add competency keyboard_arrow_right (umm) I have a …" at bounding box center [109, 98] width 211 height 25
type input "151"
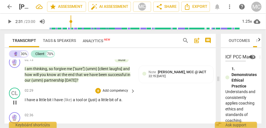
click at [26, 100] on span "I" at bounding box center [26, 100] width 2 height 4
click at [38, 100] on span "have" at bounding box center [35, 100] width 9 height 4
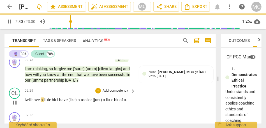
click at [59, 100] on span "I" at bounding box center [58, 100] width 2 height 4
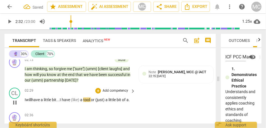
click at [83, 101] on span "a" at bounding box center [81, 100] width 3 height 4
click at [88, 100] on p "I will have a little bit... a tool or (just) a little bit of a ." at bounding box center [79, 100] width 108 height 6
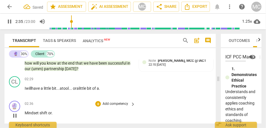
scroll to position [273, 0]
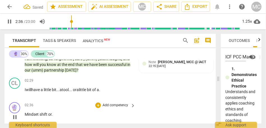
click at [26, 115] on span "Mindset" at bounding box center [32, 114] width 15 height 4
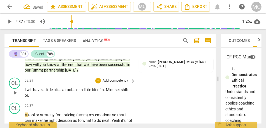
click at [100, 87] on div "02:29 + Add competency keyboard_arrow_right I will have a little bit . . . a to…" at bounding box center [80, 88] width 111 height 21
click at [97, 88] on span "bit" at bounding box center [94, 90] width 5 height 4
click at [108, 90] on span "Mindset" at bounding box center [113, 90] width 15 height 4
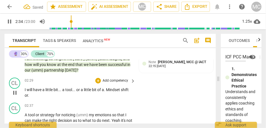
type input "155"
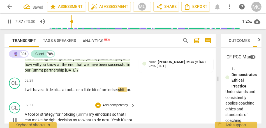
click at [26, 115] on span "A" at bounding box center [26, 114] width 3 height 4
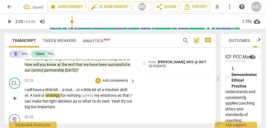
click at [109, 90] on span "mindset" at bounding box center [112, 90] width 15 height 4
click at [31, 96] on span "A" at bounding box center [31, 95] width 3 height 4
type input "159"
click at [40, 94] on span "or" at bounding box center [40, 95] width 4 height 4
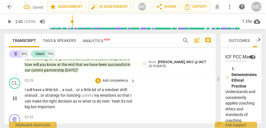
click at [66, 96] on span "for" at bounding box center [63, 95] width 6 height 4
click at [97, 97] on span "my" at bounding box center [96, 95] width 6 height 4
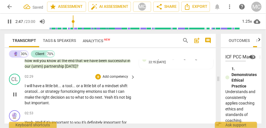
scroll to position [280, 0]
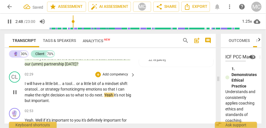
click at [114, 95] on span "it's" at bounding box center [116, 95] width 5 height 4
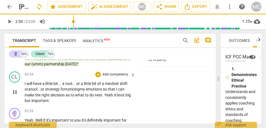
click at [125, 97] on span "big" at bounding box center [127, 95] width 5 height 4
click at [141, 104] on div "CL play_arrow pause 02:29 + Add competency keyboard_arrow_right I will have a l…" at bounding box center [109, 87] width 211 height 37
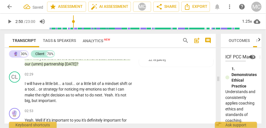
click at [110, 74] on p "Add competency" at bounding box center [115, 74] width 27 height 5
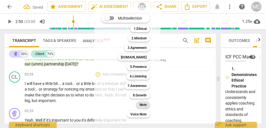
click at [141, 103] on b "Note" at bounding box center [142, 105] width 7 height 7
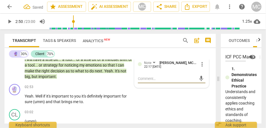
scroll to position [310, 0]
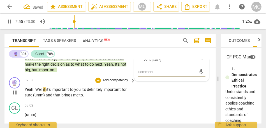
click at [44, 89] on span "if" at bounding box center [44, 89] width 3 height 4
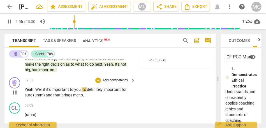
type input "177"
click at [40, 89] on span "Well," at bounding box center [39, 89] width 8 height 4
click at [81, 89] on span "you" at bounding box center [77, 89] width 7 height 4
click at [101, 90] on span "definitely" at bounding box center [95, 89] width 17 height 4
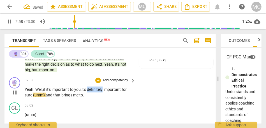
click at [101, 90] on span "definitely" at bounding box center [95, 89] width 17 height 4
click at [33, 95] on span "sure" at bounding box center [29, 95] width 8 height 4
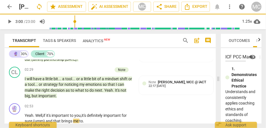
scroll to position [291, 0]
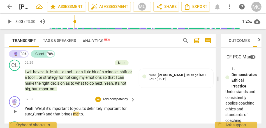
click at [32, 112] on span "sure," at bounding box center [29, 114] width 8 height 4
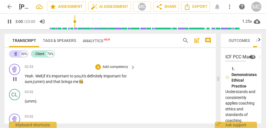
scroll to position [329, 0]
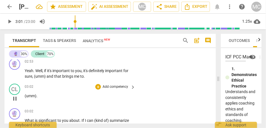
click at [25, 96] on span "(umm)" at bounding box center [31, 96] width 12 height 4
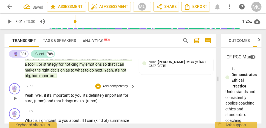
click at [53, 102] on span "and" at bounding box center [50, 101] width 8 height 4
type input "182"
click at [86, 102] on span "(umm)" at bounding box center [92, 101] width 12 height 4
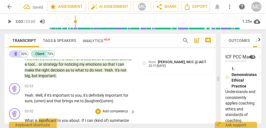
type input "184"
click at [25, 121] on span "What" at bounding box center [30, 120] width 10 height 4
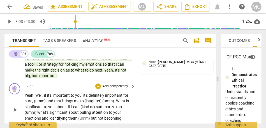
click at [117, 99] on span "What" at bounding box center [121, 101] width 10 height 4
click at [49, 76] on span "important" at bounding box center [46, 76] width 17 height 4
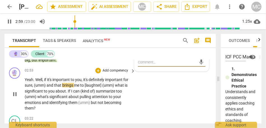
scroll to position [320, 0]
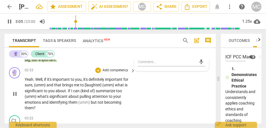
click at [68, 91] on span "If" at bounding box center [69, 91] width 3 height 4
type input "186"
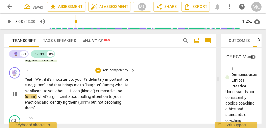
click at [78, 91] on span "can" at bounding box center [76, 91] width 7 height 4
click at [71, 92] on span "if" at bounding box center [70, 91] width 2 height 4
click at [116, 92] on span "summarize" at bounding box center [106, 91] width 20 height 4
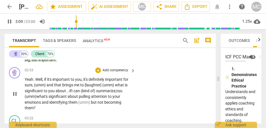
click at [39, 98] on span "what's" at bounding box center [42, 96] width 12 height 4
click at [78, 103] on span "them" at bounding box center [73, 102] width 10 height 4
click at [110, 71] on p "Add competency" at bounding box center [115, 70] width 27 height 5
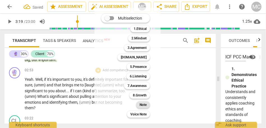
click at [143, 108] on b "Note" at bounding box center [142, 105] width 7 height 7
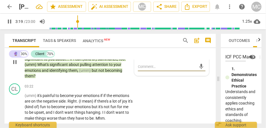
scroll to position [351, 0]
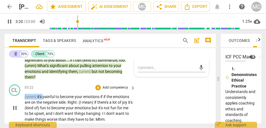
drag, startPoint x: 43, startPoint y: 97, endPoint x: 5, endPoint y: 96, distance: 38.4
click at [5, 96] on div "CL play_arrow pause 03:22 + Add competency keyboard_arrow_right (umm) it's pain…" at bounding box center [109, 104] width 211 height 43
type input "202"
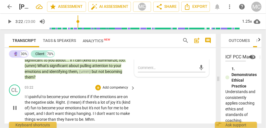
click at [153, 110] on div "CL play_arrow pause 03:22 + Add competency keyboard_arrow_right It's painful to…" at bounding box center [109, 104] width 211 height 43
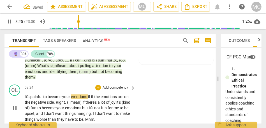
click at [94, 97] on span "if" at bounding box center [92, 97] width 3 height 4
type input "206"
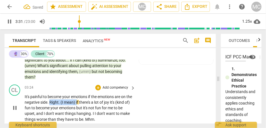
drag, startPoint x: 84, startPoint y: 103, endPoint x: 56, endPoint y: 101, distance: 27.5
click at [56, 101] on p "It's painful to become your emotions if the emotions are on the negative side .…" at bounding box center [79, 108] width 108 height 29
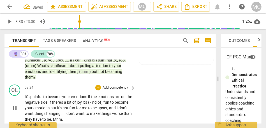
click at [63, 102] on span "there's" at bounding box center [58, 102] width 12 height 4
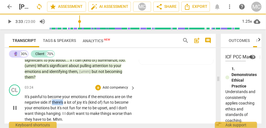
click at [63, 102] on span "there's" at bounding box center [58, 102] width 12 height 4
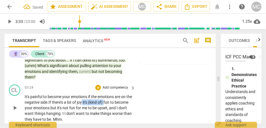
drag, startPoint x: 113, startPoint y: 103, endPoint x: 90, endPoint y: 101, distance: 23.0
click at [90, 101] on p "It's painful to become your emotions if the emotions are on the negative side .…" at bounding box center [79, 108] width 108 height 29
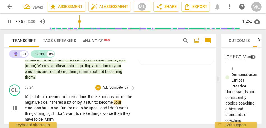
click at [42, 108] on span "emotions" at bounding box center [33, 108] width 17 height 4
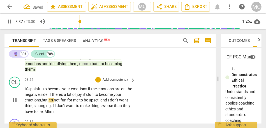
scroll to position [361, 0]
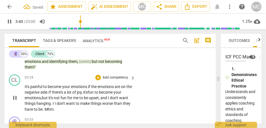
click at [110, 100] on span "I" at bounding box center [109, 98] width 2 height 4
click at [73, 98] on span "for" at bounding box center [70, 98] width 6 height 4
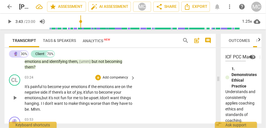
click at [110, 98] on span "don't" at bounding box center [105, 98] width 9 height 4
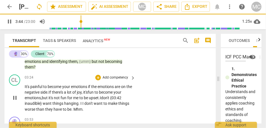
scroll to position [371, 0]
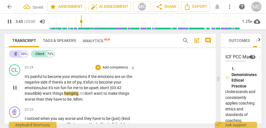
click at [84, 94] on span "don't" at bounding box center [88, 94] width 9 height 4
click at [52, 100] on span "they" at bounding box center [49, 99] width 8 height 4
click at [69, 100] on span "be" at bounding box center [69, 99] width 4 height 4
click at [108, 67] on p "Add competency" at bounding box center [115, 67] width 27 height 5
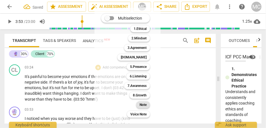
click at [144, 106] on b "Note" at bounding box center [142, 105] width 7 height 7
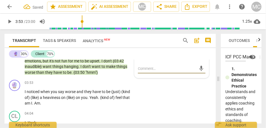
scroll to position [398, 0]
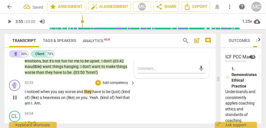
click at [41, 93] on span "when" at bounding box center [45, 92] width 10 height 4
type input "235"
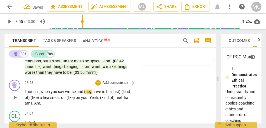
click at [48, 94] on span "when" at bounding box center [45, 92] width 10 height 4
click at [79, 91] on span "and" at bounding box center [80, 92] width 8 height 4
click at [73, 92] on span "worse," at bounding box center [70, 92] width 11 height 4
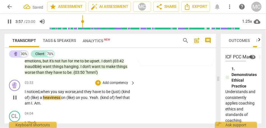
click at [99, 94] on span "have" at bounding box center [96, 92] width 9 height 4
click at [61, 99] on span "heaviness" at bounding box center [52, 98] width 18 height 4
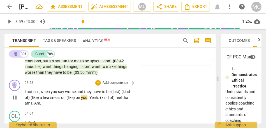
click at [76, 99] on span "(like)" at bounding box center [70, 98] width 9 height 4
click at [101, 99] on span "Yeah" at bounding box center [96, 98] width 9 height 4
click at [83, 98] on span "on" at bounding box center [80, 98] width 5 height 4
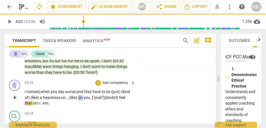
click at [83, 98] on span "on" at bounding box center [80, 98] width 5 height 4
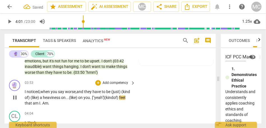
click at [113, 99] on span "(kind" at bounding box center [108, 98] width 9 height 4
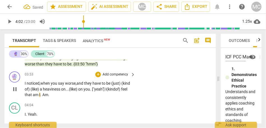
scroll to position [412, 0]
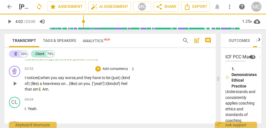
click at [115, 86] on span "of)" at bounding box center [118, 84] width 6 height 4
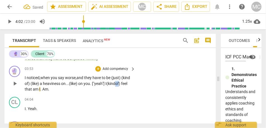
click at [115, 86] on span "of)" at bounding box center [118, 84] width 6 height 4
click at [121, 86] on span "feel" at bounding box center [124, 84] width 6 height 4
click at [39, 92] on span "am" at bounding box center [36, 89] width 6 height 4
click at [55, 90] on span "Am" at bounding box center [52, 89] width 6 height 4
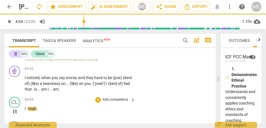
click at [25, 110] on span "I" at bounding box center [25, 109] width 1 height 4
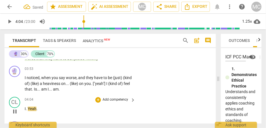
type input "244"
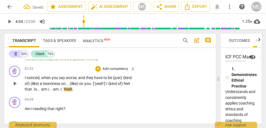
click at [62, 90] on span "I" at bounding box center [60, 89] width 1 height 4
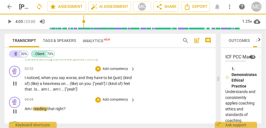
click at [28, 110] on span "Am" at bounding box center [28, 109] width 7 height 4
type input "245"
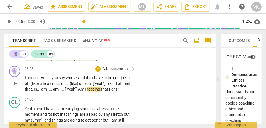
click at [85, 90] on span "Am" at bounding box center [81, 89] width 7 height 4
click at [119, 71] on p "Add competency" at bounding box center [115, 69] width 27 height 5
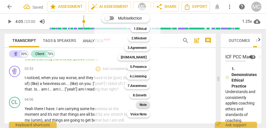
click at [143, 105] on b "Note" at bounding box center [142, 105] width 7 height 7
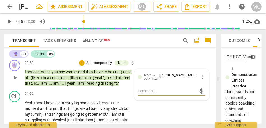
scroll to position [418, 0]
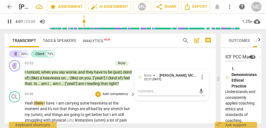
click at [34, 103] on span "Yeah" at bounding box center [30, 103] width 10 height 4
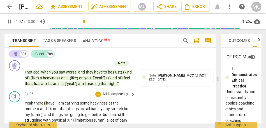
type input "248"
click at [26, 104] on span "Yeah." at bounding box center [30, 103] width 10 height 4
drag, startPoint x: 58, startPoint y: 103, endPoint x: 36, endPoint y: 103, distance: 22.4
click at [36, 103] on p "Yeah. There I have . I am carrying some heaviness at the moment and it's not th…" at bounding box center [79, 127] width 108 height 52
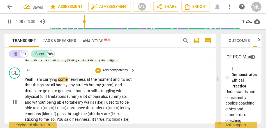
scroll to position [443, 0]
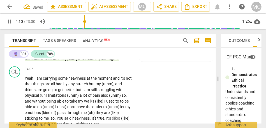
click at [120, 78] on span "and" at bounding box center [117, 78] width 8 height 4
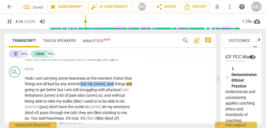
drag, startPoint x: 87, startPoint y: 84, endPoint x: 130, endPoint y: 84, distance: 42.9
click at [130, 84] on p "Yeah. I am carrying some heaviness at the moment. It's not that things are all …" at bounding box center [79, 102] width 108 height 52
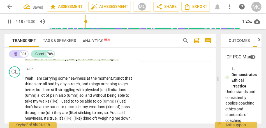
click at [101, 84] on span "things" at bounding box center [95, 84] width 12 height 4
click at [36, 90] on span "better" at bounding box center [30, 90] width 11 height 4
click at [36, 88] on span "better" at bounding box center [30, 90] width 11 height 4
drag, startPoint x: 107, startPoint y: 91, endPoint x: 128, endPoint y: 88, distance: 21.7
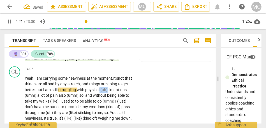
click at [128, 88] on p "Yeah. I am carrying some heaviness at the moment. It's not that things are all …" at bounding box center [79, 102] width 108 height 52
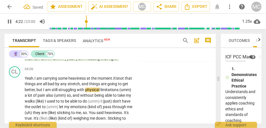
click at [160, 88] on div "CL play_arrow pause 04:06 + Add competency keyboard_arrow_right Yeah. I am carr…" at bounding box center [109, 97] width 211 height 66
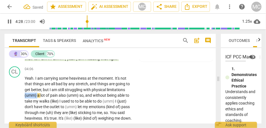
drag, startPoint x: 37, startPoint y: 96, endPoint x: 9, endPoint y: 96, distance: 28.3
click at [9, 96] on div "CL play_arrow pause 04:06 + Add competency keyboard_arrow_right Yeah . I am car…" at bounding box center [109, 97] width 211 height 66
type input "269"
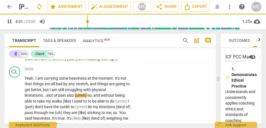
click at [69, 95] on span "also" at bounding box center [71, 96] width 8 height 4
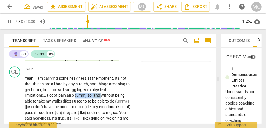
drag, startPoint x: 104, startPoint y: 96, endPoint x: 77, endPoint y: 96, distance: 26.9
click at [77, 96] on p "Yeah . I am carrying some heaviness at the moment . It's not that things are al…" at bounding box center [79, 102] width 108 height 52
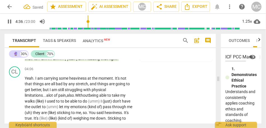
click at [96, 96] on span "being" at bounding box center [94, 96] width 10 height 4
click at [45, 102] on span "I" at bounding box center [46, 101] width 2 height 4
click at [46, 102] on span "used" at bounding box center [48, 101] width 9 height 4
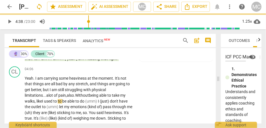
click at [58, 103] on span "to" at bounding box center [55, 101] width 4 height 4
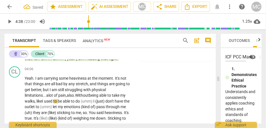
click at [37, 101] on span "walks, like" at bounding box center [33, 101] width 17 height 4
click at [49, 102] on span "used" at bounding box center [45, 101] width 9 height 4
click at [39, 101] on span "walks... I" at bounding box center [32, 101] width 15 height 4
drag, startPoint x: 109, startPoint y: 102, endPoint x: 84, endPoint y: 101, distance: 24.6
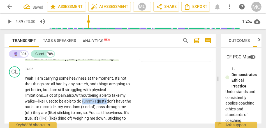
click at [84, 101] on p "Yeah . I am carrying some heaviness at the moment . It's not that things are al…" at bounding box center [79, 102] width 108 height 52
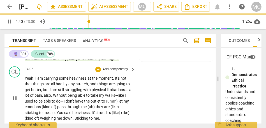
click at [154, 94] on div "CL play_arrow pause 04:06 + Add competency keyboard_arrow_right Yeah . I am car…" at bounding box center [109, 94] width 211 height 60
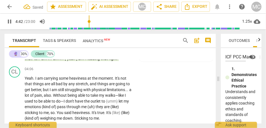
click at [120, 102] on span "let" at bounding box center [120, 101] width 5 height 4
type input "283"
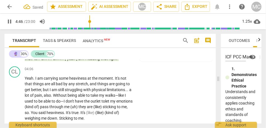
click at [40, 108] on span "of)" at bounding box center [37, 107] width 6 height 4
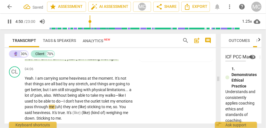
scroll to position [451, 0]
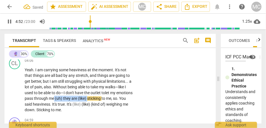
drag, startPoint x: 105, startPoint y: 98, endPoint x: 71, endPoint y: 99, distance: 34.2
click at [71, 99] on p "Yeah . I am carrying some heaviness at the moment . It's not that things are al…" at bounding box center [79, 90] width 108 height 46
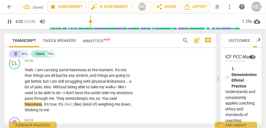
click at [84, 99] on span "sticking" at bounding box center [77, 99] width 13 height 4
click at [110, 98] on span "You" at bounding box center [106, 99] width 8 height 4
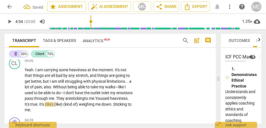
click at [95, 98] on span "me." at bounding box center [92, 99] width 6 height 4
drag, startPoint x: 100, startPoint y: 104, endPoint x: 65, endPoint y: 104, distance: 35.0
click at [65, 104] on p "Yeah . I am carrying some heaviness at the moment . It's not that things are al…" at bounding box center [79, 90] width 108 height 46
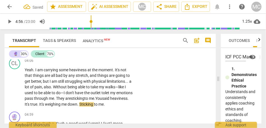
click at [127, 101] on span "." at bounding box center [127, 99] width 1 height 4
click at [149, 105] on div "CL play_arrow pause 04:06 + Add competency keyboard_arrow_right Yeah . I am car…" at bounding box center [109, 83] width 211 height 54
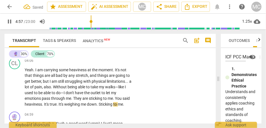
type input "298"
click at [99, 104] on span "." at bounding box center [98, 105] width 2 height 4
click at [160, 101] on div "CL play_arrow pause 04:06 + Add competency keyboard_arrow_right Yeah . I am car…" at bounding box center [109, 83] width 211 height 54
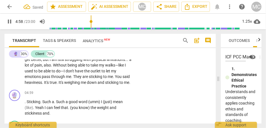
scroll to position [473, 0]
click at [108, 81] on span "sticking" at bounding box center [112, 83] width 14 height 4
click at [124, 85] on span "me" at bounding box center [126, 83] width 5 height 4
type input "298"
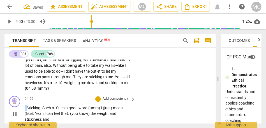
type input "301"
drag, startPoint x: 27, startPoint y: 108, endPoint x: 18, endPoint y: 108, distance: 8.4
click at [18, 108] on div "🔮 play_arrow pause 04:59 + Add competency keyboard_arrow_right . Sticking . Suc…" at bounding box center [109, 109] width 211 height 31
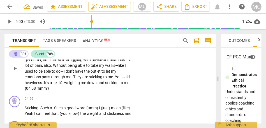
click at [41, 78] on span "emotions" at bounding box center [33, 77] width 17 height 4
click at [27, 107] on span "Sticking" at bounding box center [32, 108] width 14 height 4
type input "302"
click at [41, 108] on span "Such" at bounding box center [45, 108] width 10 height 4
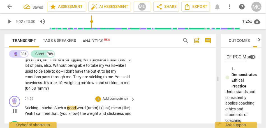
click at [57, 109] on span "Such" at bounding box center [59, 108] width 10 height 4
click at [62, 105] on p "Sticking... such a... such a good word (umm) I (just) mean (like) . Yeah I can …" at bounding box center [79, 110] width 108 height 11
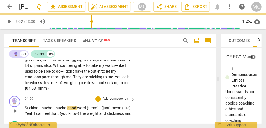
click at [62, 105] on p "Sticking... such a... such a good word (umm) I (just) mean (like) . Yeah I can …" at bounding box center [79, 110] width 108 height 11
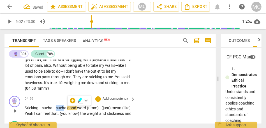
click at [62, 108] on span "such" at bounding box center [60, 108] width 8 height 4
click at [90, 108] on span "(umm)" at bounding box center [93, 108] width 13 height 4
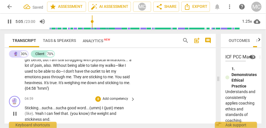
click at [114, 107] on span "(just)" at bounding box center [109, 108] width 10 height 4
click at [35, 113] on span "Yeah" at bounding box center [40, 113] width 10 height 4
click at [41, 113] on span "yeah" at bounding box center [37, 113] width 8 height 4
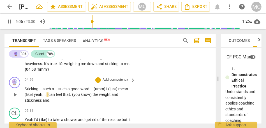
scroll to position [492, 0]
click at [124, 89] on span "mean" at bounding box center [123, 89] width 10 height 4
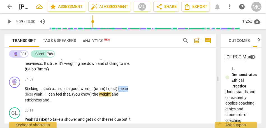
click at [124, 89] on span "mean" at bounding box center [123, 89] width 10 height 4
click at [63, 94] on span "that" at bounding box center [66, 94] width 7 height 4
click at [71, 96] on span "." at bounding box center [71, 94] width 2 height 4
type input "310"
click at [86, 95] on span "know)" at bounding box center [87, 94] width 12 height 4
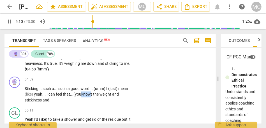
click at [86, 95] on span "know)" at bounding box center [87, 94] width 12 height 4
click at [108, 96] on span "weight" at bounding box center [105, 94] width 13 height 4
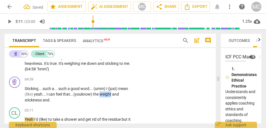
click at [108, 96] on span "weight" at bounding box center [105, 94] width 13 height 4
click at [25, 120] on span "Yeah" at bounding box center [30, 119] width 10 height 4
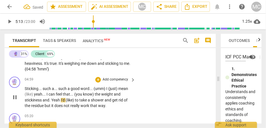
click at [53, 100] on span "Yeah" at bounding box center [56, 100] width 10 height 4
type input "313"
click at [102, 94] on span "weight" at bounding box center [107, 94] width 13 height 4
click at [65, 101] on span "I'd" at bounding box center [63, 100] width 5 height 4
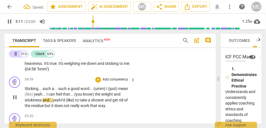
click at [65, 101] on span "I'd" at bounding box center [63, 100] width 5 height 4
click at [56, 100] on span "yeah" at bounding box center [57, 100] width 8 height 4
click at [61, 100] on span "yeah" at bounding box center [57, 100] width 8 height 4
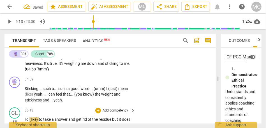
type input "314"
drag, startPoint x: 26, startPoint y: 120, endPoint x: 37, endPoint y: 120, distance: 10.4
click at [37, 120] on p "I'd (like) to take a shower and get rid of the residue but it does not really w…" at bounding box center [79, 122] width 108 height 11
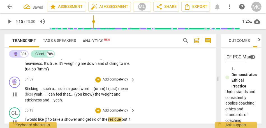
click at [49, 103] on div "🔮 play_arrow pause 04:59 + Add competency keyboard_arrow_right Sticking . . . s…" at bounding box center [109, 89] width 211 height 31
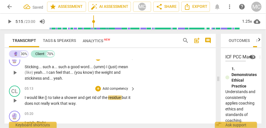
scroll to position [524, 0]
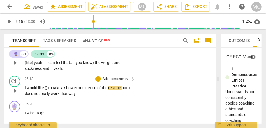
click at [53, 69] on span "." at bounding box center [53, 68] width 2 height 4
click at [53, 68] on span "." at bounding box center [53, 68] width 2 height 4
click at [26, 87] on span "I" at bounding box center [26, 88] width 2 height 4
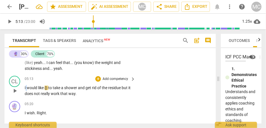
click at [26, 87] on span "I" at bounding box center [26, 88] width 2 height 4
click at [25, 88] on span "I" at bounding box center [26, 88] width 2 height 4
click at [42, 88] on span "like" at bounding box center [41, 88] width 6 height 4
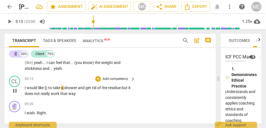
type input "314"
click at [46, 88] on span "{)" at bounding box center [47, 88] width 4 height 4
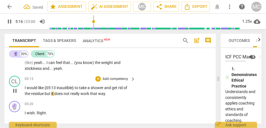
click at [46, 94] on span "but" at bounding box center [48, 94] width 7 height 4
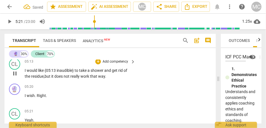
click at [96, 77] on span "that" at bounding box center [94, 76] width 8 height 4
click at [105, 78] on span "way" at bounding box center [101, 76] width 7 height 4
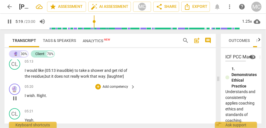
click at [37, 96] on span "Right" at bounding box center [41, 96] width 9 height 4
type input "320"
click at [59, 94] on p "I wish, right ." at bounding box center [79, 96] width 108 height 6
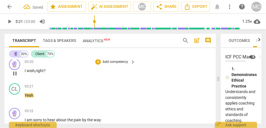
scroll to position [568, 0]
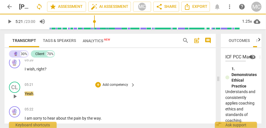
click at [26, 95] on span "Yeah" at bounding box center [29, 94] width 9 height 4
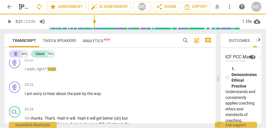
scroll to position [543, 0]
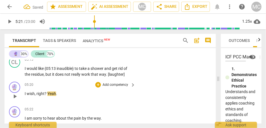
click at [26, 92] on span "I" at bounding box center [26, 94] width 2 height 4
click at [47, 94] on span "?" at bounding box center [46, 94] width 3 height 4
type input "322"
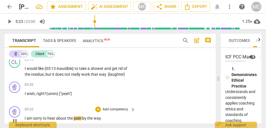
click at [25, 118] on span "I" at bounding box center [26, 118] width 2 height 4
type input "323"
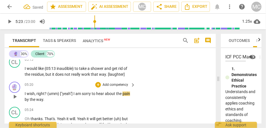
click at [27, 93] on span "wish" at bounding box center [31, 94] width 8 height 4
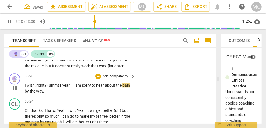
scroll to position [552, 0]
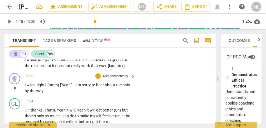
click at [116, 76] on p "Add competency" at bounding box center [115, 76] width 27 height 5
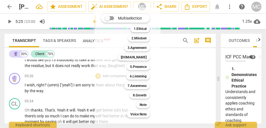
click at [142, 101] on div "Note 9" at bounding box center [146, 105] width 24 height 10
click at [142, 102] on b "Note" at bounding box center [142, 105] width 7 height 7
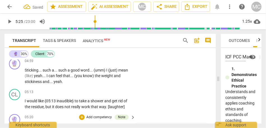
scroll to position [510, 0]
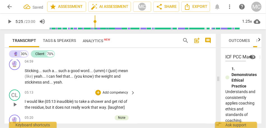
click at [118, 91] on p "Add competency" at bounding box center [115, 92] width 27 height 5
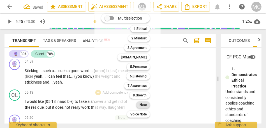
click at [145, 106] on b "Note" at bounding box center [142, 105] width 7 height 7
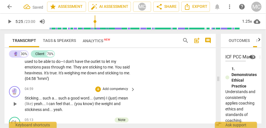
scroll to position [483, 0]
click at [112, 88] on p "Add competency" at bounding box center [115, 89] width 27 height 5
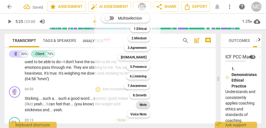
click at [139, 106] on div "Note" at bounding box center [143, 105] width 14 height 7
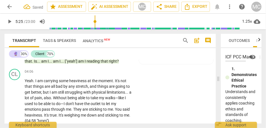
scroll to position [439, 0]
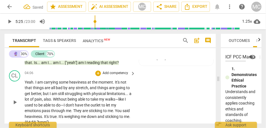
click at [111, 72] on p "Add competency" at bounding box center [115, 73] width 27 height 5
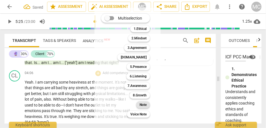
click at [145, 105] on b "Note" at bounding box center [142, 105] width 7 height 7
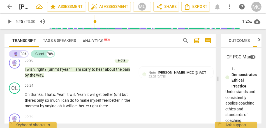
scroll to position [564, 0]
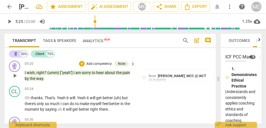
click at [40, 79] on span "way" at bounding box center [39, 78] width 7 height 4
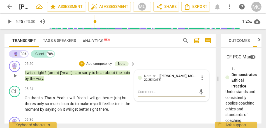
click at [40, 79] on span "way" at bounding box center [39, 78] width 7 height 4
type input "325"
click at [30, 97] on span "Oh" at bounding box center [28, 98] width 6 height 4
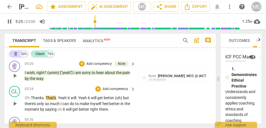
scroll to position [581, 0]
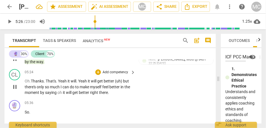
click at [41, 82] on span "Thanks" at bounding box center [37, 81] width 13 height 4
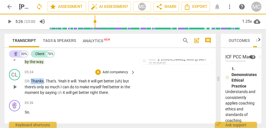
click at [41, 82] on span "Thanks" at bounding box center [37, 81] width 13 height 4
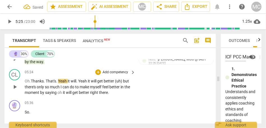
click at [47, 81] on span "That's" at bounding box center [51, 81] width 10 height 4
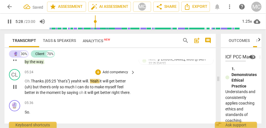
click at [64, 81] on span "that's"}" at bounding box center [64, 81] width 12 height 4
click at [79, 81] on span "yeah" at bounding box center [75, 81] width 8 height 4
click at [76, 81] on span "yeah" at bounding box center [75, 81] width 8 height 4
click at [79, 83] on span "eah" at bounding box center [75, 81] width 6 height 4
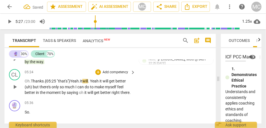
click at [69, 81] on span "that's"}" at bounding box center [64, 81] width 12 height 4
click at [82, 83] on span "It" at bounding box center [81, 81] width 3 height 4
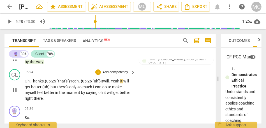
click at [111, 81] on span "." at bounding box center [110, 81] width 2 height 4
click at [108, 81] on span "will..." at bounding box center [107, 81] width 9 height 4
click at [79, 81] on span "eah. {05:26 "uh"}" at bounding box center [86, 81] width 28 height 4
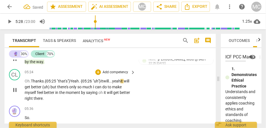
click at [117, 82] on span "yeah" at bounding box center [116, 81] width 8 height 4
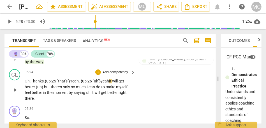
click at [78, 81] on span "eah. {05:26 "uh"}" at bounding box center [86, 81] width 28 height 4
click at [104, 82] on span "yeah" at bounding box center [105, 81] width 8 height 4
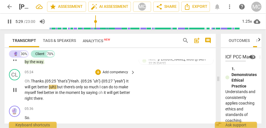
click at [58, 88] on span "but" at bounding box center [60, 87] width 7 height 4
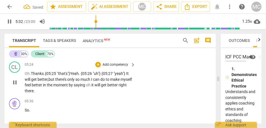
scroll to position [591, 0]
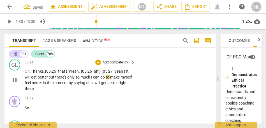
click at [91, 76] on span "much" at bounding box center [85, 77] width 11 height 4
click at [97, 83] on span "saying" at bounding box center [92, 83] width 12 height 4
click at [122, 85] on span "better" at bounding box center [127, 83] width 10 height 4
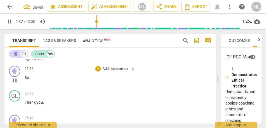
scroll to position [591, 0]
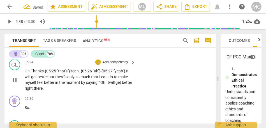
click at [112, 81] on span "will" at bounding box center [112, 82] width 6 height 4
drag, startPoint x: 57, startPoint y: 87, endPoint x: 34, endPoint y: 89, distance: 22.2
click at [34, 89] on p "Oh. Thanks . {05:25 " that's"} Y eah. {05:26 "uh"} {05:27 " yeah"} I t will get…" at bounding box center [79, 79] width 108 height 23
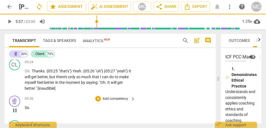
drag, startPoint x: 36, startPoint y: 109, endPoint x: 16, endPoint y: 109, distance: 19.9
click at [16, 109] on div "🔮 play_arrow pause 05:36 + Add competency keyboard_arrow_right So ." at bounding box center [109, 106] width 211 height 25
type input "337"
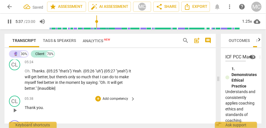
click at [25, 106] on span "Thank" at bounding box center [31, 108] width 12 height 4
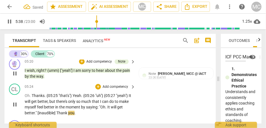
scroll to position [598, 0]
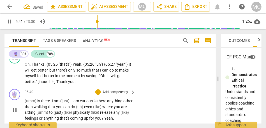
click at [38, 102] on span "is" at bounding box center [39, 101] width 4 height 4
type input "344"
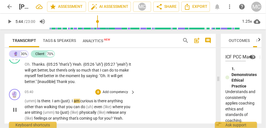
click at [53, 101] on span "I" at bounding box center [53, 101] width 2 height 4
click at [46, 101] on span "there..." at bounding box center [47, 101] width 12 height 4
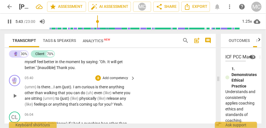
scroll to position [618, 0]
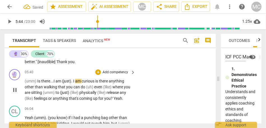
click at [63, 83] on span "(just)" at bounding box center [66, 81] width 9 height 4
click at [77, 82] on span "I" at bounding box center [77, 81] width 2 height 4
click at [99, 83] on span "is" at bounding box center [98, 81] width 4 height 4
click at [108, 79] on span "there" at bounding box center [104, 81] width 10 height 4
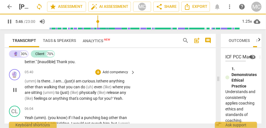
click at [108, 79] on span "there" at bounding box center [104, 81] width 10 height 4
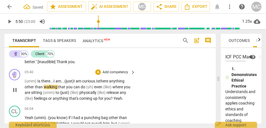
click at [25, 87] on span "other" at bounding box center [30, 87] width 10 height 4
click at [61, 87] on span "that" at bounding box center [62, 87] width 8 height 4
click at [52, 86] on span "walking—that" at bounding box center [56, 87] width 25 height 4
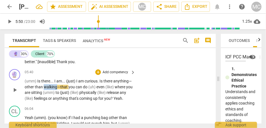
click at [52, 86] on span "walking—that" at bounding box center [56, 87] width 25 height 4
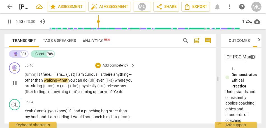
scroll to position [627, 0]
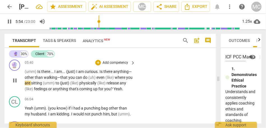
click at [81, 78] on span "can" at bounding box center [79, 77] width 7 height 4
click at [86, 78] on span "do" at bounding box center [85, 77] width 5 height 4
click at [88, 78] on span "do" at bounding box center [85, 77] width 5 height 4
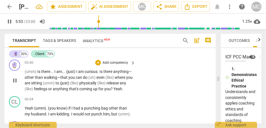
type input "353"
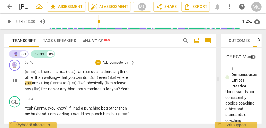
click at [104, 80] on span "even" at bounding box center [103, 77] width 9 height 4
click at [106, 79] on span "even" at bounding box center [103, 77] width 9 height 4
click at [108, 78] on span "even" at bounding box center [103, 77] width 9 height 4
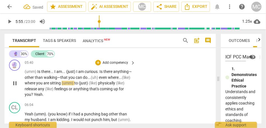
click at [62, 84] on span "sitting" at bounding box center [56, 83] width 12 height 4
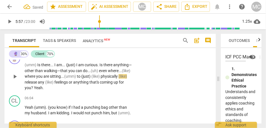
click at [77, 75] on span "(umm)" at bounding box center [70, 76] width 13 height 4
click at [118, 79] on span "(like)" at bounding box center [122, 76] width 8 height 4
click at [54, 83] on span "(like)" at bounding box center [49, 82] width 9 height 4
click at [43, 89] on span "Yeah" at bounding box center [38, 88] width 9 height 4
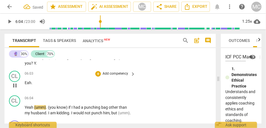
scroll to position [645, 0]
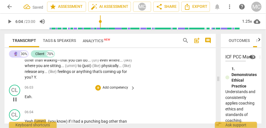
type input "365"
click at [36, 79] on span "Y" at bounding box center [35, 77] width 2 height 4
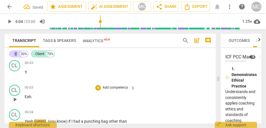
click at [25, 96] on span "Eah" at bounding box center [28, 97] width 7 height 4
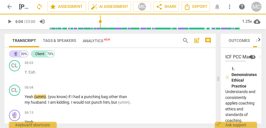
scroll to position [645, 0]
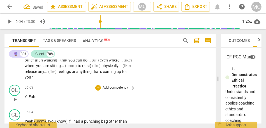
click at [29, 97] on span "Eah" at bounding box center [32, 97] width 7 height 4
click at [26, 120] on span "Yeah" at bounding box center [30, 121] width 10 height 4
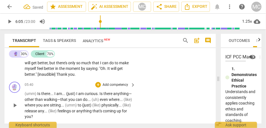
scroll to position [605, 0]
click at [117, 85] on p "Add competency" at bounding box center [115, 85] width 27 height 5
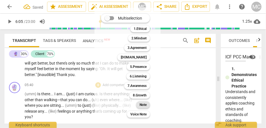
click at [145, 107] on b "Note" at bounding box center [142, 105] width 7 height 7
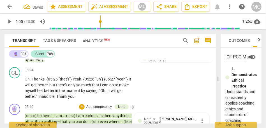
scroll to position [572, 0]
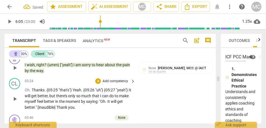
click at [109, 80] on p "Add competency" at bounding box center [115, 81] width 27 height 5
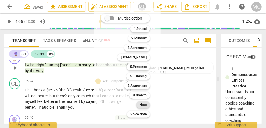
click at [139, 103] on div "Note" at bounding box center [143, 105] width 14 height 7
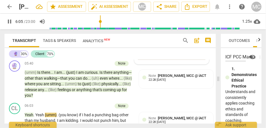
scroll to position [627, 0]
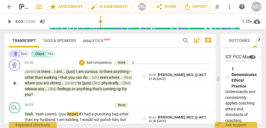
click at [92, 91] on span "anything" at bounding box center [84, 89] width 16 height 4
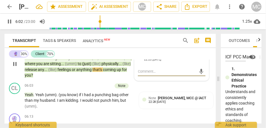
scroll to position [647, 0]
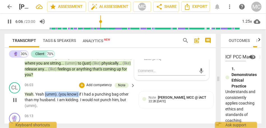
drag, startPoint x: 79, startPoint y: 93, endPoint x: 45, endPoint y: 92, distance: 33.9
click at [45, 92] on p "Yeah . Yeah (umm) . (you know) if I had a punching bag other than my husband . …" at bounding box center [79, 100] width 108 height 17
type input "366"
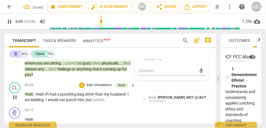
click at [87, 94] on span "other" at bounding box center [90, 94] width 10 height 4
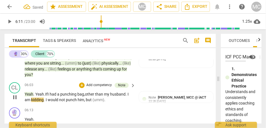
click at [64, 92] on span "punching" at bounding box center [68, 94] width 17 height 4
click at [88, 95] on span "other" at bounding box center [90, 94] width 10 height 4
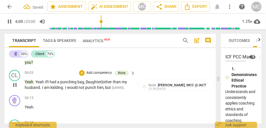
scroll to position [661, 0]
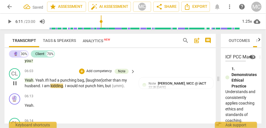
click at [42, 87] on span "I" at bounding box center [43, 86] width 2 height 4
click at [65, 84] on span "." at bounding box center [65, 86] width 2 height 4
drag, startPoint x: 113, startPoint y: 87, endPoint x: 135, endPoint y: 87, distance: 22.1
click at [135, 87] on div "CL play_arrow pause 06:03 + Add competency Note keyboard_arrow_right Yeah . Yea…" at bounding box center [109, 78] width 211 height 25
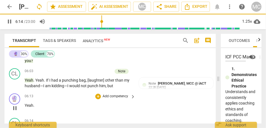
click at [25, 105] on span "Yeah" at bounding box center [29, 105] width 9 height 4
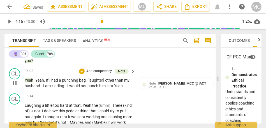
type input "377"
click at [114, 87] on span "Yeah" at bounding box center [118, 86] width 9 height 4
click at [111, 85] on span "him, but" at bounding box center [106, 86] width 14 height 4
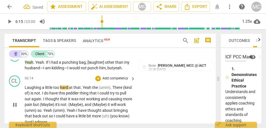
click at [25, 89] on span "Laughing" at bounding box center [33, 87] width 17 height 4
type input "376"
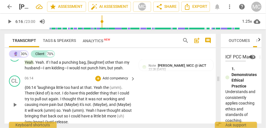
click at [95, 89] on span "Yeah" at bounding box center [99, 87] width 10 height 4
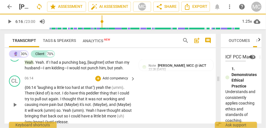
click at [24, 85] on div "CL play_arrow pause" at bounding box center [17, 101] width 16 height 50
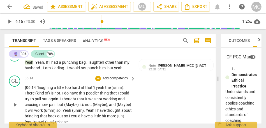
click at [24, 87] on div "play_arrow pause" at bounding box center [17, 105] width 14 height 37
click at [25, 87] on span "{06:14" at bounding box center [31, 87] width 12 height 4
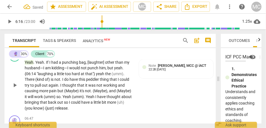
click at [102, 68] on span "him" at bounding box center [102, 68] width 6 height 4
click at [97, 74] on span "yeah" at bounding box center [100, 74] width 9 height 4
type input "377"
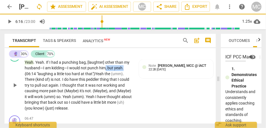
drag, startPoint x: 123, startPoint y: 68, endPoint x: 105, endPoint y: 69, distance: 17.7
click at [105, 69] on p "Yeah . Yeah . If I had a punching bag , [laughter] other than my husband—I am k…" at bounding box center [79, 86] width 108 height 52
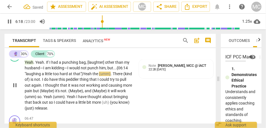
click at [111, 66] on span "him, but..." at bounding box center [107, 68] width 17 height 4
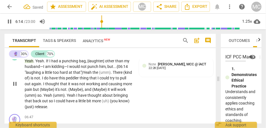
scroll to position [674, 0]
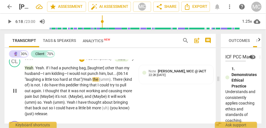
click at [80, 79] on span "that"} Y" at bounding box center [79, 79] width 12 height 4
click at [84, 80] on span "that"} Y" at bounding box center [79, 79] width 12 height 4
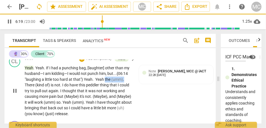
drag, startPoint x: 105, startPoint y: 80, endPoint x: 125, endPoint y: 79, distance: 19.9
click at [125, 79] on p "Yeah . Yeah . If I had a punching bag , [laughter] other than my husband—I am k…" at bounding box center [79, 91] width 108 height 52
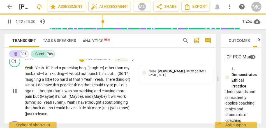
click at [149, 96] on div "CL play_arrow pause 06:03 + Add competency Note keyboard_arrow_right Yeah . Yea…" at bounding box center [109, 87] width 211 height 66
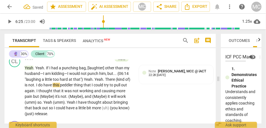
click at [109, 80] on span "There" at bounding box center [110, 79] width 11 height 4
click at [99, 79] on span "Yeah" at bounding box center [98, 79] width 9 height 4
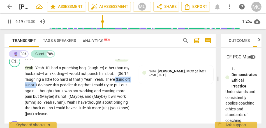
drag, startPoint x: 115, startPoint y: 81, endPoint x: 36, endPoint y: 85, distance: 78.5
click at [36, 85] on p "Yeah . Yeah . If I had a punching bag , [laughter] other than my husband—I am k…" at bounding box center [79, 91] width 108 height 52
type input "381"
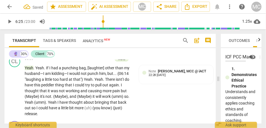
click at [105, 80] on span "There isnt'" at bounding box center [114, 79] width 18 height 4
click at [113, 80] on span "there isnt'" at bounding box center [114, 79] width 17 height 4
click at [123, 80] on span "there isnt'" at bounding box center [114, 79] width 17 height 4
click at [122, 80] on span "there isn't." at bounding box center [115, 79] width 18 height 4
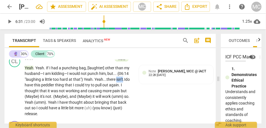
click at [122, 80] on span "there isn't." at bounding box center [115, 79] width 18 height 4
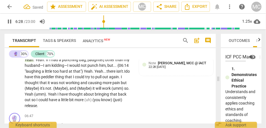
scroll to position [681, 0]
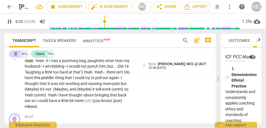
click at [121, 83] on span "but" at bounding box center [124, 83] width 6 height 4
drag, startPoint x: 40, startPoint y: 90, endPoint x: 12, endPoint y: 90, distance: 28.3
click at [12, 90] on div "CL play_arrow pause 06:03 + Add competency Note keyboard_arrow_right Yeah . Yea…" at bounding box center [109, 79] width 211 height 66
click at [37, 89] on span "but maybe," at bounding box center [76, 86] width 102 height 10
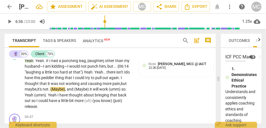
click at [85, 77] on span "could" at bounding box center [80, 78] width 10 height 4
click at [93, 87] on p "Yeah . Yeah . If I had a punching bag , [laughter] other than my husband—I am k…" at bounding box center [79, 84] width 108 height 52
click at [91, 84] on span "causing" at bounding box center [95, 83] width 15 height 4
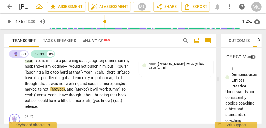
click at [80, 82] on span "and" at bounding box center [84, 83] width 8 height 4
click at [116, 77] on span "again" at bounding box center [114, 78] width 10 height 4
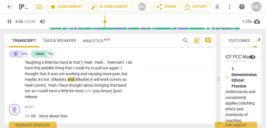
scroll to position [679, 0]
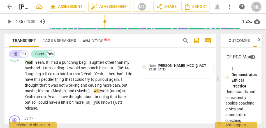
click at [100, 83] on span "causing" at bounding box center [95, 85] width 15 height 4
click at [62, 85] on span "not" at bounding box center [62, 85] width 7 height 4
click at [43, 87] on span "that" at bounding box center [43, 85] width 8 height 4
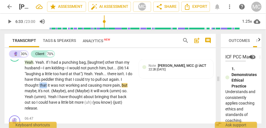
click at [43, 87] on span "that" at bounding box center [43, 85] width 8 height 4
type input "396"
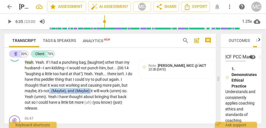
drag, startPoint x: 90, startPoint y: 91, endPoint x: 49, endPoint y: 91, distance: 40.6
click at [49, 91] on p "Yeah . Yeah . If I had a punching bag , [laughter] other than my husband—I am k…" at bounding box center [79, 86] width 108 height 52
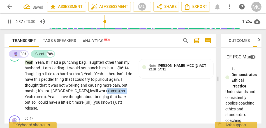
drag, startPoint x: 103, startPoint y: 91, endPoint x: 84, endPoint y: 91, distance: 18.5
click at [83, 92] on p "Yeah . Yeah . If I had a punching bag , [laughter] other than my husband—I am k…" at bounding box center [79, 86] width 108 height 52
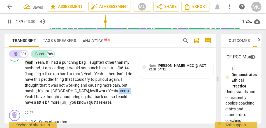
drag, startPoint x: 110, startPoint y: 91, endPoint x: 96, endPoint y: 91, distance: 13.2
click at [96, 91] on p "Yeah . Yeah . If I had a punching bag , [laughter] other than my husband—I am k…" at bounding box center [79, 83] width 108 height 46
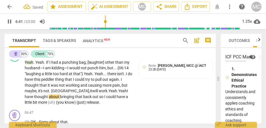
click at [106, 88] on p "Yeah . Yeah . If I had a punching bag , [laughter] other than my husband—I am k…" at bounding box center [79, 83] width 108 height 46
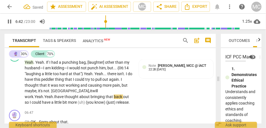
click at [113, 86] on span "pain" at bounding box center [116, 85] width 8 height 4
click at [64, 95] on span "have" at bounding box center [59, 97] width 9 height 4
click at [30, 100] on span "so" at bounding box center [27, 102] width 5 height 4
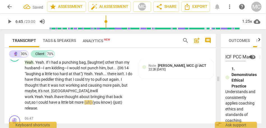
click at [114, 96] on span "back" at bounding box center [118, 97] width 8 height 4
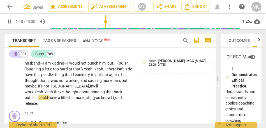
scroll to position [688, 0]
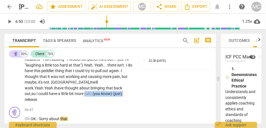
drag, startPoint x: 63, startPoint y: 95, endPoint x: 15, endPoint y: 93, distance: 48.2
click at [15, 93] on div "CL play_arrow pause 06:03 + Add competency Note keyboard_arrow_right Yeah . Yea…" at bounding box center [109, 72] width 211 height 66
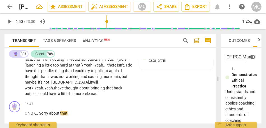
click at [31, 92] on span "out," at bounding box center [28, 94] width 7 height 4
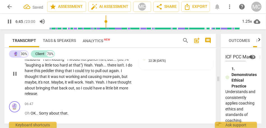
click at [148, 92] on div "CL play_arrow pause 06:03 + Add competency Note keyboard_arrow_right Yeah . Yea…" at bounding box center [109, 69] width 211 height 60
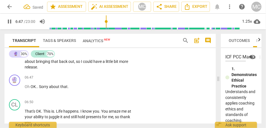
scroll to position [719, 0]
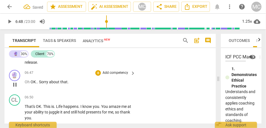
click at [31, 82] on span "OK" at bounding box center [33, 82] width 5 height 4
type input "408"
click at [40, 83] on span "Sorry" at bounding box center [44, 82] width 10 height 4
click at [65, 82] on span "that" at bounding box center [61, 82] width 7 height 4
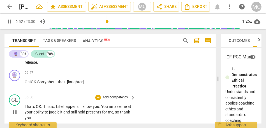
scroll to position [735, 0]
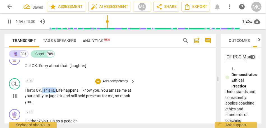
drag, startPoint x: 56, startPoint y: 90, endPoint x: 43, endPoint y: 90, distance: 13.7
click at [43, 90] on p "That's OK . This is . Life happens . I know you . You amaze me at your ability …" at bounding box center [79, 96] width 108 height 17
type input "415"
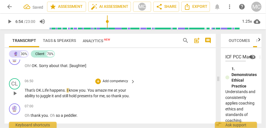
click at [35, 90] on span "That's" at bounding box center [30, 90] width 11 height 4
click at [43, 91] on span "Life" at bounding box center [45, 90] width 7 height 4
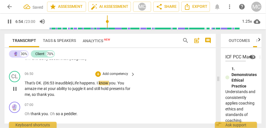
scroll to position [743, 0]
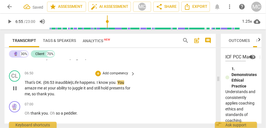
click at [91, 83] on span "happens" at bounding box center [87, 82] width 15 height 4
click at [119, 82] on span "You" at bounding box center [120, 82] width 7 height 4
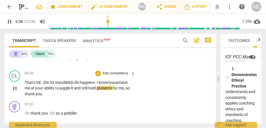
click at [104, 80] on span "know!" at bounding box center [104, 82] width 11 height 4
click at [112, 82] on span "you" at bounding box center [112, 82] width 6 height 4
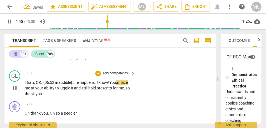
click at [116, 83] on span "You" at bounding box center [112, 82] width 7 height 4
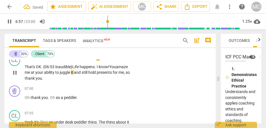
scroll to position [760, 0]
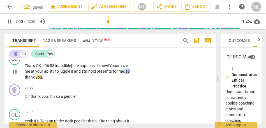
drag, startPoint x: 125, startPoint y: 72, endPoint x: 138, endPoint y: 73, distance: 12.6
click at [137, 73] on div "CL play_arrow pause 06:50 + Add competency keyboard_arrow_right That's OK . {06…" at bounding box center [109, 67] width 211 height 31
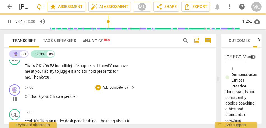
click at [31, 97] on span "thank" at bounding box center [36, 96] width 11 height 4
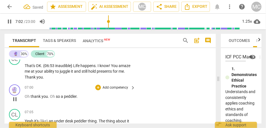
type input "423"
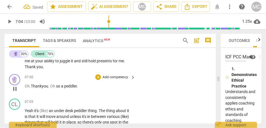
click at [52, 86] on span "Oh" at bounding box center [53, 86] width 6 height 4
click at [58, 84] on span "so" at bounding box center [58, 86] width 5 height 4
click at [62, 85] on span "so" at bounding box center [59, 86] width 5 height 4
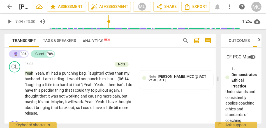
scroll to position [660, 0]
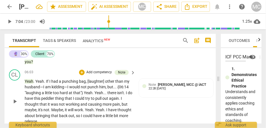
click at [103, 71] on p "Add competency" at bounding box center [99, 72] width 27 height 5
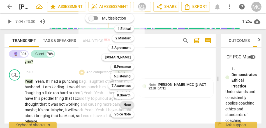
click at [129, 104] on b "Note" at bounding box center [127, 105] width 7 height 7
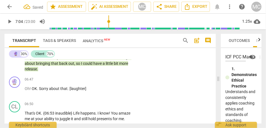
scroll to position [716, 0]
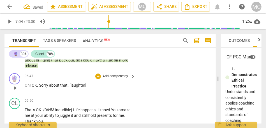
click at [107, 76] on p "Add competency" at bounding box center [115, 76] width 27 height 5
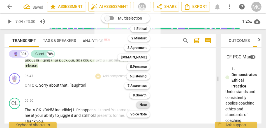
click at [143, 104] on b "Note" at bounding box center [142, 105] width 7 height 7
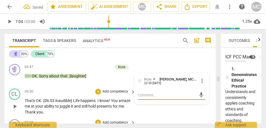
scroll to position [725, 0]
click at [114, 93] on p "Add competency" at bounding box center [115, 92] width 27 height 5
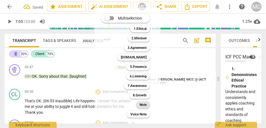
click at [142, 106] on b "Note" at bounding box center [142, 105] width 7 height 7
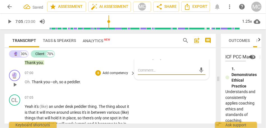
scroll to position [776, 0]
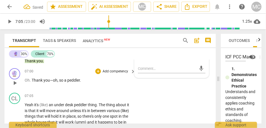
click at [105, 69] on p "Add competency" at bounding box center [115, 71] width 27 height 5
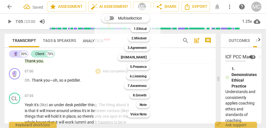
click at [54, 85] on div at bounding box center [133, 64] width 266 height 128
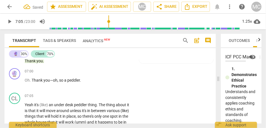
click at [56, 80] on span "you—oh" at bounding box center [50, 80] width 14 height 4
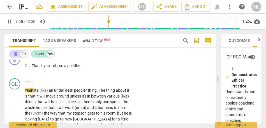
scroll to position [792, 0]
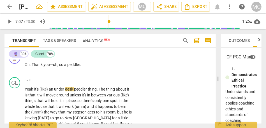
click at [71, 67] on span "peddler" at bounding box center [73, 64] width 13 height 4
click at [30, 90] on span "Yeah" at bounding box center [30, 89] width 10 height 4
click at [33, 90] on span "Yeah" at bounding box center [30, 89] width 10 height 4
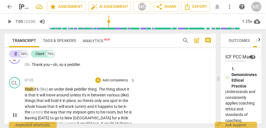
type input "426"
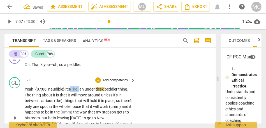
drag, startPoint x: 82, startPoint y: 90, endPoint x: 74, endPoint y: 89, distance: 8.7
click at [74, 89] on p "Yeah. {07:06 inaudible} It's (like) an under desk peddler thing . The thing abo…" at bounding box center [79, 118] width 108 height 63
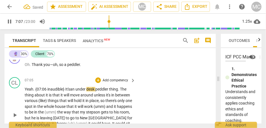
click at [76, 78] on div "07:05 + Add competency keyboard_arrow_right" at bounding box center [80, 80] width 111 height 6
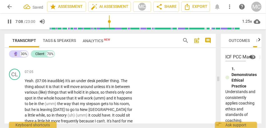
scroll to position [804, 0]
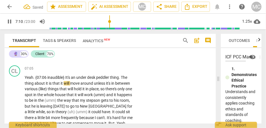
click at [124, 78] on span "The" at bounding box center [124, 77] width 6 height 4
click at [60, 85] on span "it" at bounding box center [61, 83] width 3 height 4
type input "430"
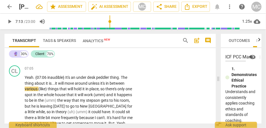
click at [82, 78] on span "under" at bounding box center [81, 77] width 11 height 4
click at [82, 79] on span "under" at bounding box center [81, 77] width 11 height 4
click at [88, 78] on span "desk" at bounding box center [91, 77] width 9 height 4
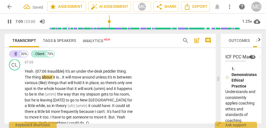
scroll to position [810, 0]
click at [59, 84] on span "things" at bounding box center [54, 82] width 12 height 4
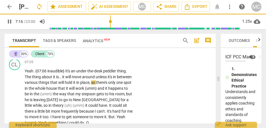
click at [96, 82] on span "so" at bounding box center [93, 82] width 5 height 4
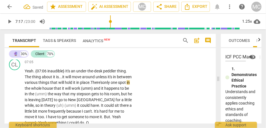
click at [90, 85] on span "place." at bounding box center [85, 82] width 10 height 4
click at [103, 81] on span "There's" at bounding box center [96, 82] width 12 height 4
click at [111, 83] on span "only" at bounding box center [107, 82] width 8 height 4
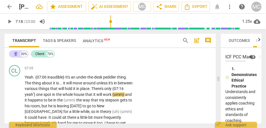
scroll to position [807, 0]
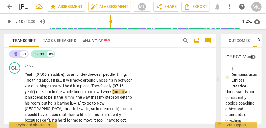
click at [104, 86] on span "There's" at bounding box center [97, 86] width 13 height 4
click at [125, 94] on span "and" at bounding box center [128, 92] width 7 height 4
click at [85, 91] on span "house" at bounding box center [79, 92] width 11 height 4
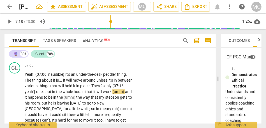
type input "439"
drag, startPoint x: 45, startPoint y: 98, endPoint x: 14, endPoint y: 98, distance: 30.5
click at [14, 98] on div "CL play_arrow pause 07:05 + Add competency keyboard_arrow_right Yeah . {07:06 i…" at bounding box center [109, 98] width 211 height 77
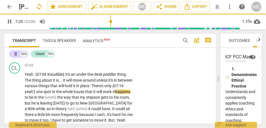
click at [115, 94] on span "happens" at bounding box center [122, 92] width 15 height 4
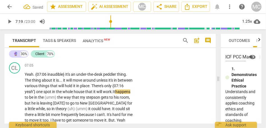
click at [115, 94] on span "happens" at bounding box center [122, 92] width 15 height 4
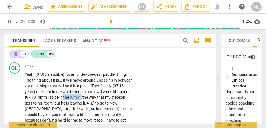
drag, startPoint x: 99, startPoint y: 98, endPoint x: 80, endPoint y: 98, distance: 19.0
click at [80, 98] on p "Yeah . {07:06 inaudible} It's an under-the-desk peddler thing . The thing about…" at bounding box center [79, 103] width 108 height 63
click at [59, 97] on span "be" at bounding box center [56, 97] width 5 height 4
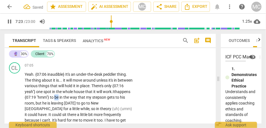
click at [59, 97] on span "be" at bounding box center [56, 97] width 5 height 4
click at [91, 107] on span "so" at bounding box center [93, 109] width 5 height 4
click at [91, 109] on span "so" at bounding box center [93, 109] width 5 height 4
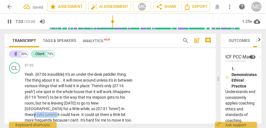
drag, startPoint x: 120, startPoint y: 110, endPoint x: 97, endPoint y: 109, distance: 23.0
click at [97, 109] on p "Yeah . {07:06 inaudible} It's an under-the-desk peddler thing . The thing about…" at bounding box center [79, 103] width 108 height 63
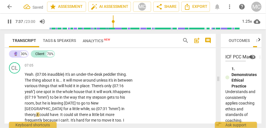
scroll to position [824, 0]
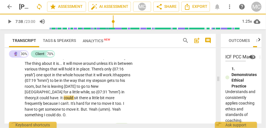
click at [50, 96] on span "could" at bounding box center [44, 98] width 10 height 4
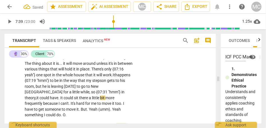
click at [36, 96] on span "theory," at bounding box center [31, 98] width 12 height 4
click at [64, 96] on span "It" at bounding box center [61, 98] width 3 height 4
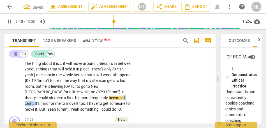
drag, startPoint x: 98, startPoint y: 98, endPoint x: 85, endPoint y: 98, distance: 13.2
click at [85, 98] on p "Yeah . {07:06 inaudible} It's an under-the-desk peddler thing . The thing about…" at bounding box center [79, 83] width 108 height 57
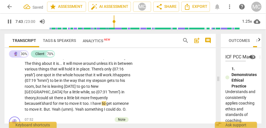
click at [44, 101] on span "it's" at bounding box center [41, 103] width 4 height 4
click at [83, 104] on span "too" at bounding box center [86, 103] width 6 height 4
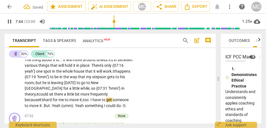
scroll to position [828, 0]
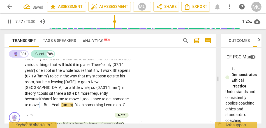
click at [39, 103] on span "move" at bounding box center [34, 105] width 10 height 4
drag, startPoint x: 104, startPoint y: 99, endPoint x: 97, endPoint y: 99, distance: 6.7
click at [96, 99] on p "Yeah . {07:06 inaudible} It's an under-the-desk peddler thing . The thing about…" at bounding box center [79, 78] width 108 height 57
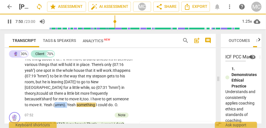
drag, startPoint x: 119, startPoint y: 99, endPoint x: 107, endPoint y: 99, distance: 11.8
click at [107, 99] on p "Yeah . {07:06 inaudible} It's an under-the-desk peddler thing . The thing about…" at bounding box center [79, 78] width 108 height 57
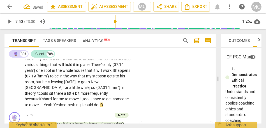
click at [114, 100] on p "Yeah . {07:06 inaudible} It's an under-the-desk peddler thing . The thing about…" at bounding box center [79, 78] width 108 height 57
click at [84, 104] on p "Yeah . {07:06 inaudible} It's an under-the-desk peddler thing . The thing about…" at bounding box center [79, 78] width 108 height 57
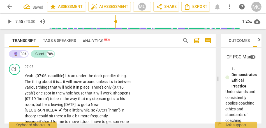
scroll to position [805, 0]
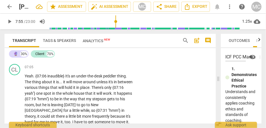
click at [111, 69] on p "Add competency" at bounding box center [115, 67] width 27 height 5
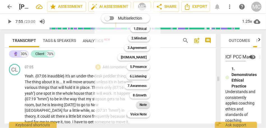
click at [141, 103] on b "Note" at bounding box center [142, 105] width 7 height 7
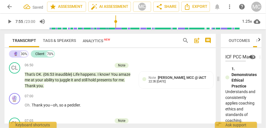
scroll to position [752, 0]
click at [115, 98] on p "Add competency" at bounding box center [115, 96] width 27 height 5
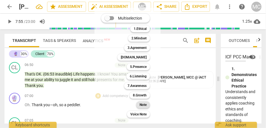
click at [143, 105] on b "Note" at bounding box center [142, 105] width 7 height 7
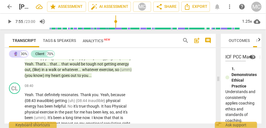
scroll to position [933, 0]
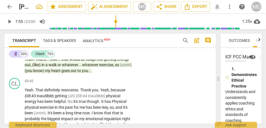
click at [82, 69] on span "you" at bounding box center [85, 71] width 6 height 4
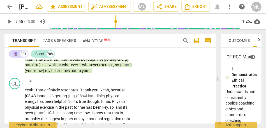
click at [64, 69] on div "07:52 + Add competency Note keyboard_arrow_right (OK) (you know) That's . . . (…" at bounding box center [80, 40] width 111 height 67
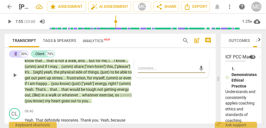
scroll to position [903, 0]
click at [82, 101] on span "you" at bounding box center [85, 101] width 6 height 4
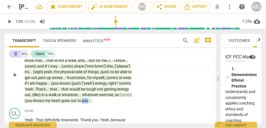
click at [82, 101] on span "you" at bounding box center [85, 101] width 6 height 4
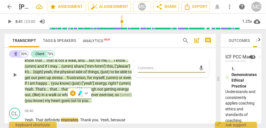
click at [51, 99] on span "heart" at bounding box center [56, 101] width 10 height 4
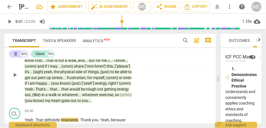
click at [51, 101] on span "heart" at bounding box center [56, 101] width 10 height 4
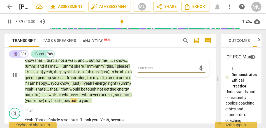
scroll to position [935, 0]
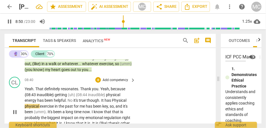
click at [64, 90] on span "resonates" at bounding box center [69, 89] width 17 height 4
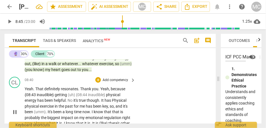
type input "525"
drag, startPoint x: 108, startPoint y: 89, endPoint x: 130, endPoint y: 88, distance: 21.3
click at [130, 88] on p "Yeah . That definitely resonates . Thank you . Yeah , because {08:43 inaudible}…" at bounding box center [79, 112] width 108 height 52
click at [64, 97] on span "getting" at bounding box center [70, 95] width 13 height 4
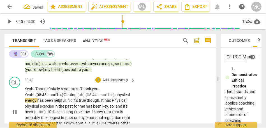
click at [85, 96] on span "{08:44" at bounding box center [91, 95] width 12 height 4
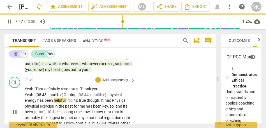
click at [107, 95] on span "physical" at bounding box center [114, 95] width 14 height 4
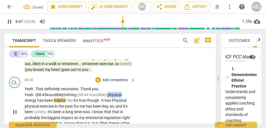
click at [107, 95] on span "physical" at bounding box center [114, 95] width 14 height 4
click at [89, 96] on span "inaudible}" at bounding box center [98, 95] width 18 height 4
click at [73, 100] on span "it's" at bounding box center [75, 100] width 5 height 4
click at [111, 101] on span "Physical" at bounding box center [118, 100] width 15 height 4
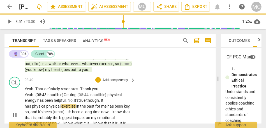
click at [46, 104] on span "physical" at bounding box center [39, 106] width 14 height 4
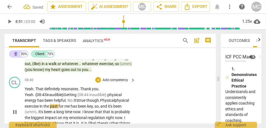
click at [115, 101] on span "physical" at bounding box center [122, 100] width 14 height 4
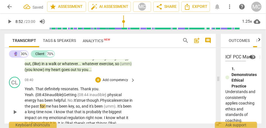
click at [129, 103] on span "in" at bounding box center [130, 100] width 3 height 4
click at [115, 101] on span "exercise," at bounding box center [122, 100] width 15 height 4
click at [40, 104] on span "past" at bounding box center [35, 106] width 9 height 4
click at [53, 108] on span "has" at bounding box center [56, 106] width 7 height 4
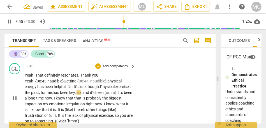
scroll to position [950, 0]
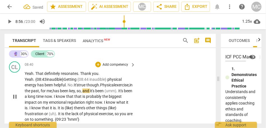
click at [60, 91] on span "been" at bounding box center [64, 91] width 9 height 4
click at [69, 91] on span "key" at bounding box center [72, 91] width 6 height 4
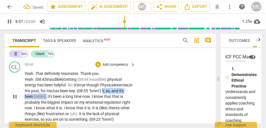
drag, startPoint x: 82, startPoint y: 91, endPoint x: 130, endPoint y: 90, distance: 48.5
click at [130, 90] on p "Yeah . That definitely resonates . Thank you . Yeah. {08:43 inaudible} G etting…" at bounding box center [79, 97] width 108 height 52
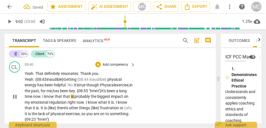
click at [101, 92] on span "It's" at bounding box center [104, 91] width 6 height 4
click at [101, 91] on span "It's" at bounding box center [104, 91] width 6 height 4
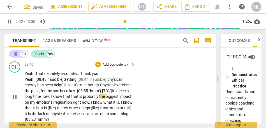
click at [53, 97] on span "know" at bounding box center [58, 96] width 10 height 4
click at [53, 96] on span "know" at bounding box center [58, 96] width 10 height 4
click at [63, 97] on span "that" at bounding box center [67, 96] width 8 height 4
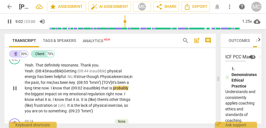
scroll to position [961, 0]
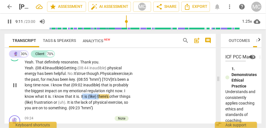
drag, startPoint x: 89, startPoint y: 97, endPoint x: 71, endPoint y: 97, distance: 17.4
click at [71, 97] on p "Yeah . That definitely resonates . Thank you . Yeah. {08:43 inaudible} G etting…" at bounding box center [79, 85] width 108 height 52
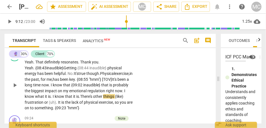
click at [65, 99] on span "that" at bounding box center [69, 96] width 8 height 4
click at [93, 97] on span "other" at bounding box center [98, 96] width 10 height 4
click at [86, 96] on span "here are" at bounding box center [89, 96] width 14 height 4
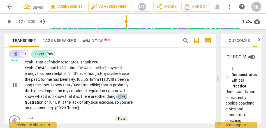
drag, startPoint x: 108, startPoint y: 96, endPoint x: 141, endPoint y: 96, distance: 33.0
click at [141, 96] on div "CL play_arrow pause 08:40 + Add competency keyboard_arrow_right Yeah . That def…" at bounding box center [109, 81] width 211 height 66
click at [65, 104] on span "It" at bounding box center [65, 102] width 3 height 4
click at [121, 102] on span "you" at bounding box center [121, 102] width 7 height 4
click at [151, 92] on div "CL play_arrow pause 08:40 + Add competency keyboard_arrow_right Yeah . That def…" at bounding box center [109, 81] width 211 height 66
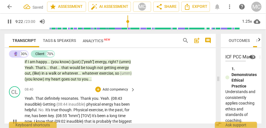
scroll to position [924, 0]
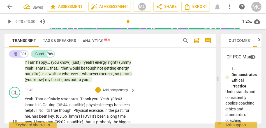
type input "564"
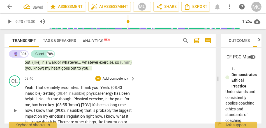
scroll to position [939, 0]
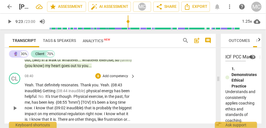
click at [112, 77] on p "Add competency" at bounding box center [115, 76] width 27 height 5
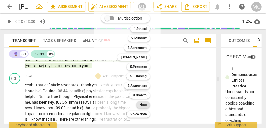
click at [146, 107] on b "Note" at bounding box center [142, 105] width 7 height 7
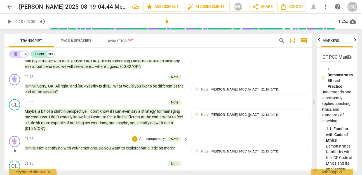
scroll to position [92, 0]
